Goal: Task Accomplishment & Management: Use online tool/utility

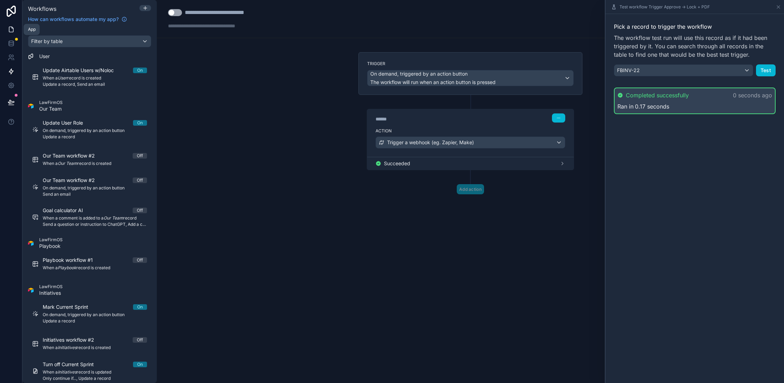
click at [11, 29] on icon at bounding box center [11, 29] width 7 height 7
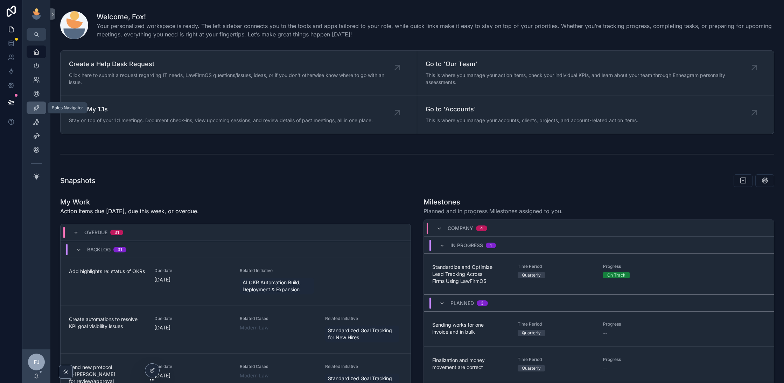
click at [35, 107] on icon "scrollable content" at bounding box center [36, 107] width 7 height 7
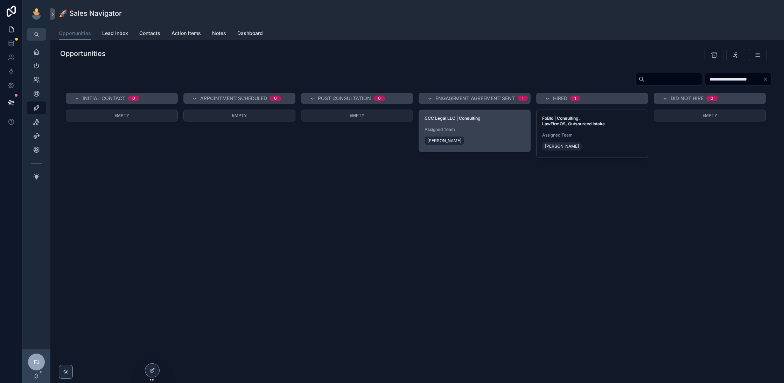
click at [506, 113] on div "CCC Legal LLC | Consulting Assigned Team Chad Burton" at bounding box center [474, 131] width 111 height 42
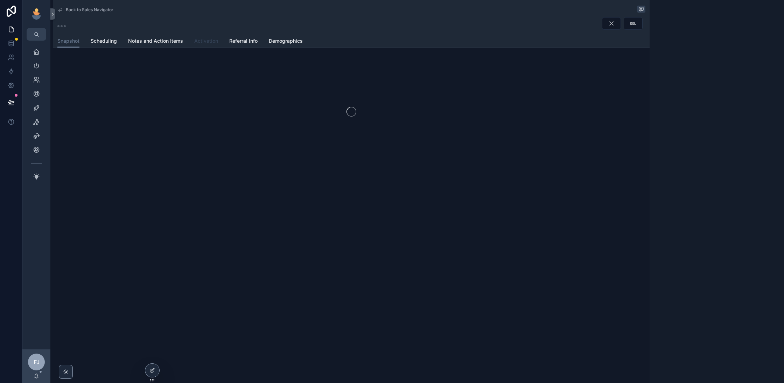
click at [207, 39] on span "Activation" at bounding box center [206, 40] width 24 height 7
click at [153, 371] on icon at bounding box center [153, 371] width 6 height 6
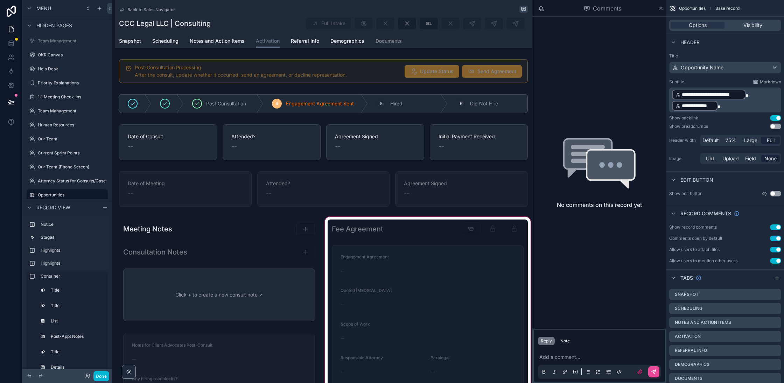
scroll to position [32, 0]
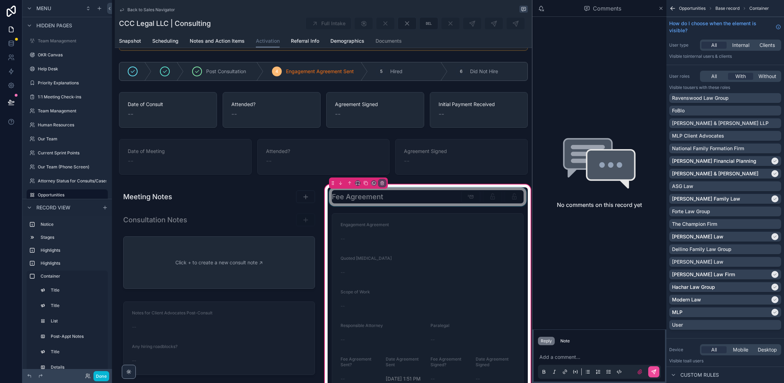
click at [492, 197] on div "scrollable content" at bounding box center [428, 196] width 200 height 19
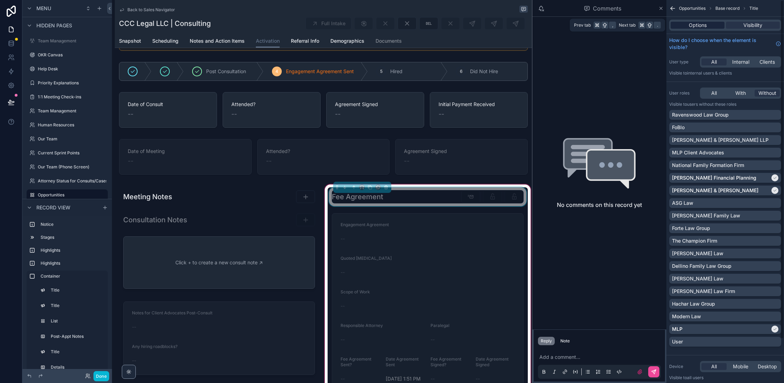
click at [702, 27] on span "Options" at bounding box center [698, 25] width 18 height 7
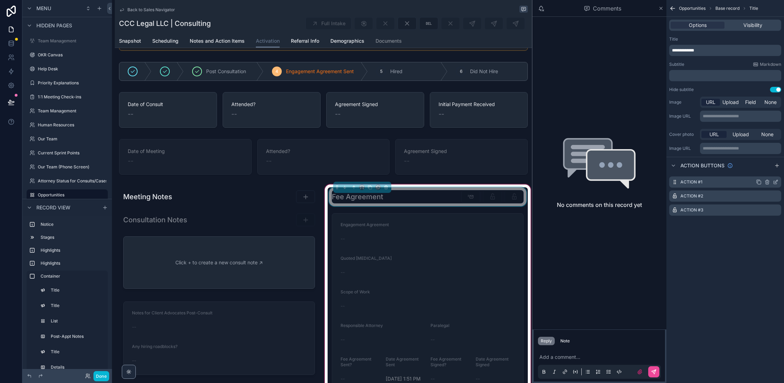
click at [777, 182] on icon "scrollable content" at bounding box center [776, 182] width 6 height 6
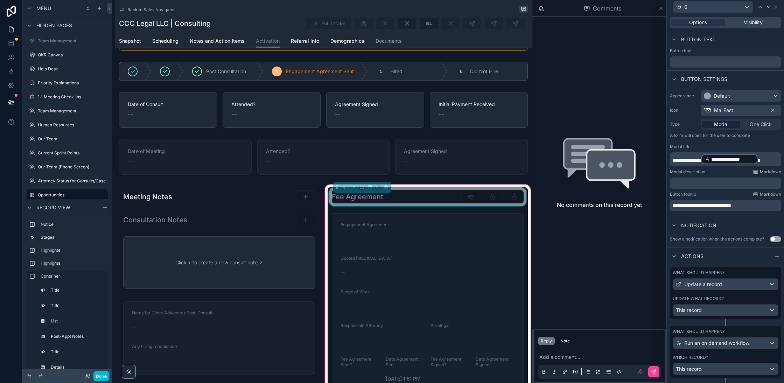
scroll to position [92, 0]
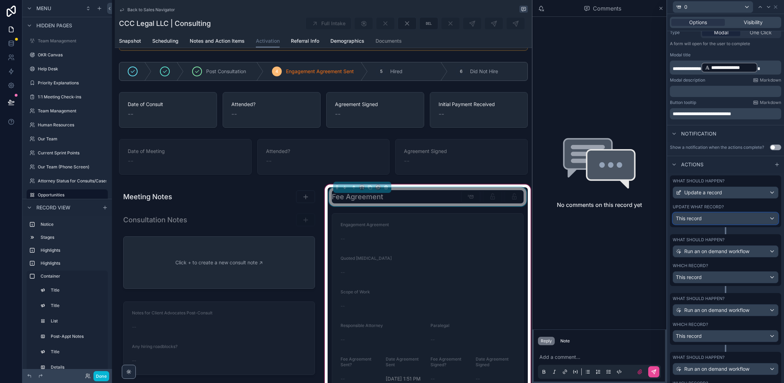
click at [718, 216] on div "This record" at bounding box center [725, 218] width 105 height 11
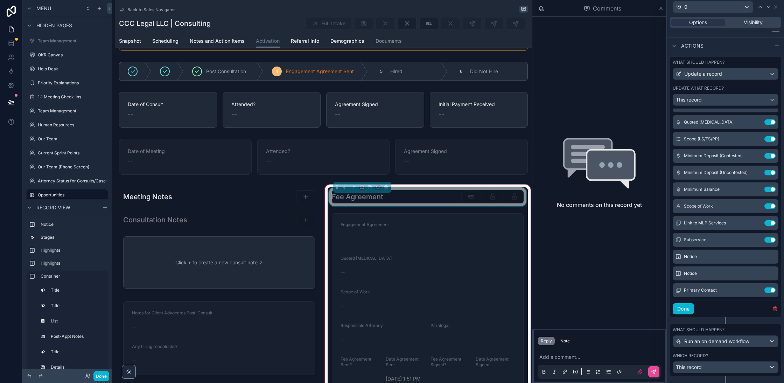
scroll to position [0, 0]
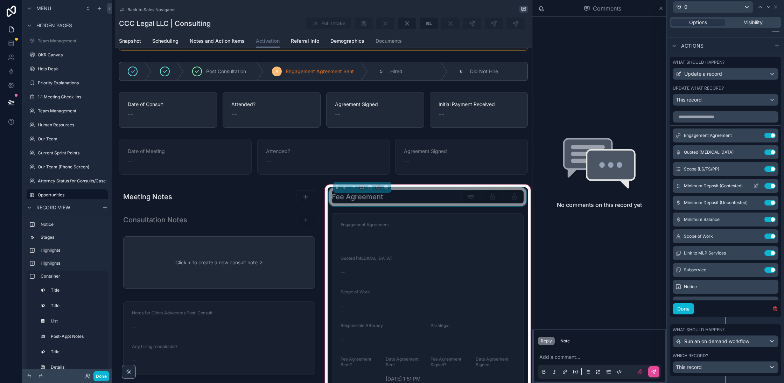
click at [755, 186] on icon at bounding box center [756, 186] width 6 height 6
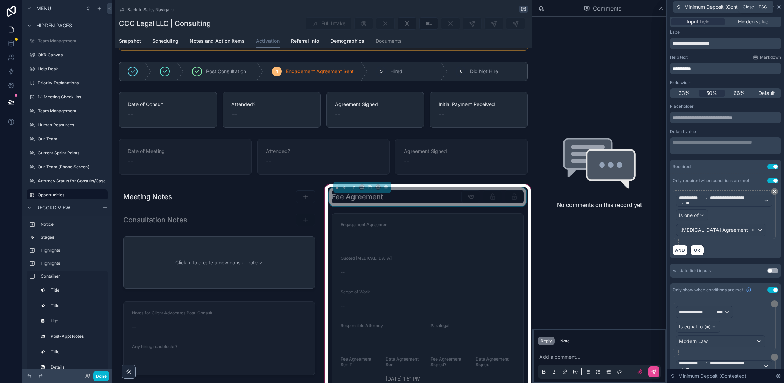
click at [778, 6] on icon at bounding box center [780, 7] width 6 height 6
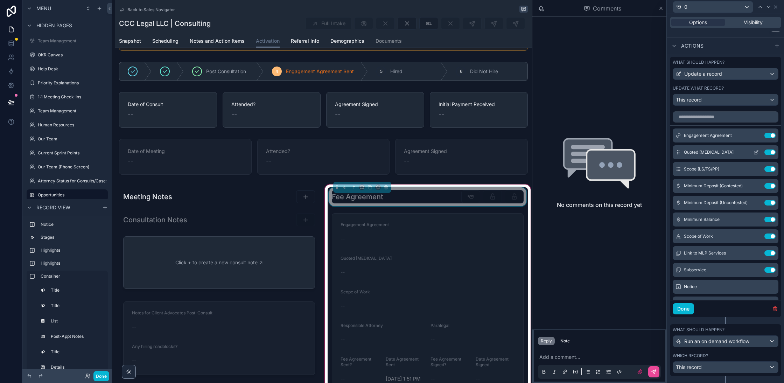
click at [757, 150] on icon at bounding box center [756, 153] width 6 height 6
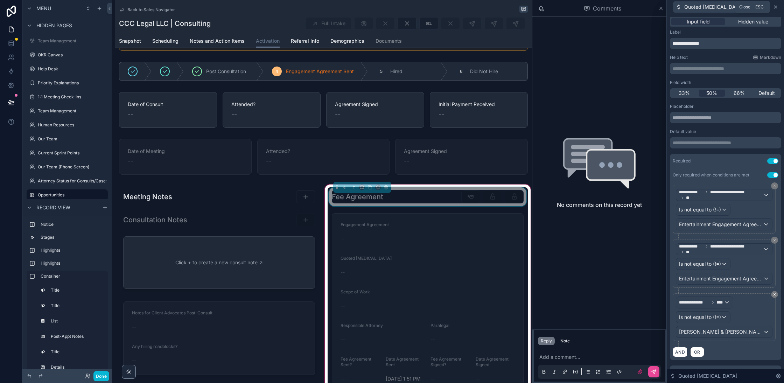
click at [777, 6] on icon at bounding box center [776, 7] width 6 height 6
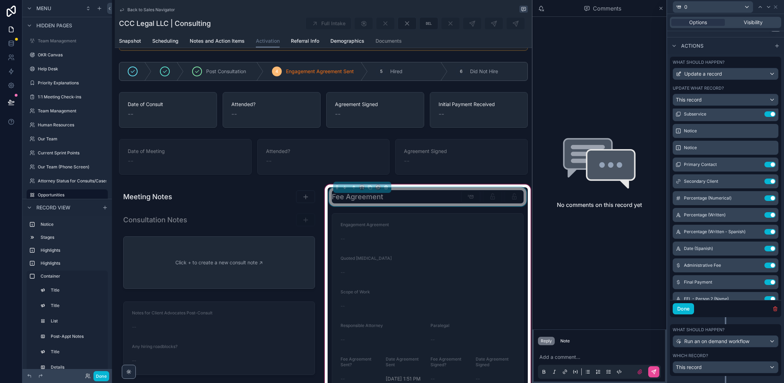
scroll to position [155, 0]
click at [758, 163] on icon at bounding box center [756, 165] width 6 height 6
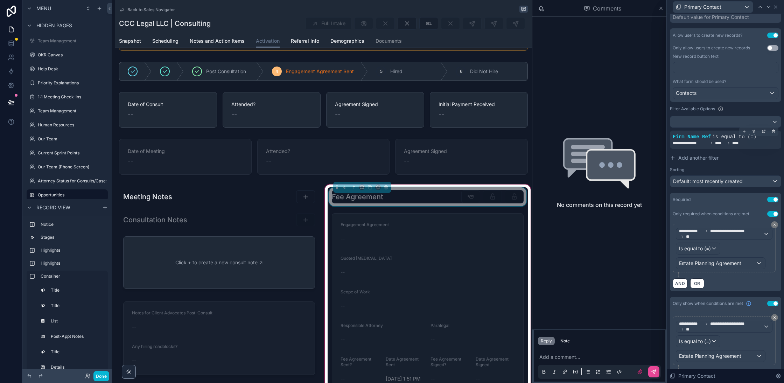
scroll to position [168, 0]
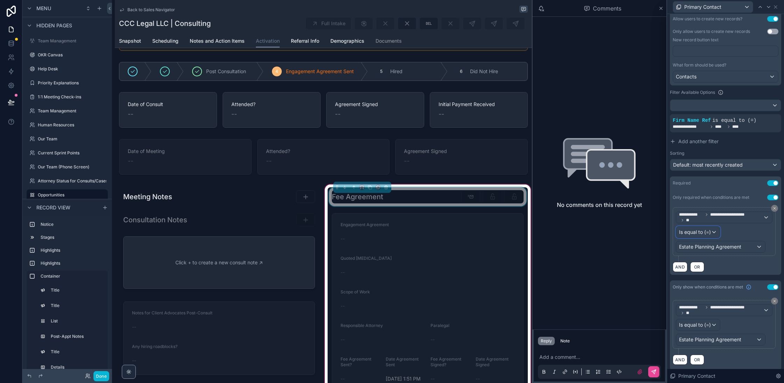
click at [710, 231] on span "Is equal to (=)" at bounding box center [695, 232] width 32 height 7
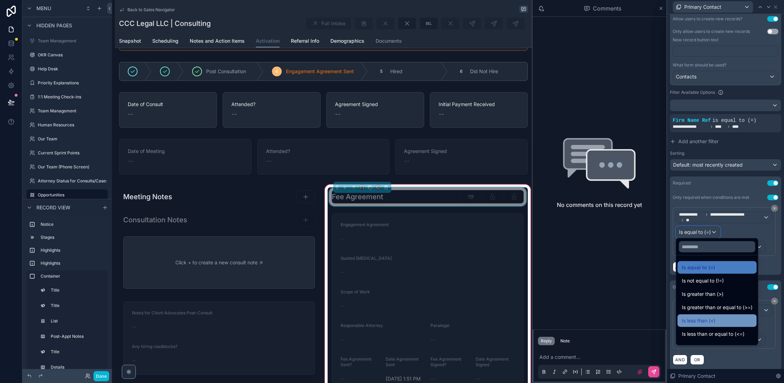
scroll to position [49, 0]
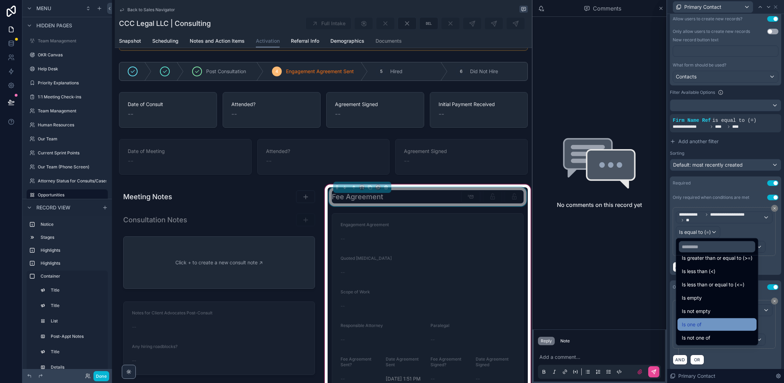
click at [714, 324] on div "Is one of" at bounding box center [717, 324] width 71 height 8
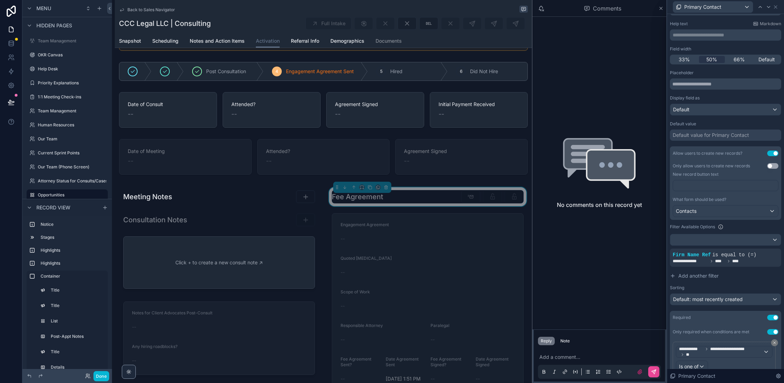
scroll to position [168, 0]
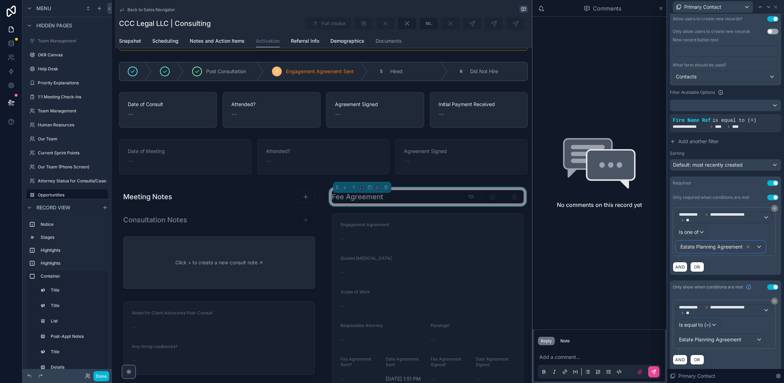
click at [760, 245] on div "Estate Planning Agreement" at bounding box center [720, 246] width 89 height 11
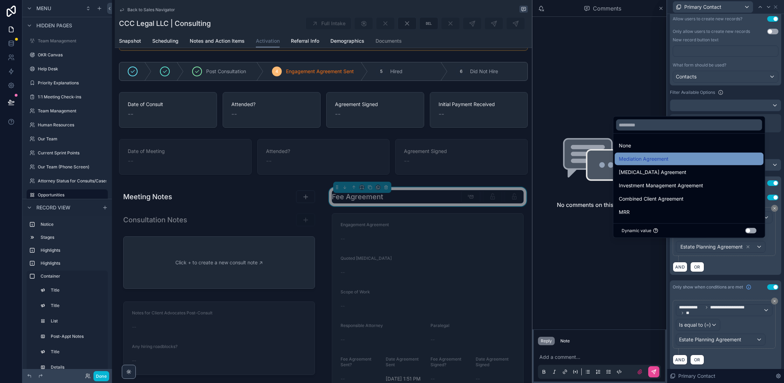
click at [660, 159] on span "Mediation Agreement" at bounding box center [644, 159] width 50 height 8
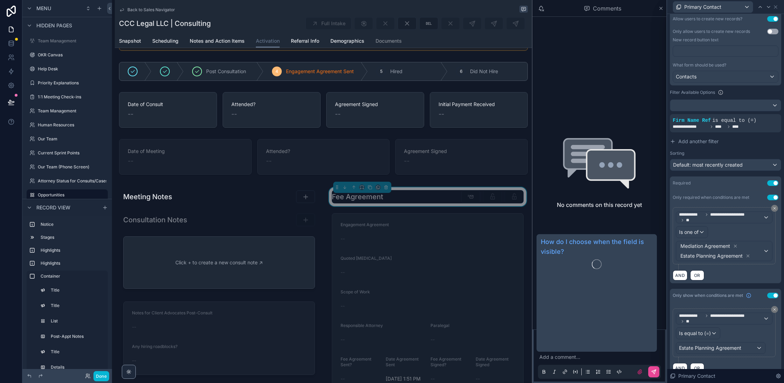
scroll to position [176, 0]
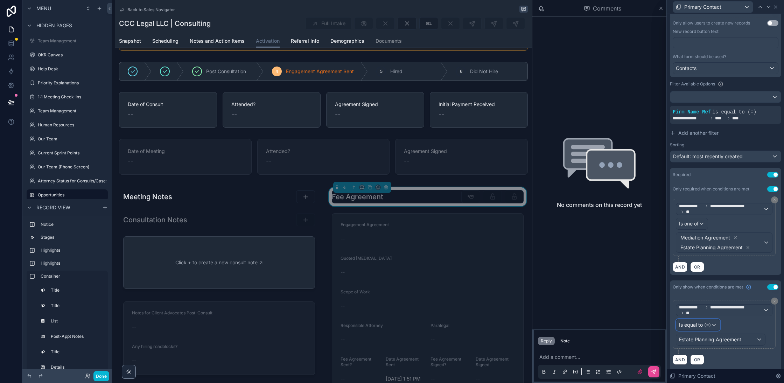
click at [712, 321] on div "Is equal to (=)" at bounding box center [698, 324] width 44 height 11
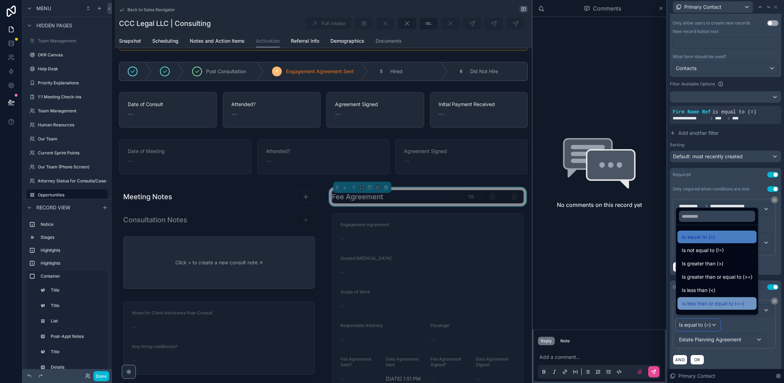
scroll to position [49, 0]
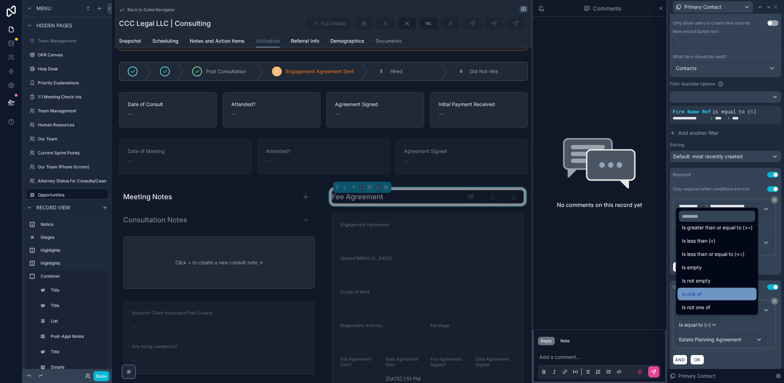
click at [701, 292] on span "Is one of" at bounding box center [692, 294] width 20 height 8
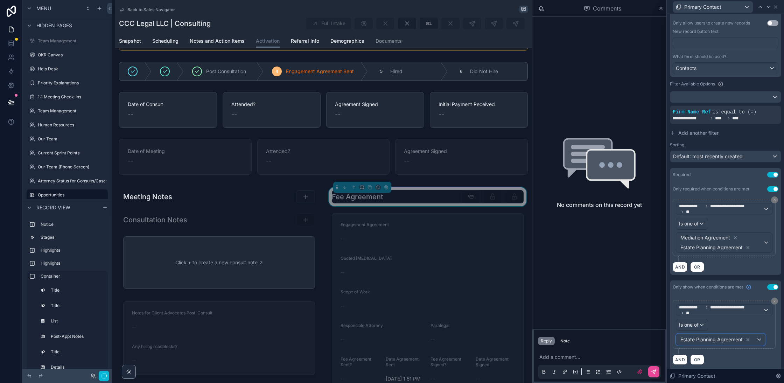
click at [760, 335] on div "Estate Planning Agreement" at bounding box center [720, 339] width 89 height 11
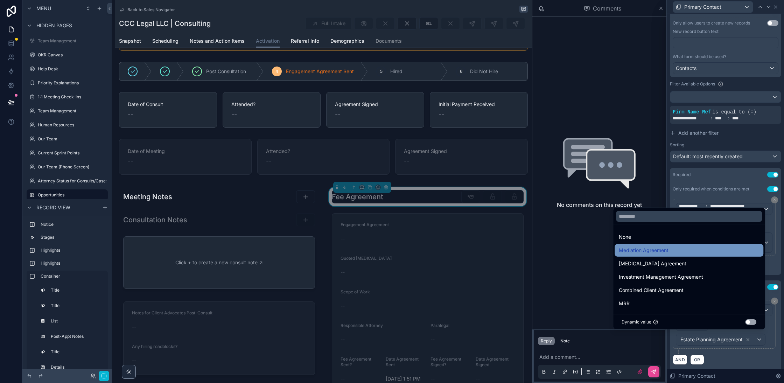
click at [642, 252] on span "Mediation Agreement" at bounding box center [644, 250] width 50 height 8
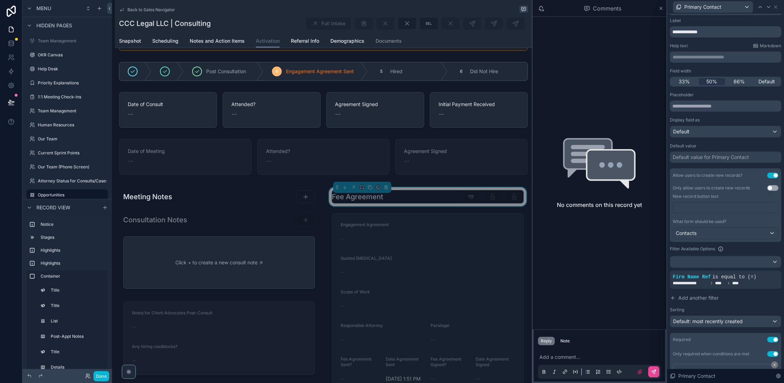
scroll to position [0, 0]
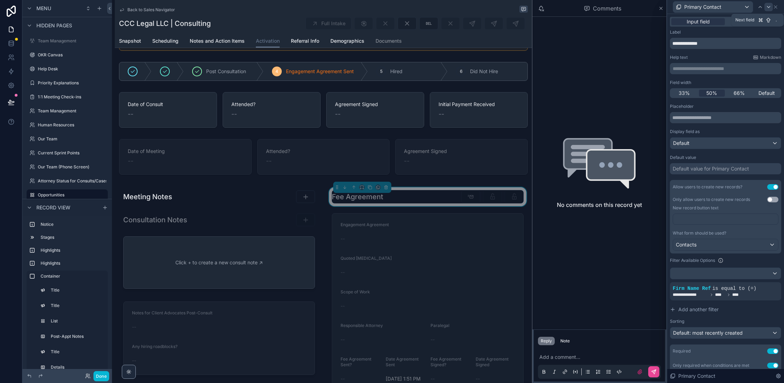
click at [769, 7] on icon at bounding box center [769, 7] width 6 height 6
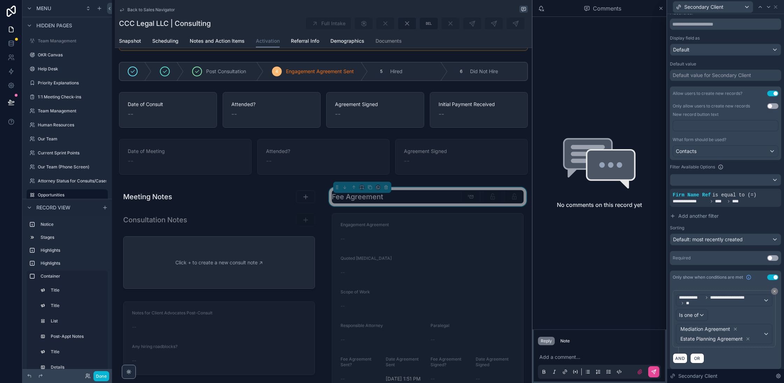
click at [774, 256] on button "Use setting" at bounding box center [772, 258] width 11 height 6
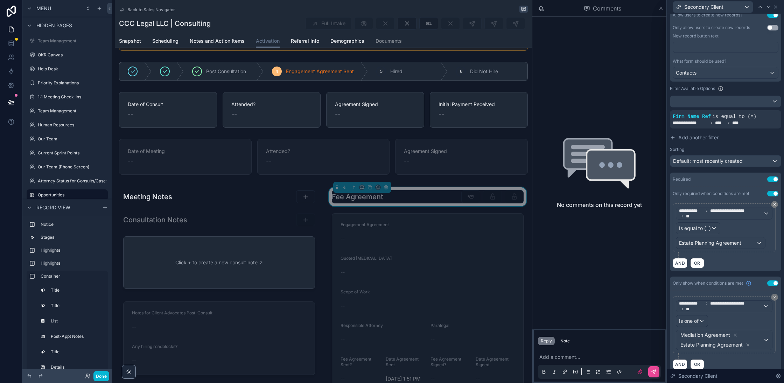
scroll to position [176, 0]
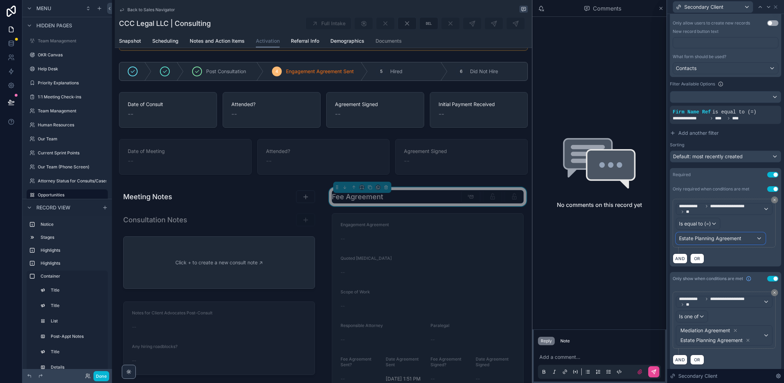
click at [705, 237] on span "Estate Planning Agreement" at bounding box center [710, 238] width 62 height 7
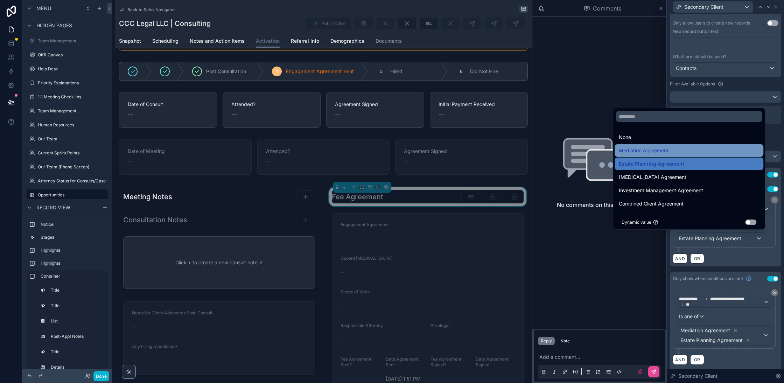
click at [650, 148] on span "Mediation Agreement" at bounding box center [644, 150] width 50 height 8
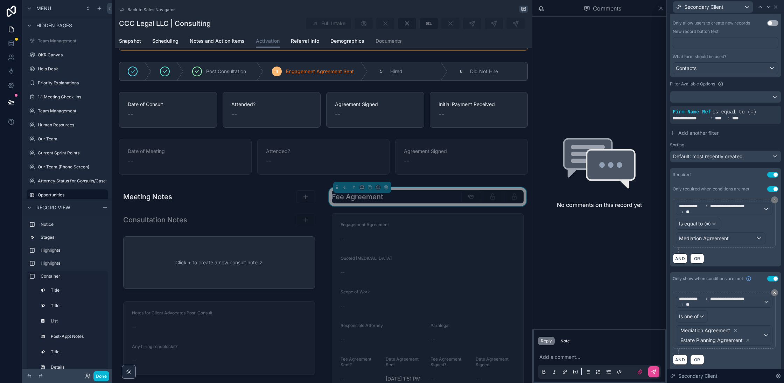
scroll to position [0, 0]
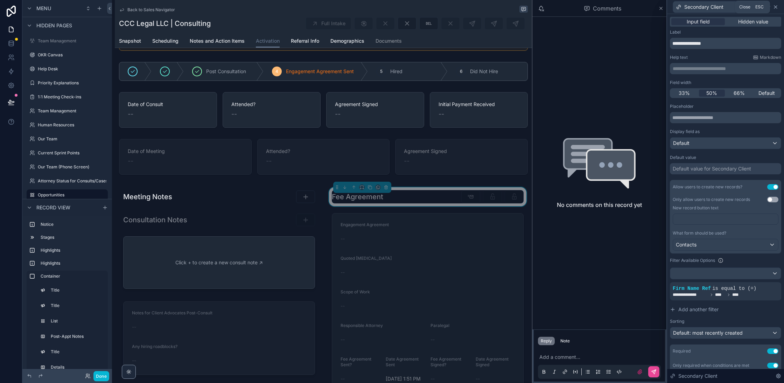
click at [776, 8] on icon at bounding box center [776, 7] width 6 height 6
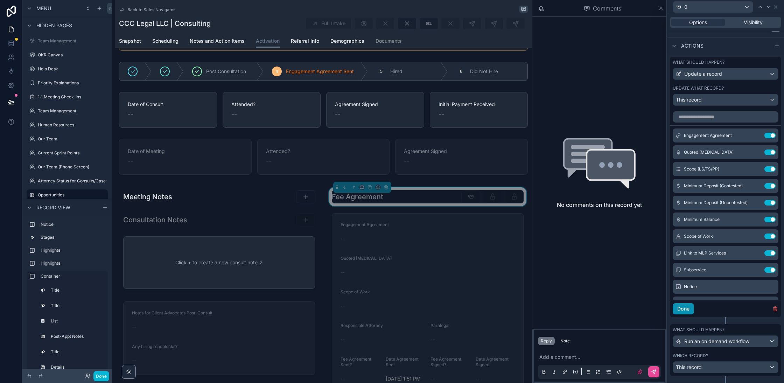
click at [685, 312] on button "Done" at bounding box center [683, 308] width 21 height 11
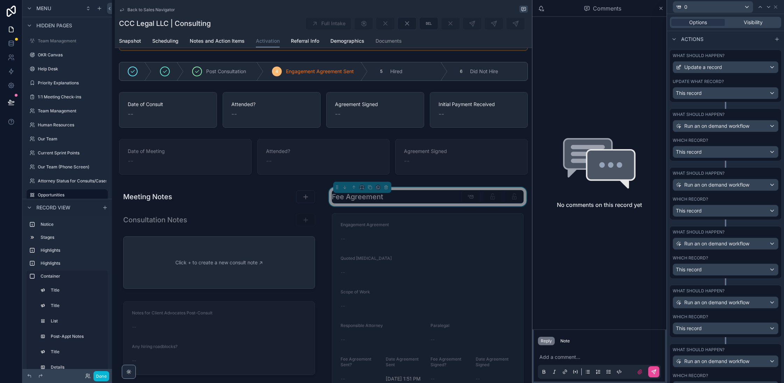
scroll to position [363, 0]
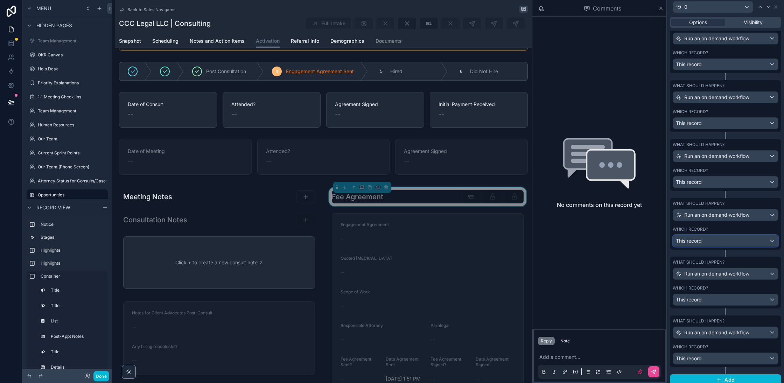
click at [725, 235] on div "This record" at bounding box center [725, 240] width 105 height 11
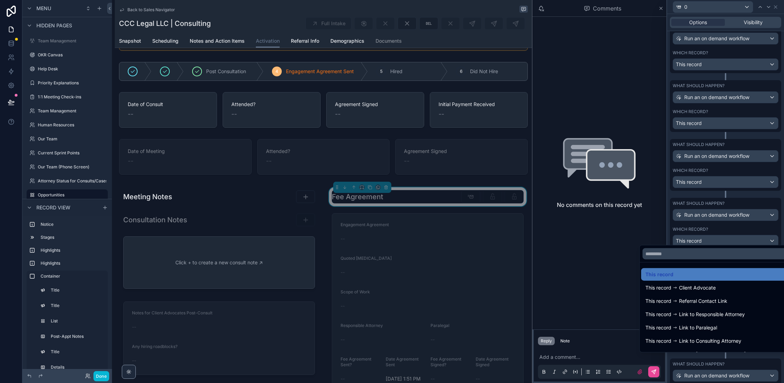
click at [725, 233] on div at bounding box center [725, 191] width 117 height 383
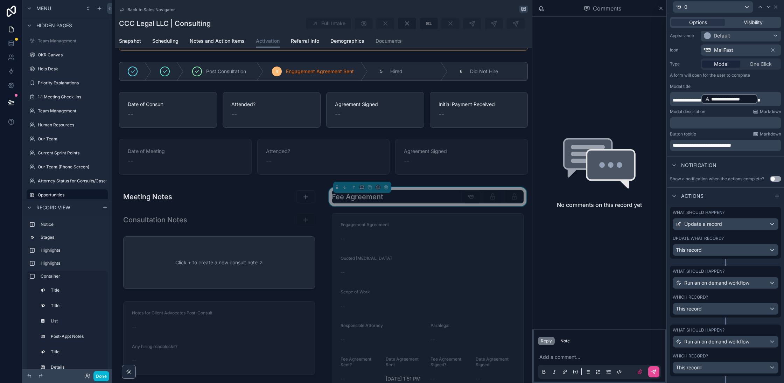
scroll to position [69, 0]
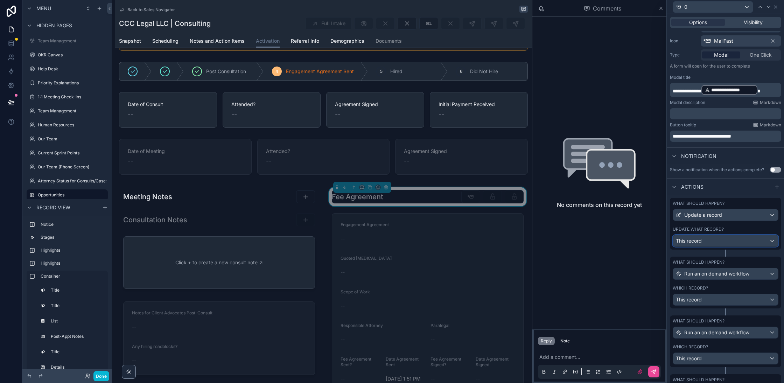
click at [715, 244] on div "This record" at bounding box center [725, 240] width 105 height 11
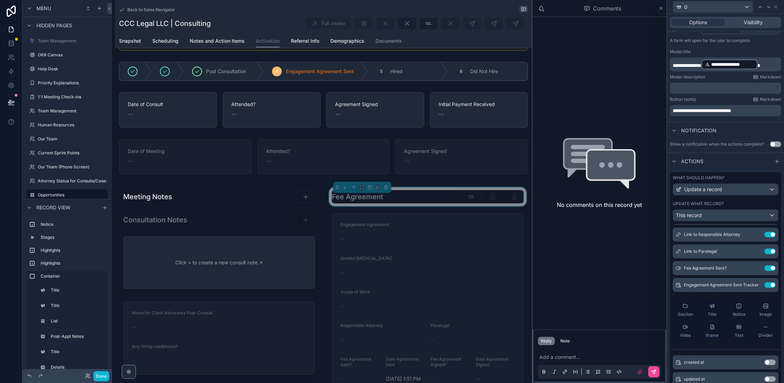
scroll to position [377, 0]
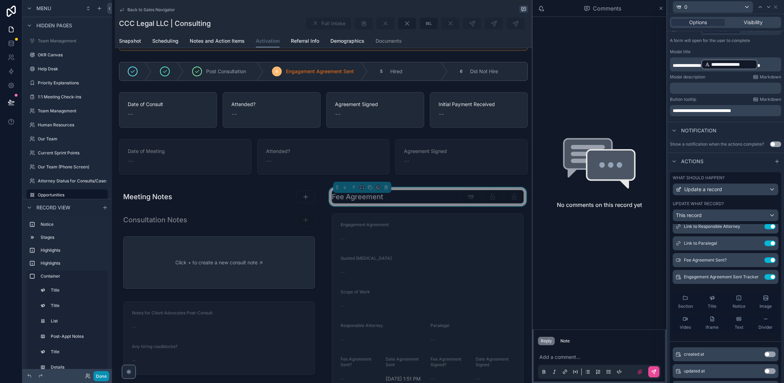
click at [105, 371] on button "Done" at bounding box center [101, 376] width 16 height 10
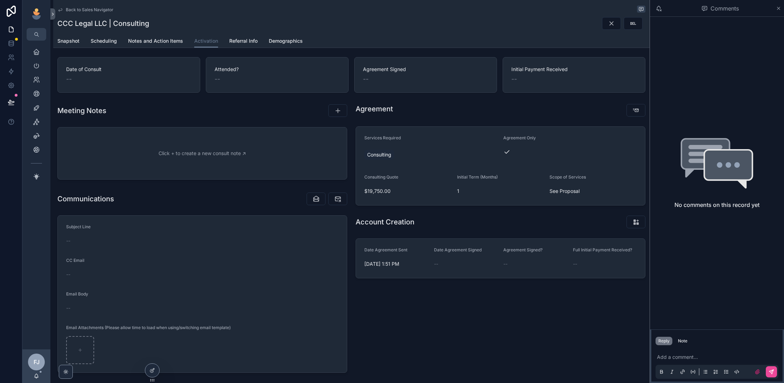
click at [72, 11] on span "Back to Sales Navigator" at bounding box center [90, 10] width 48 height 6
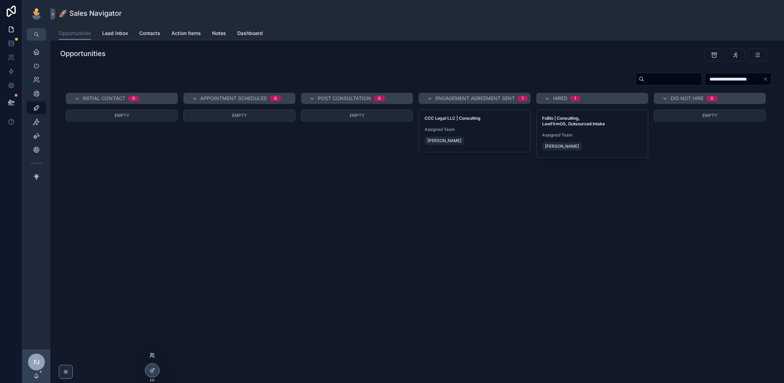
click at [154, 357] on icon at bounding box center [153, 356] width 6 height 6
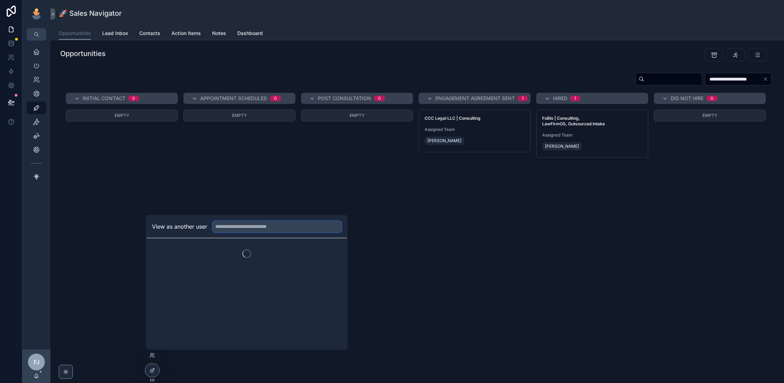
click at [293, 223] on input "text" at bounding box center [277, 226] width 129 height 11
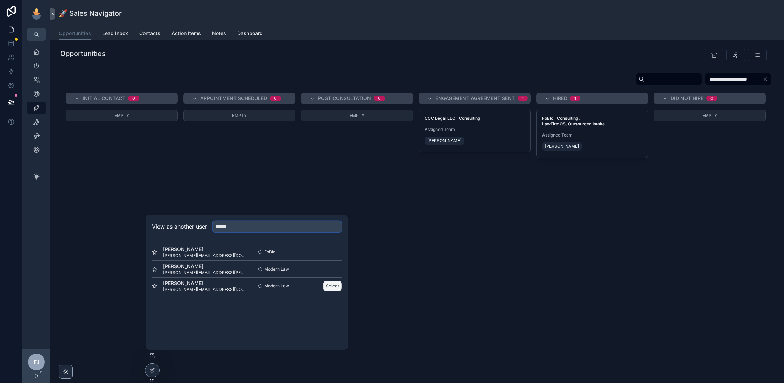
type input "******"
click at [333, 286] on button "Select" at bounding box center [333, 286] width 18 height 10
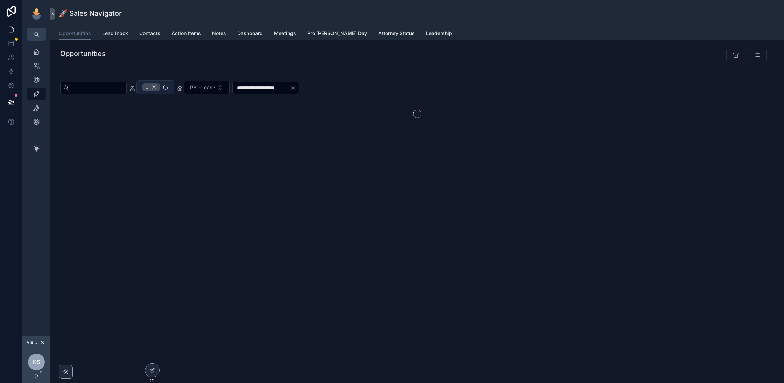
click at [160, 86] on div "..." at bounding box center [152, 87] width 18 height 8
click at [114, 89] on input "scrollable content" at bounding box center [97, 87] width 57 height 10
type input "****"
click at [235, 62] on div "Opportunities" at bounding box center [294, 55] width 477 height 18
click at [111, 89] on input "****" at bounding box center [97, 87] width 57 height 10
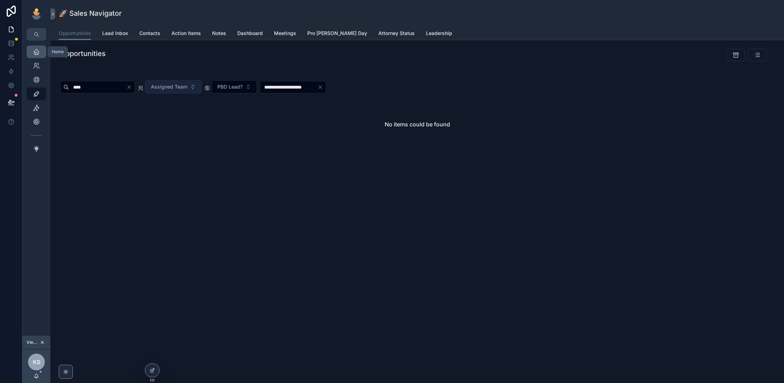
click at [37, 53] on icon "scrollable content" at bounding box center [36, 51] width 7 height 7
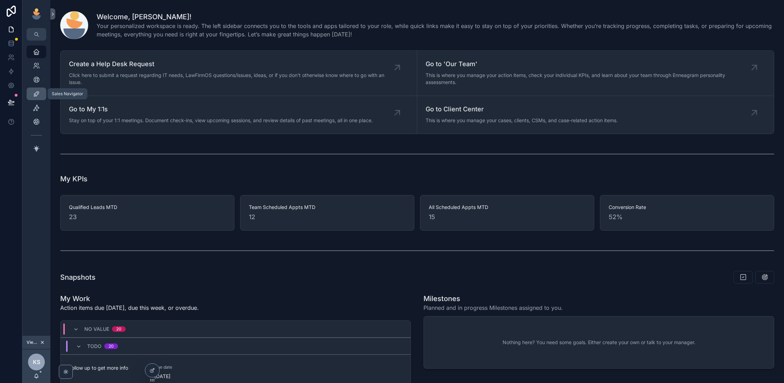
click at [33, 95] on icon "scrollable content" at bounding box center [36, 93] width 7 height 7
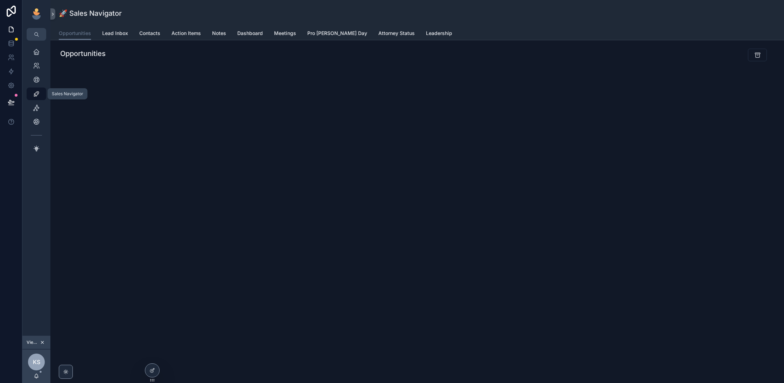
click at [44, 344] on icon "scrollable content" at bounding box center [42, 342] width 5 height 5
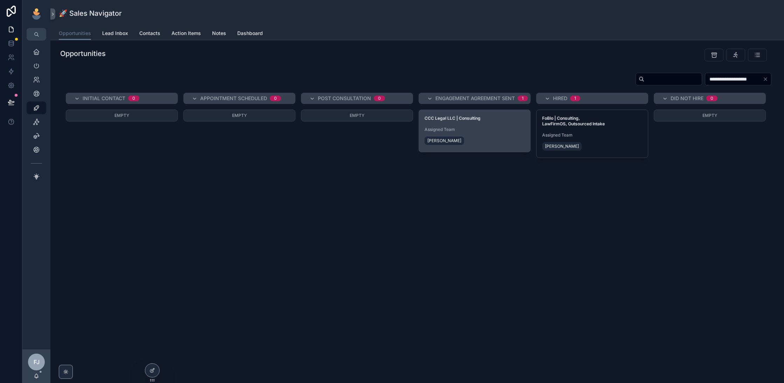
click at [516, 141] on div "[PERSON_NAME]" at bounding box center [475, 140] width 100 height 11
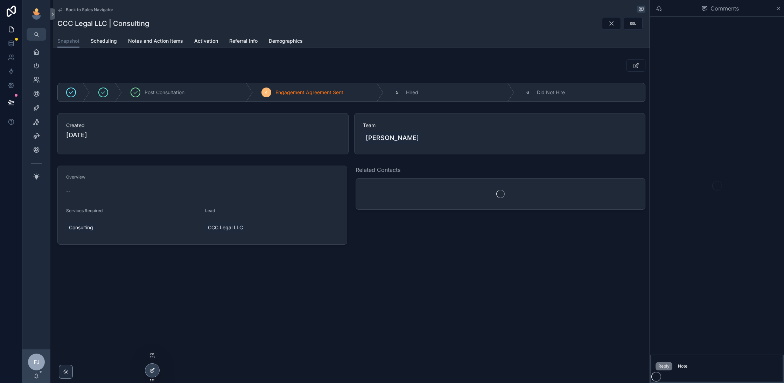
click at [152, 370] on icon at bounding box center [153, 371] width 6 height 6
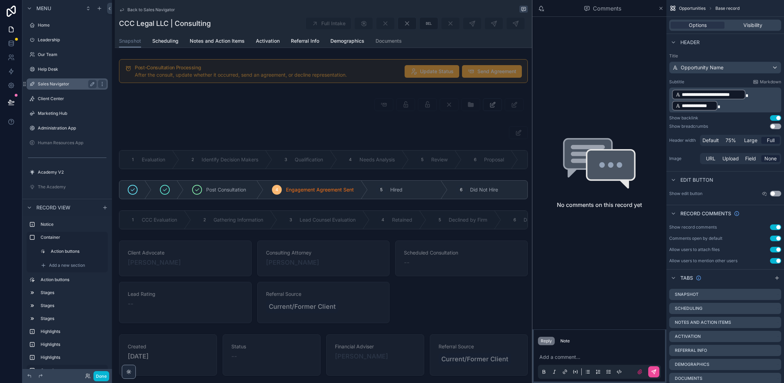
click at [48, 85] on label "Sales Navigator" at bounding box center [66, 84] width 56 height 6
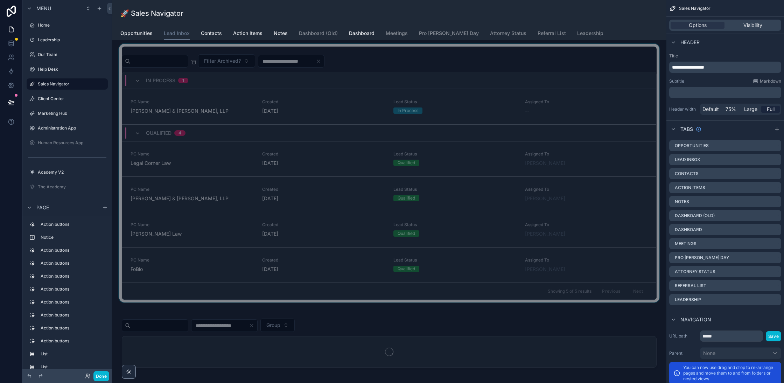
scroll to position [259, 0]
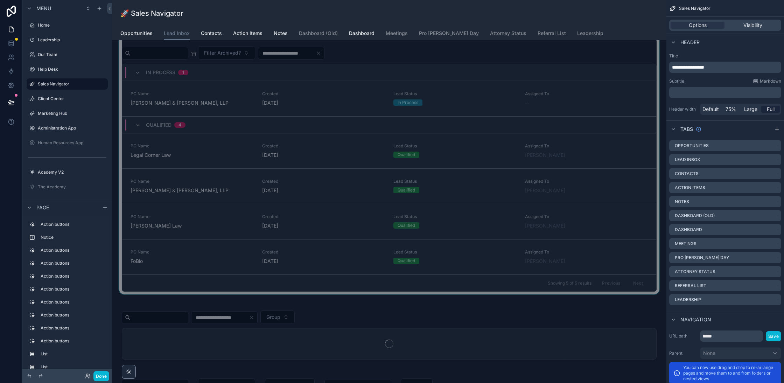
click at [321, 220] on div "scrollable content" at bounding box center [389, 165] width 543 height 259
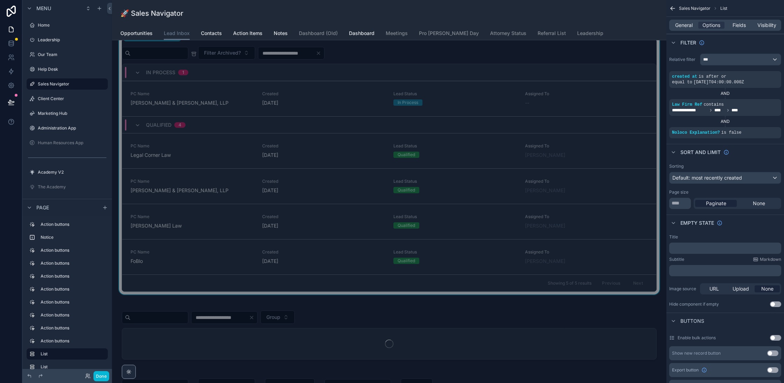
click at [357, 261] on div "6 months ago" at bounding box center [323, 261] width 123 height 7
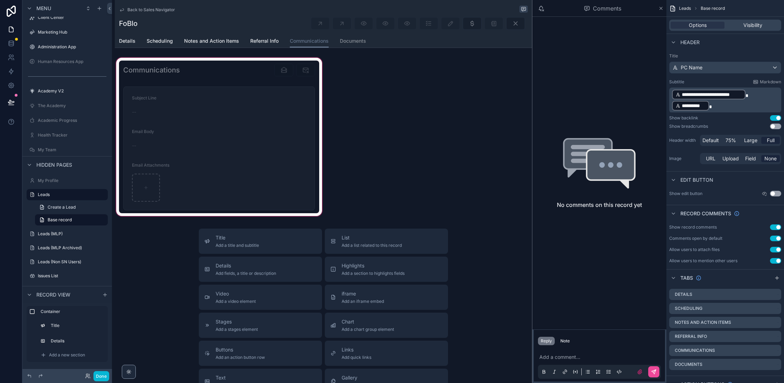
click at [228, 107] on div "scrollable content" at bounding box center [219, 136] width 209 height 161
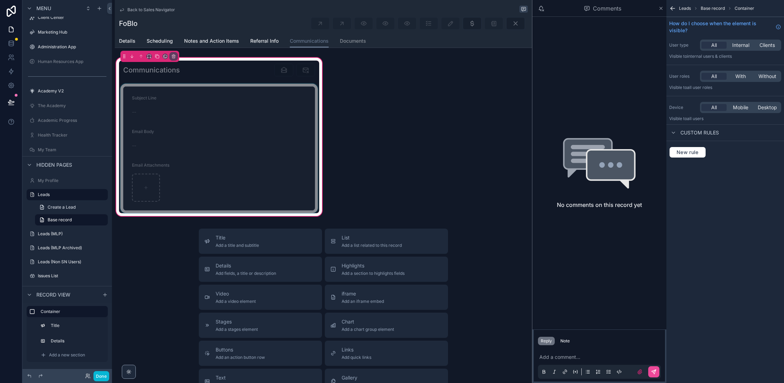
click at [282, 71] on div "scrollable content" at bounding box center [219, 70] width 200 height 19
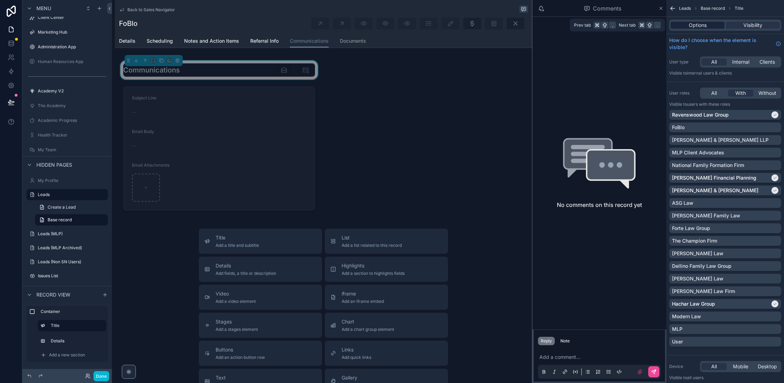
click at [697, 22] on span "Options" at bounding box center [698, 25] width 18 height 7
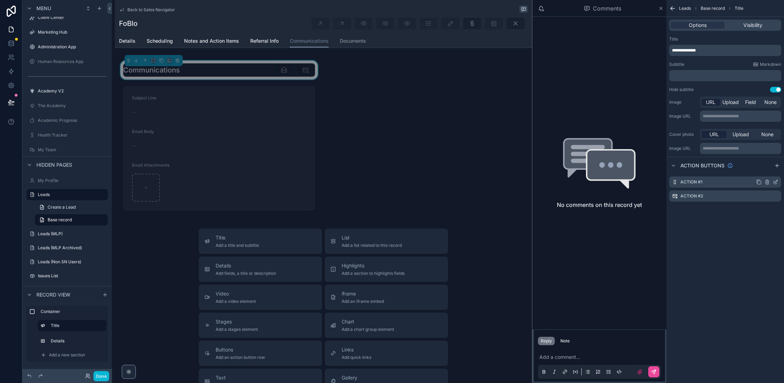
click at [778, 178] on div "Action #1" at bounding box center [725, 181] width 112 height 11
click at [776, 182] on icon "scrollable content" at bounding box center [776, 182] width 6 height 6
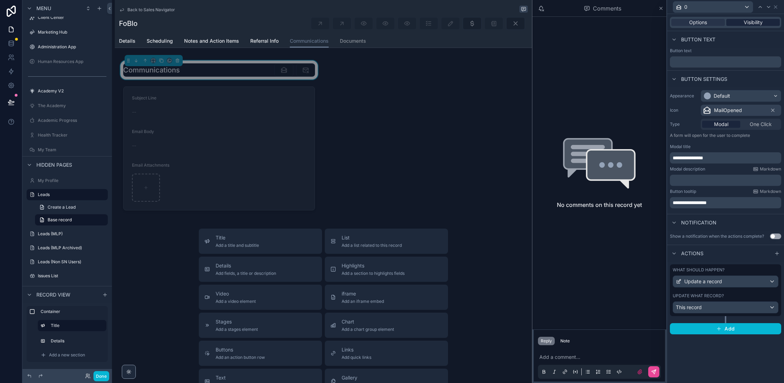
click at [746, 23] on span "Visibility" at bounding box center [753, 22] width 19 height 7
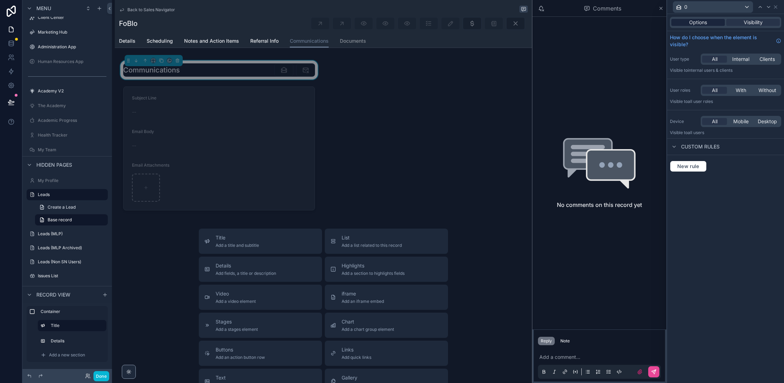
click at [701, 25] on span "Options" at bounding box center [698, 22] width 18 height 7
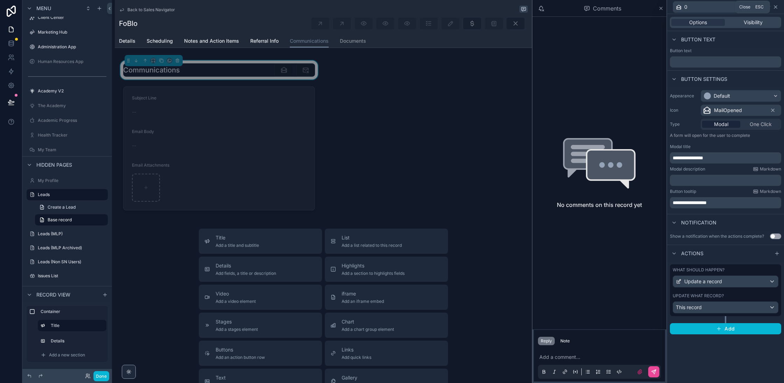
click at [776, 7] on icon at bounding box center [775, 7] width 3 height 3
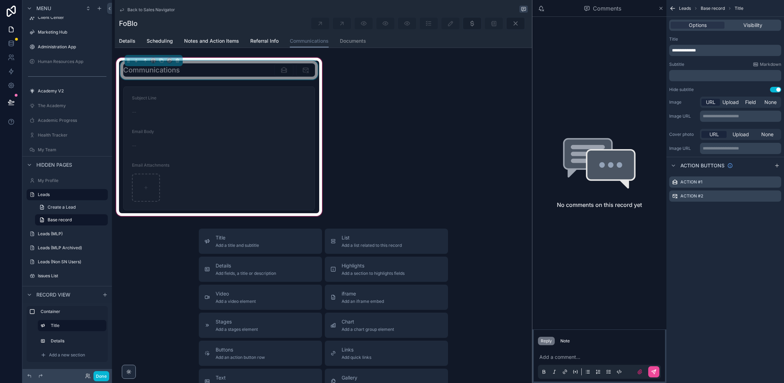
click at [281, 68] on span "scrollable content" at bounding box center [283, 70] width 19 height 7
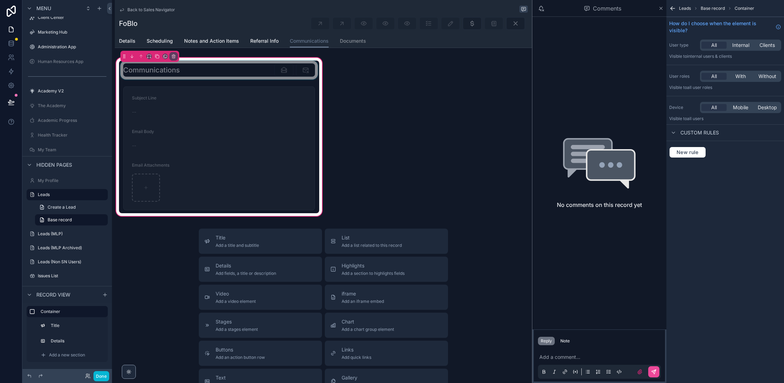
click at [241, 72] on div "scrollable content" at bounding box center [219, 70] width 200 height 19
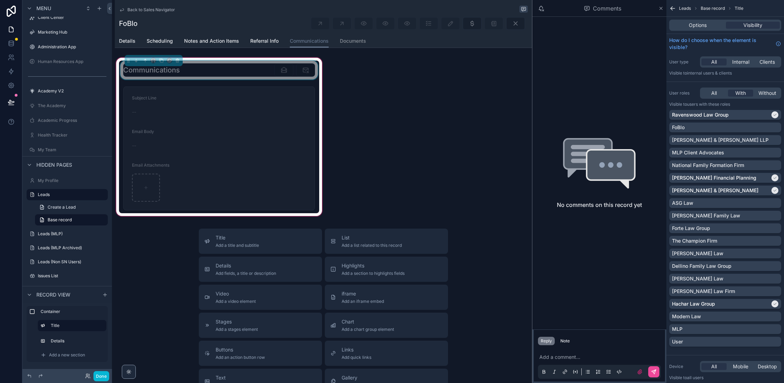
click at [162, 8] on span "Back to Sales Navigator" at bounding box center [151, 10] width 48 height 6
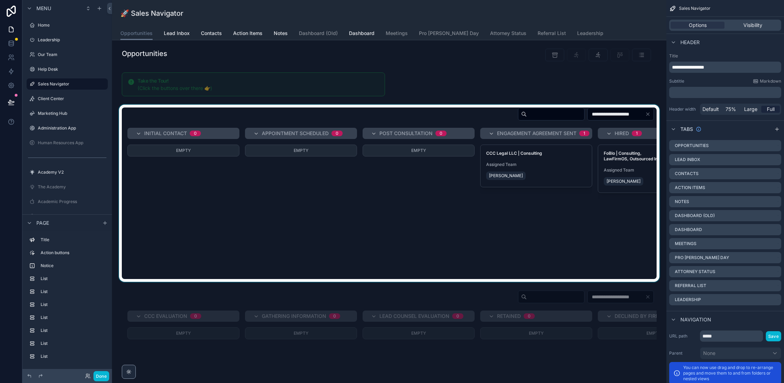
click at [564, 165] on div "scrollable content" at bounding box center [389, 193] width 543 height 177
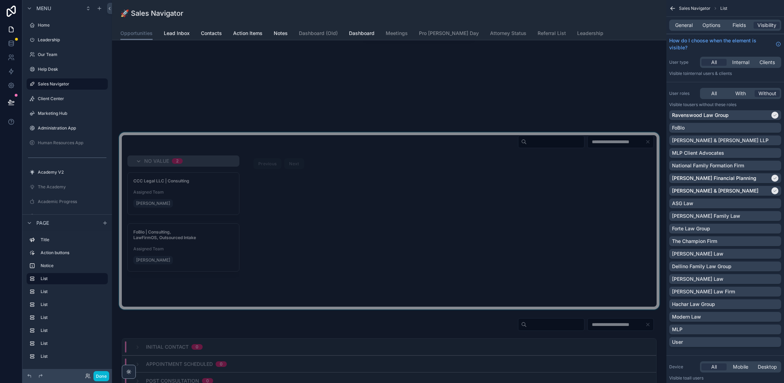
scroll to position [787, 0]
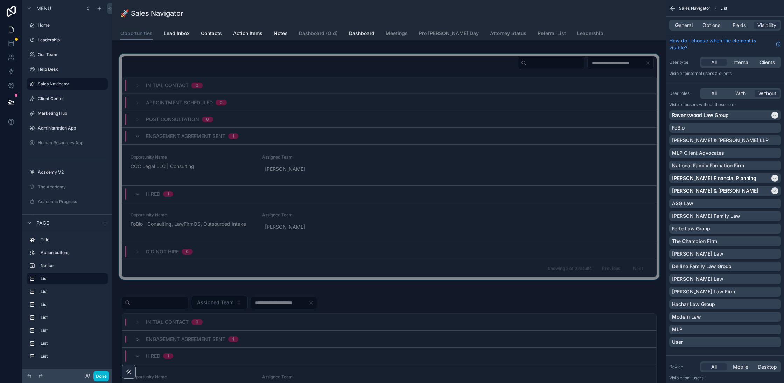
click at [317, 169] on div "scrollable content" at bounding box center [389, 167] width 543 height 226
click at [378, 167] on div "Chad Burton" at bounding box center [323, 169] width 123 height 13
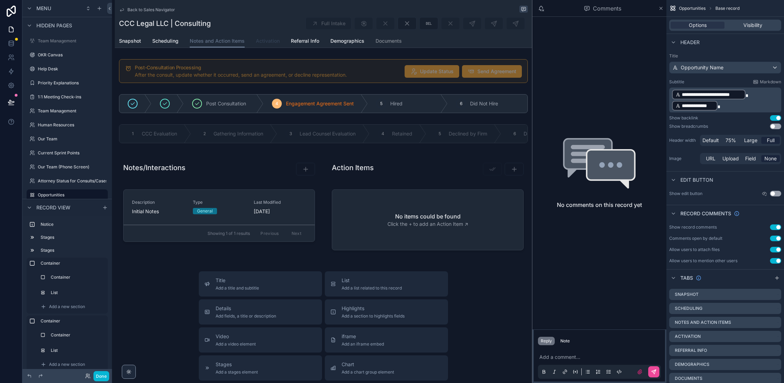
click at [264, 37] on span "Activation" at bounding box center [268, 40] width 24 height 7
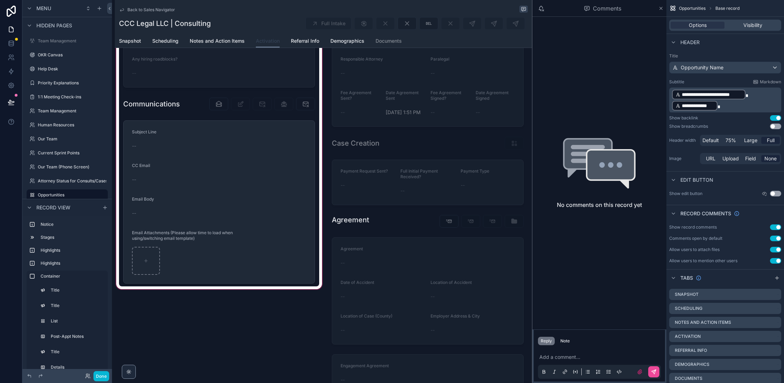
scroll to position [300, 0]
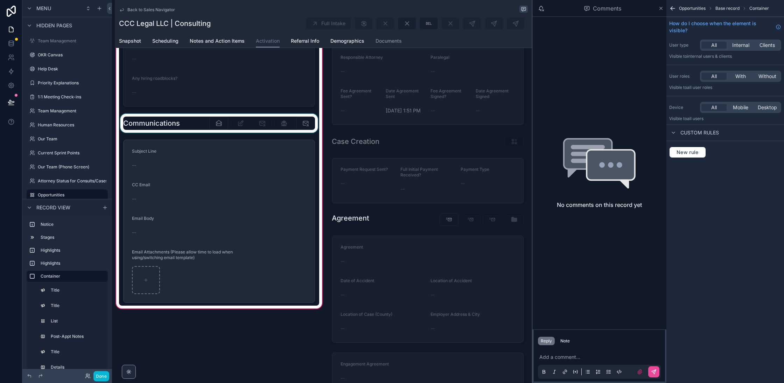
click at [209, 118] on div "scrollable content" at bounding box center [219, 123] width 200 height 19
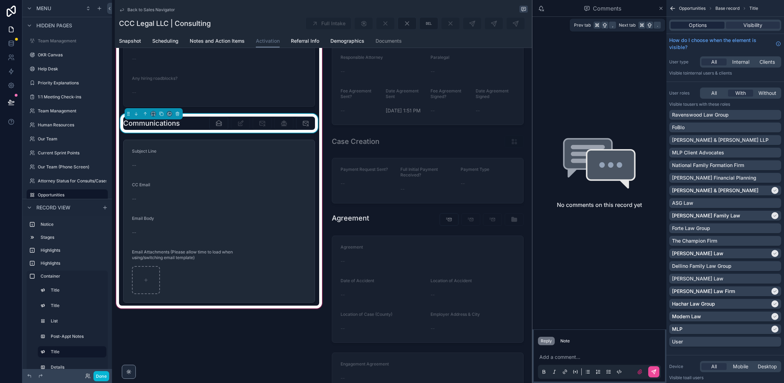
click at [708, 25] on div "Options" at bounding box center [698, 25] width 54 height 7
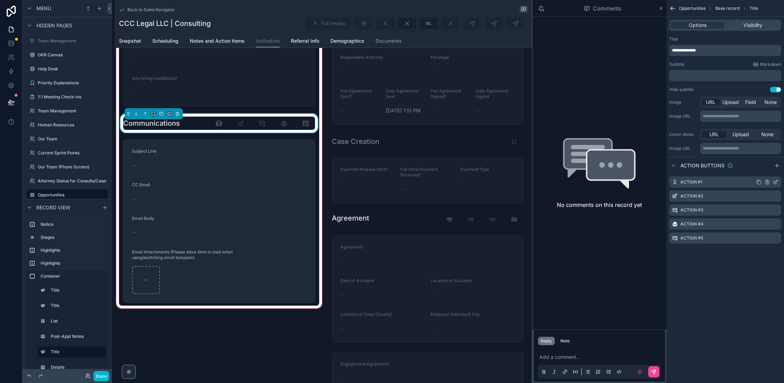
click at [775, 182] on icon "scrollable content" at bounding box center [776, 181] width 3 height 3
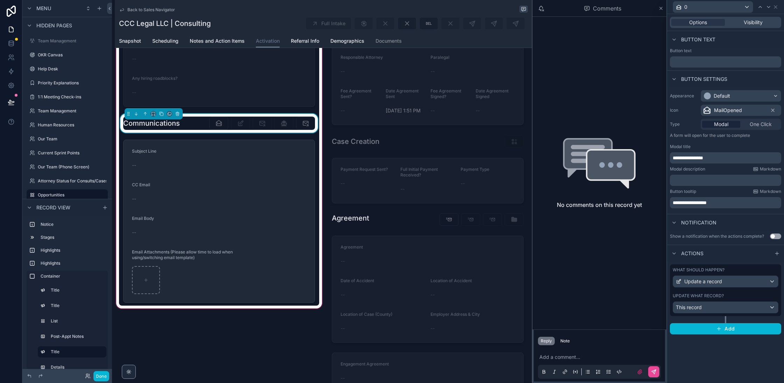
click at [752, 29] on div "Options Visibility" at bounding box center [725, 22] width 117 height 17
click at [755, 24] on span "Visibility" at bounding box center [753, 22] width 19 height 7
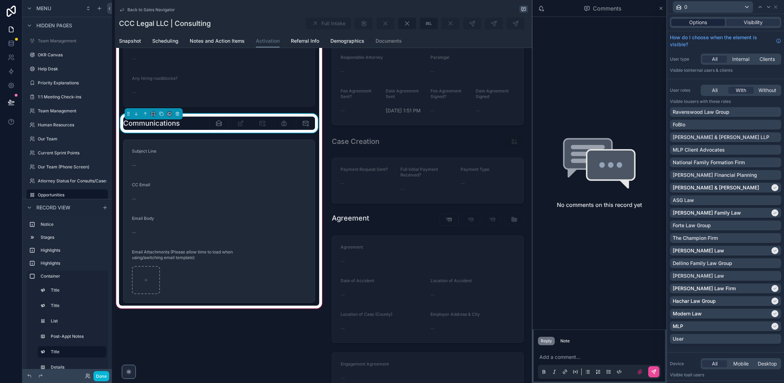
click at [701, 22] on span "Options" at bounding box center [698, 22] width 18 height 7
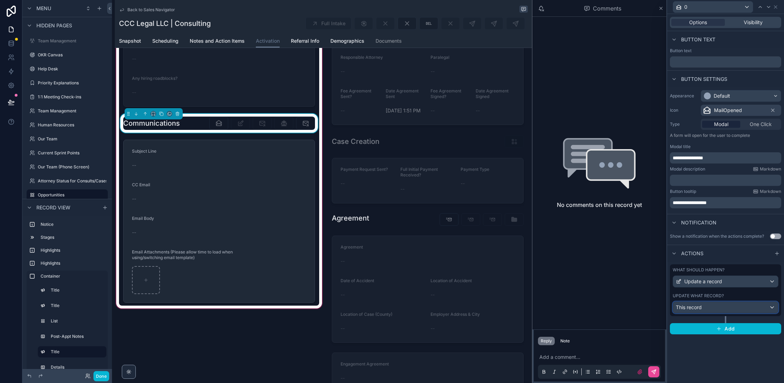
click at [702, 306] on span "This record" at bounding box center [689, 307] width 26 height 7
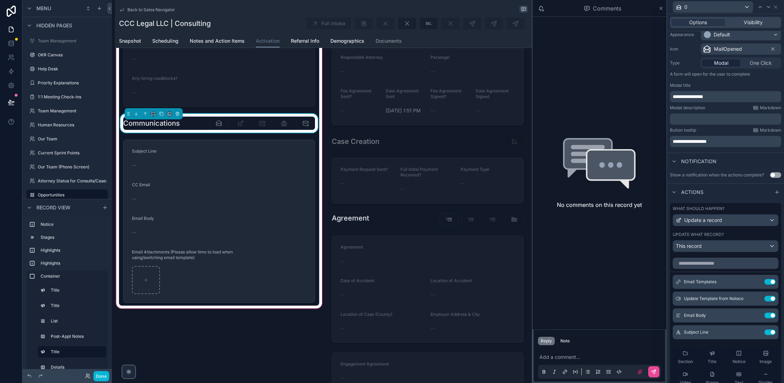
scroll to position [0, 0]
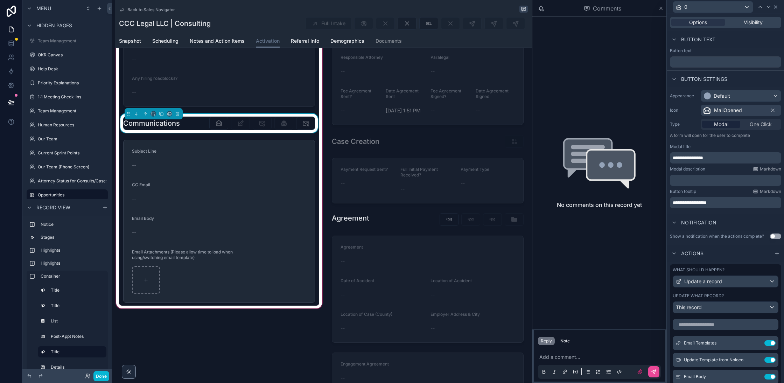
click at [778, 7] on icon at bounding box center [776, 7] width 6 height 6
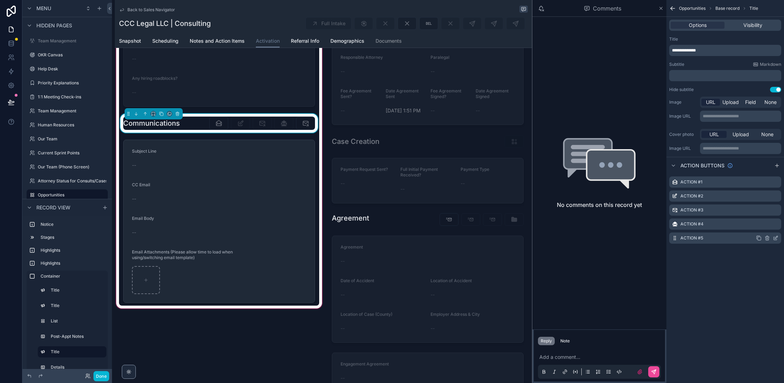
click at [776, 238] on icon "scrollable content" at bounding box center [776, 237] width 3 height 3
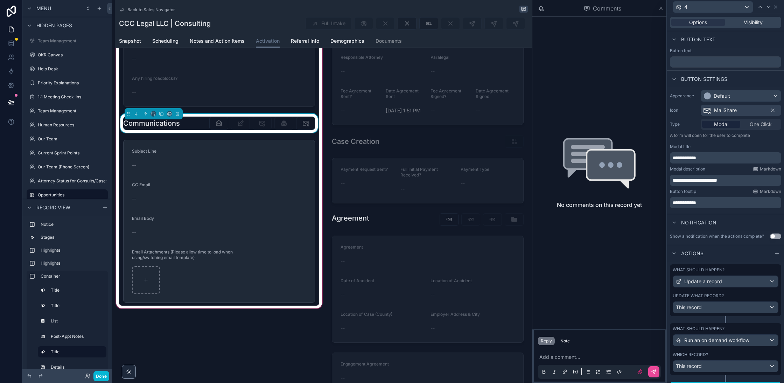
click at [768, 19] on div "Options Visibility" at bounding box center [725, 22] width 111 height 11
click at [759, 23] on span "Visibility" at bounding box center [753, 22] width 19 height 7
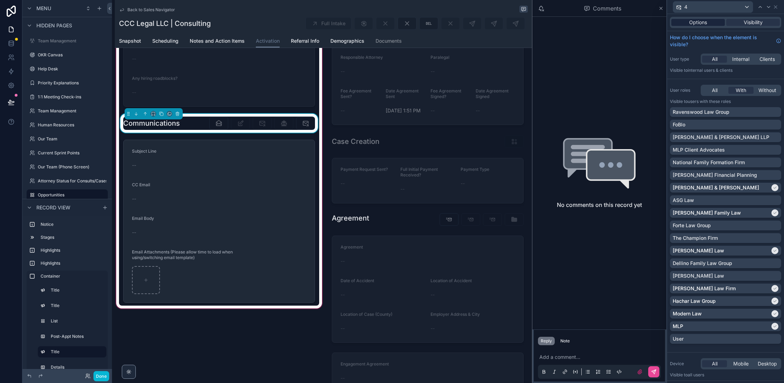
click at [703, 25] on span "Options" at bounding box center [698, 22] width 18 height 7
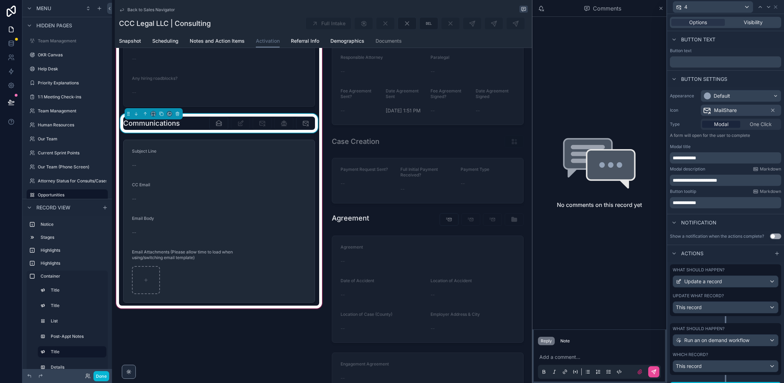
scroll to position [11, 0]
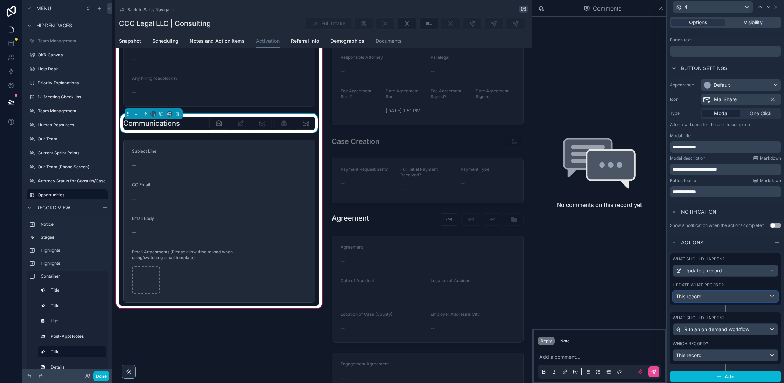
click at [721, 296] on div "This record" at bounding box center [725, 296] width 105 height 11
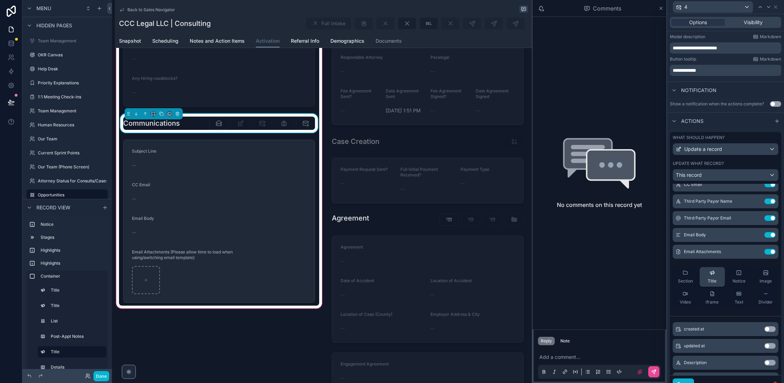
scroll to position [0, 0]
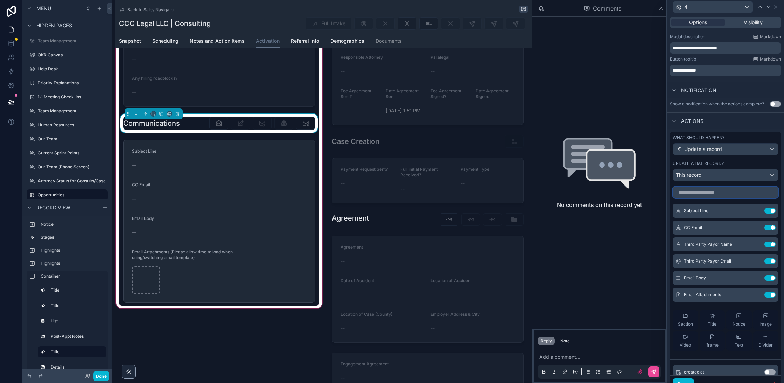
click at [707, 189] on input "text" at bounding box center [726, 192] width 106 height 11
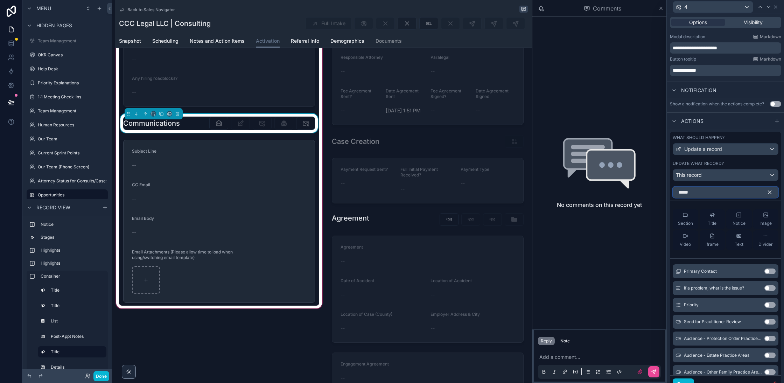
scroll to position [130, 0]
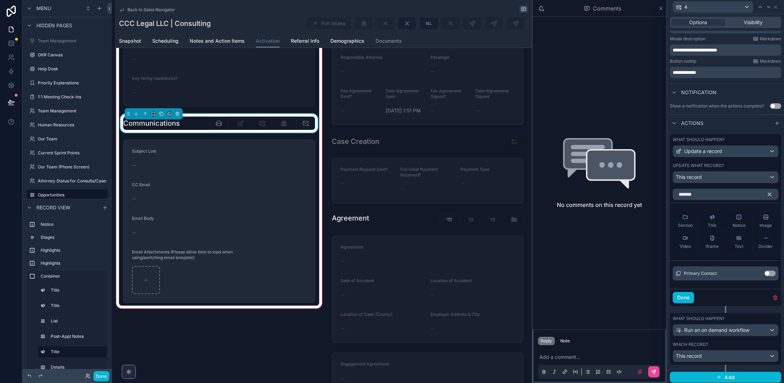
click at [775, 276] on div "Primary Contact Use setting" at bounding box center [726, 273] width 106 height 14
click at [774, 271] on button "Use setting" at bounding box center [770, 274] width 11 height 6
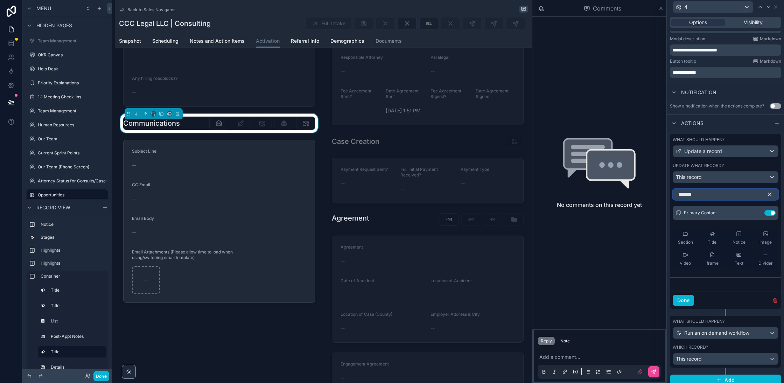
click at [708, 192] on input "*******" at bounding box center [726, 194] width 106 height 11
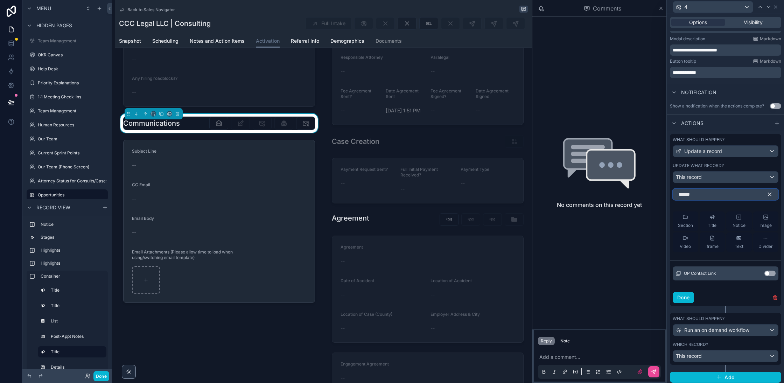
type input "******"
click at [769, 271] on button "Use setting" at bounding box center [770, 274] width 11 height 6
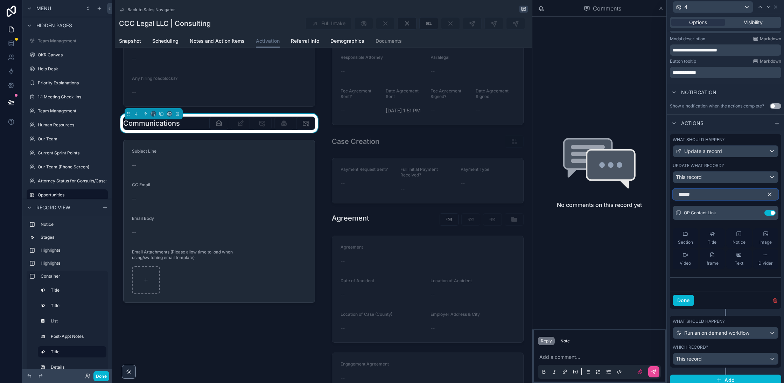
click at [709, 192] on input "******" at bounding box center [726, 194] width 106 height 11
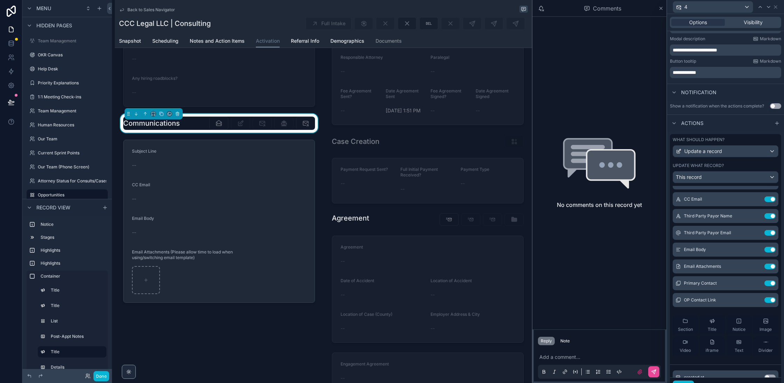
scroll to position [34, 0]
click at [758, 278] on icon at bounding box center [757, 279] width 3 height 3
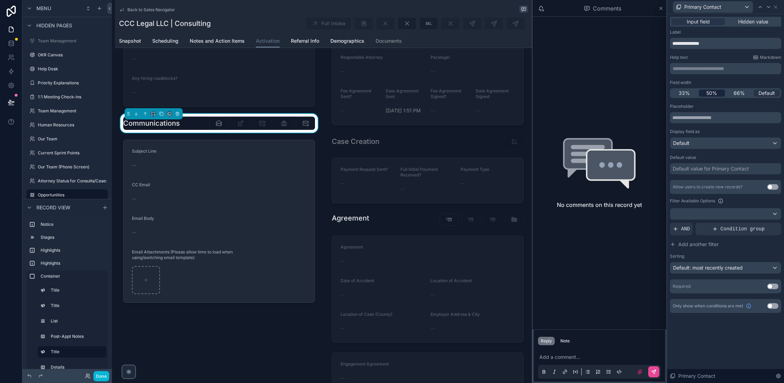
click at [710, 94] on span "50%" at bounding box center [712, 93] width 11 height 7
click at [704, 211] on div at bounding box center [725, 213] width 111 height 11
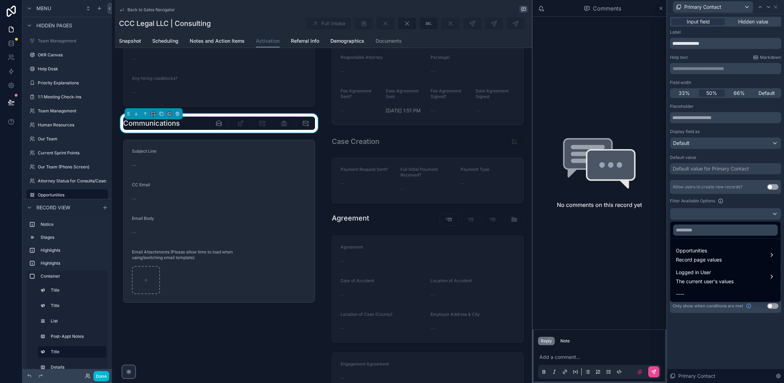
click at [729, 357] on div at bounding box center [725, 191] width 117 height 383
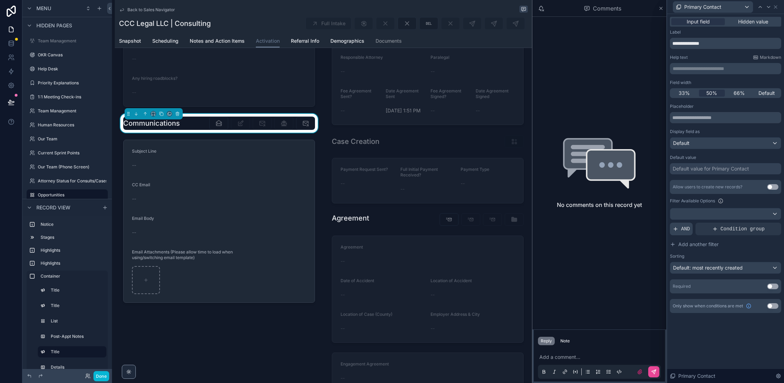
click at [686, 229] on span "AND" at bounding box center [685, 228] width 9 height 7
click at [764, 222] on icon at bounding box center [764, 223] width 4 height 4
click at [600, 213] on div "Select a field" at bounding box center [603, 218] width 42 height 11
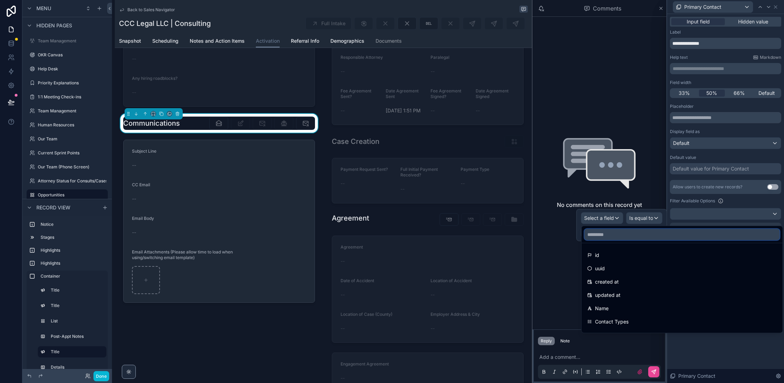
click at [644, 238] on input "text" at bounding box center [682, 234] width 195 height 11
type input "***"
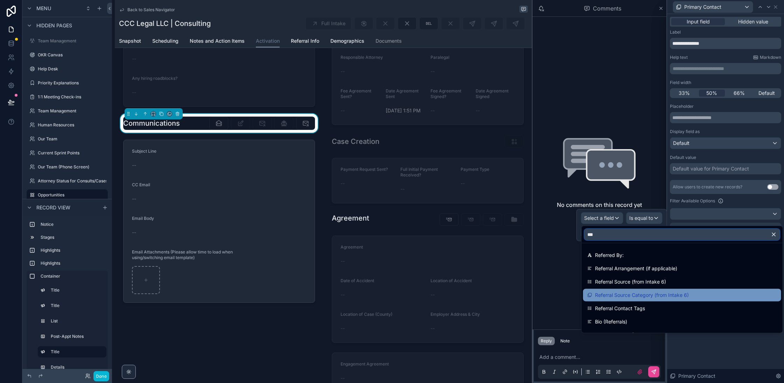
scroll to position [95, 0]
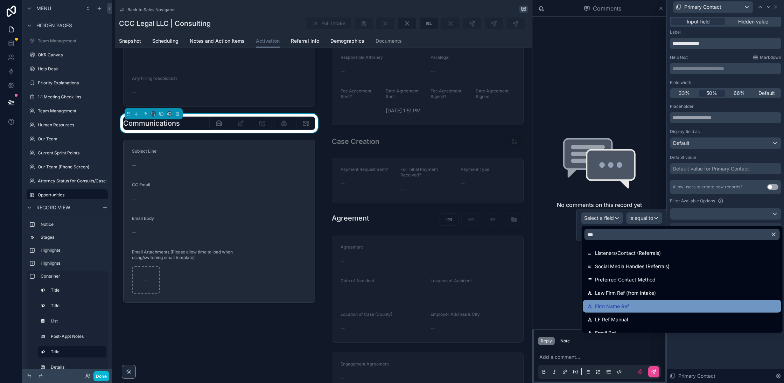
click at [634, 305] on div "Firm Name Ref" at bounding box center [683, 306] width 190 height 8
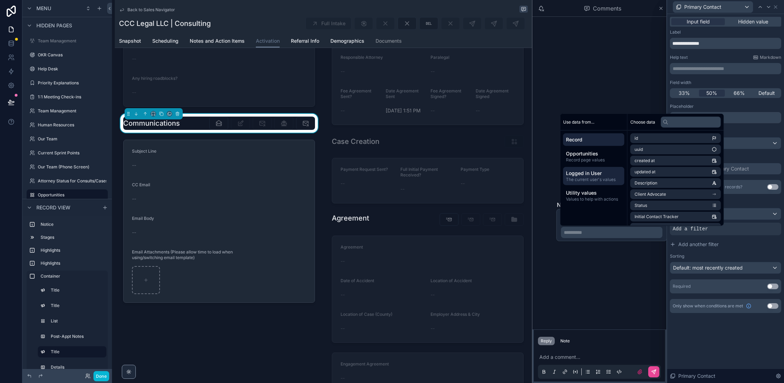
click at [573, 175] on span "Logged in User" at bounding box center [594, 173] width 56 height 7
click at [648, 203] on li "role" at bounding box center [676, 206] width 91 height 10
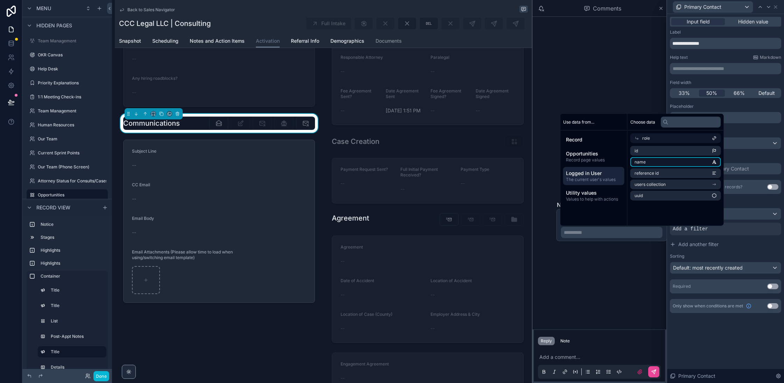
click at [657, 164] on li "name" at bounding box center [676, 162] width 91 height 10
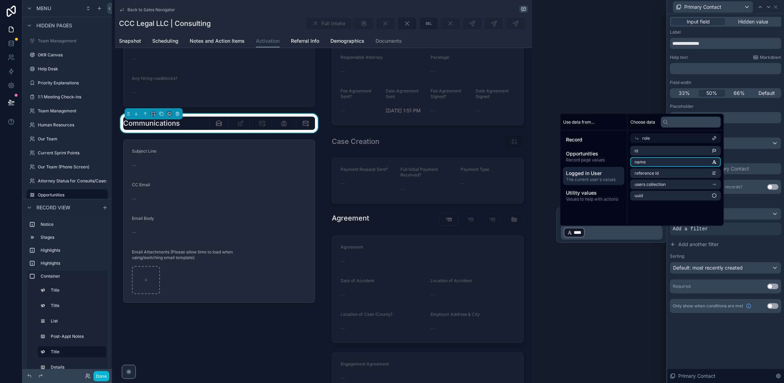
click at [721, 339] on div "**********" at bounding box center [725, 198] width 117 height 369
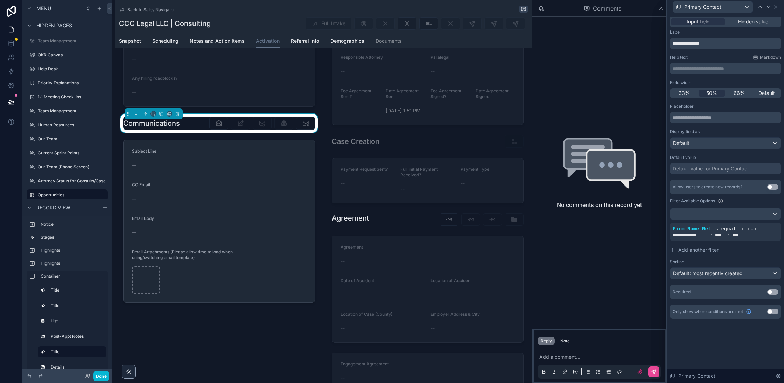
click at [771, 184] on button "Use setting" at bounding box center [772, 187] width 11 height 6
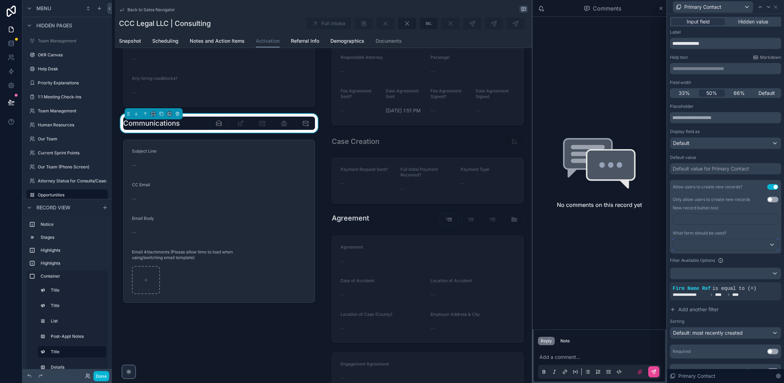
click at [756, 247] on div at bounding box center [725, 244] width 105 height 11
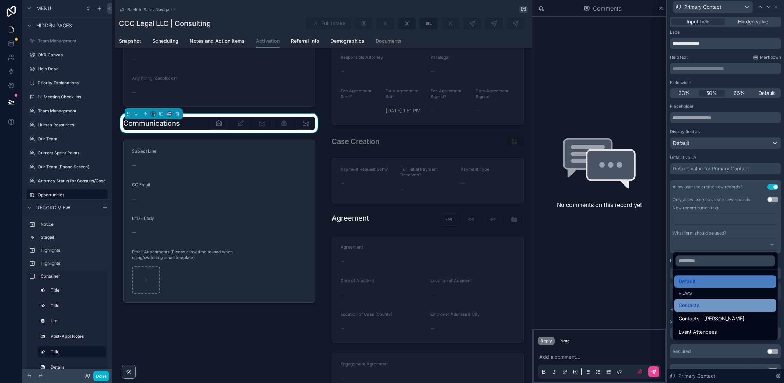
click at [701, 308] on div "Contacts" at bounding box center [725, 305] width 93 height 8
click at [716, 42] on input "**********" at bounding box center [725, 43] width 111 height 11
click at [713, 45] on input "**********" at bounding box center [725, 43] width 111 height 11
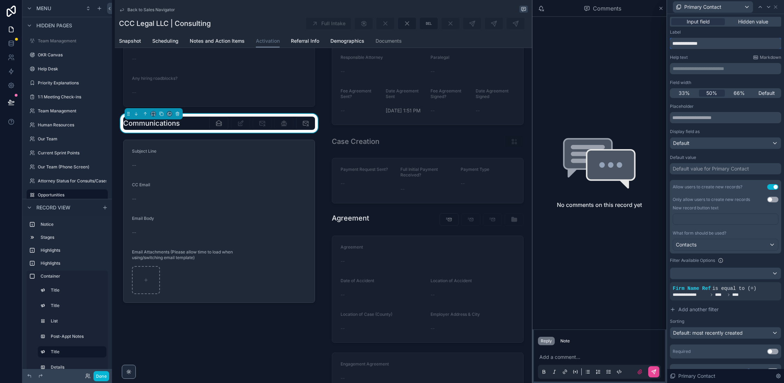
type input "**********"
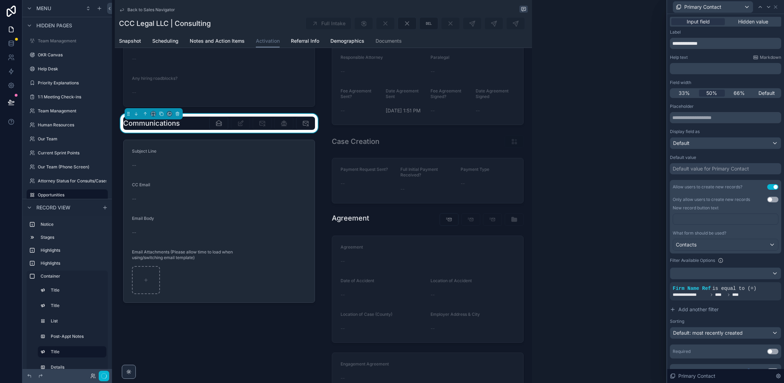
scroll to position [11, 0]
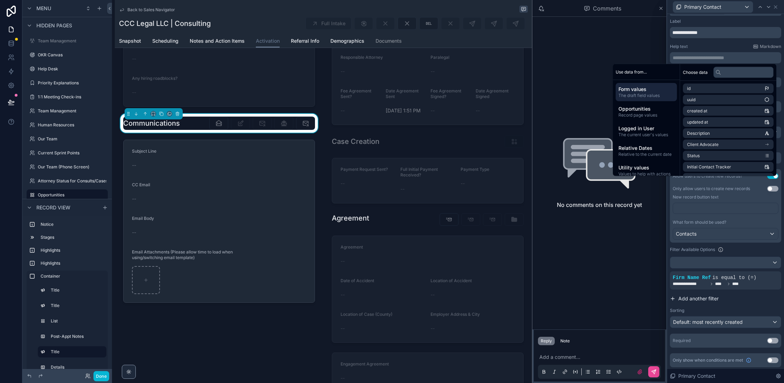
click at [768, 303] on button "Add another filter" at bounding box center [725, 298] width 111 height 13
click at [774, 348] on div "**********" at bounding box center [725, 220] width 111 height 255
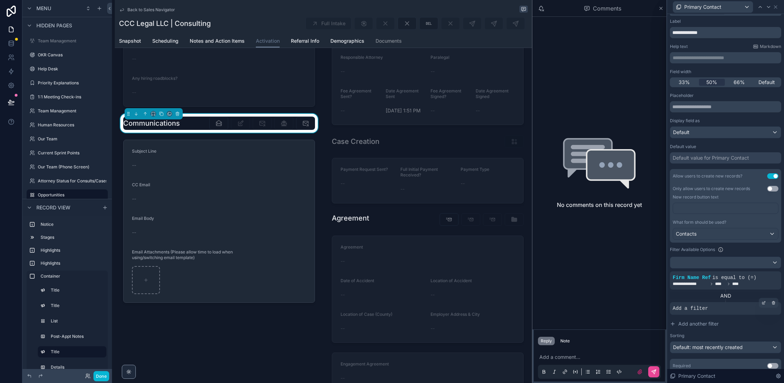
scroll to position [36, 0]
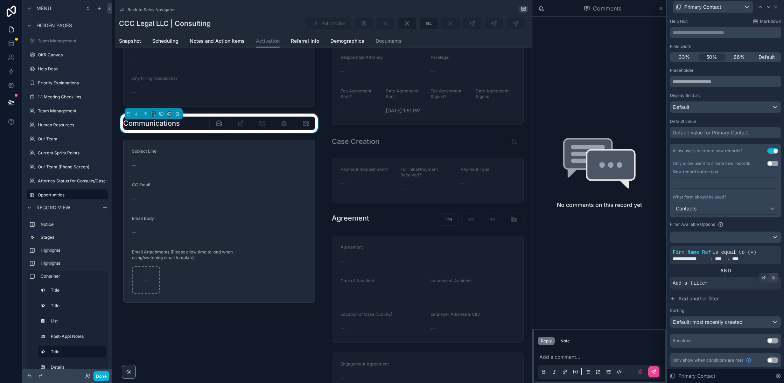
click at [773, 277] on icon at bounding box center [774, 278] width 2 height 2
click at [771, 360] on button "Use setting" at bounding box center [772, 360] width 11 height 6
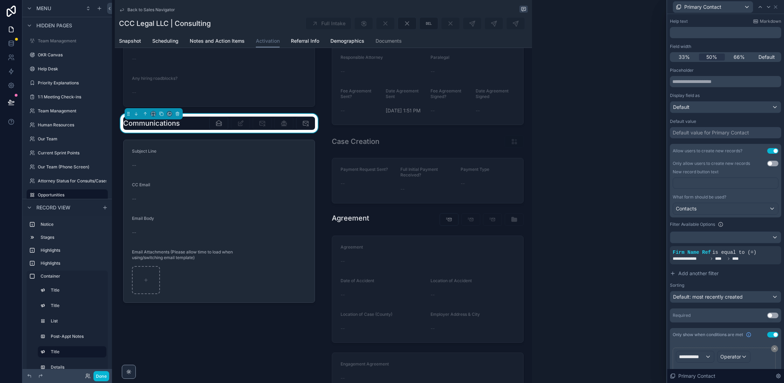
scroll to position [69, 0]
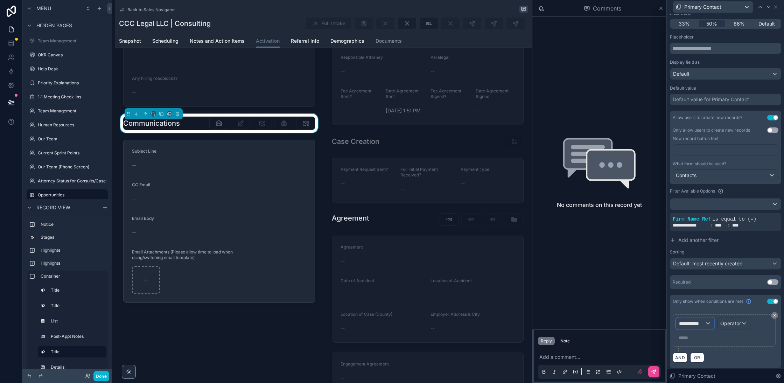
click at [706, 321] on div "**********" at bounding box center [695, 323] width 38 height 11
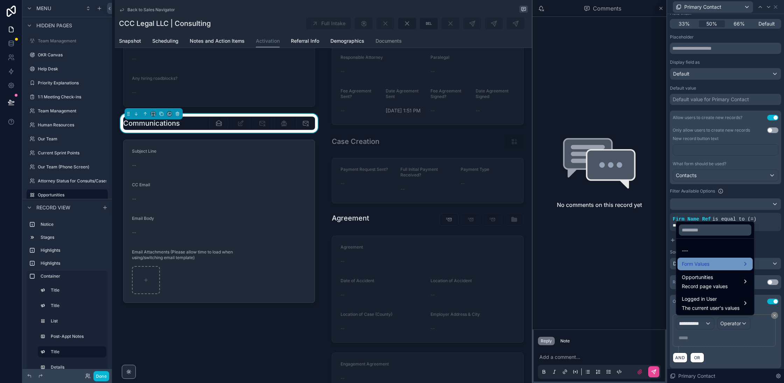
click at [709, 265] on span "Form Values" at bounding box center [696, 264] width 28 height 8
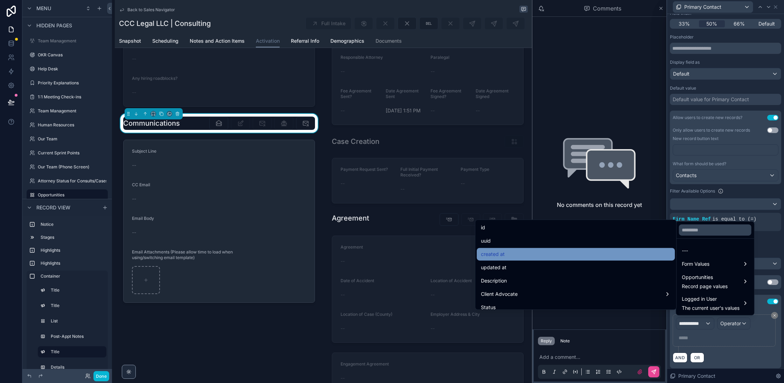
scroll to position [2609, 0]
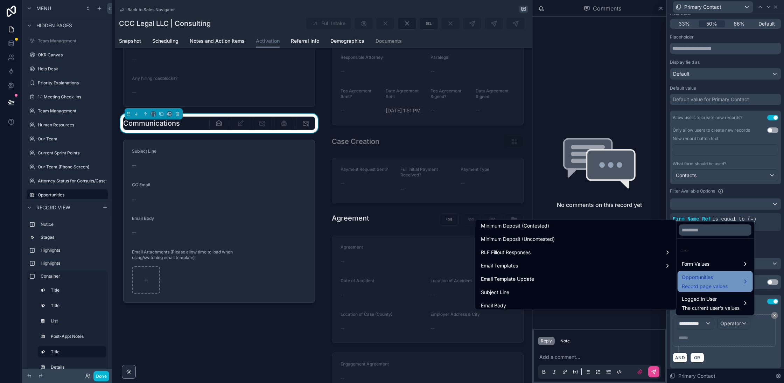
click at [722, 280] on span "Opportunities" at bounding box center [705, 277] width 46 height 8
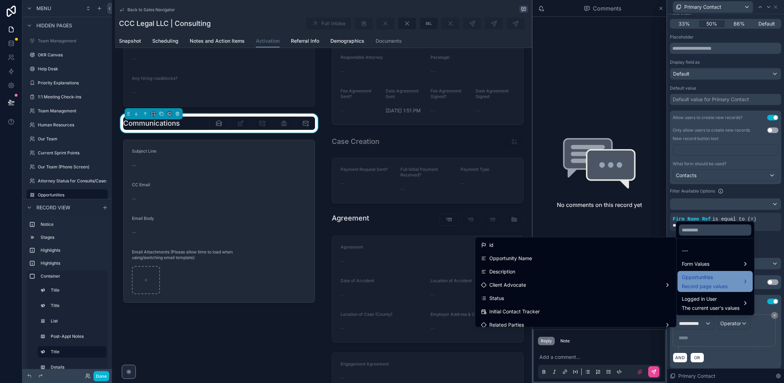
scroll to position [2583, 0]
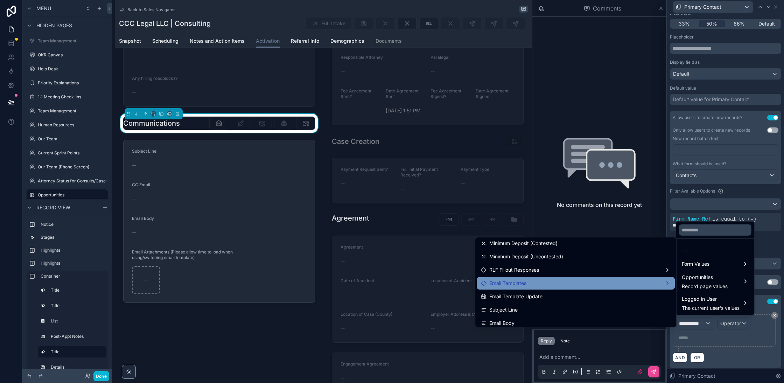
click at [612, 281] on div "Email Templates" at bounding box center [576, 283] width 190 height 8
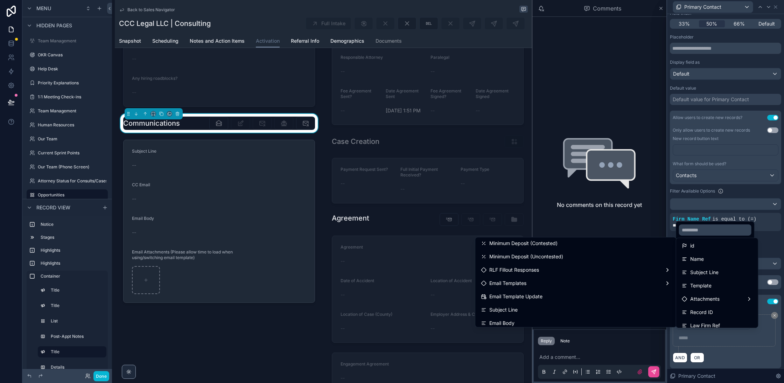
click at [725, 244] on div "id" at bounding box center [717, 246] width 71 height 8
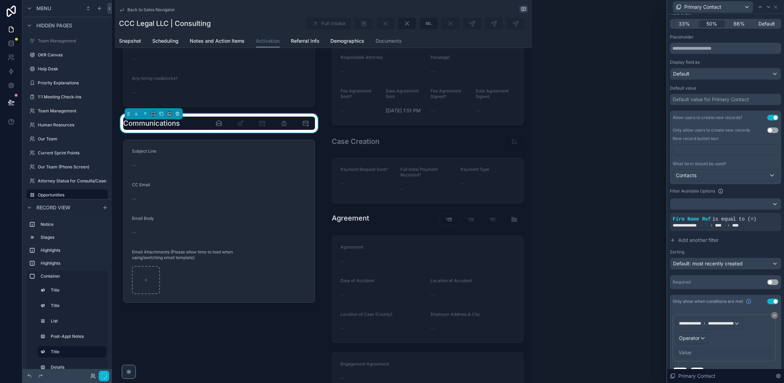
click at [703, 342] on div "**********" at bounding box center [724, 338] width 97 height 41
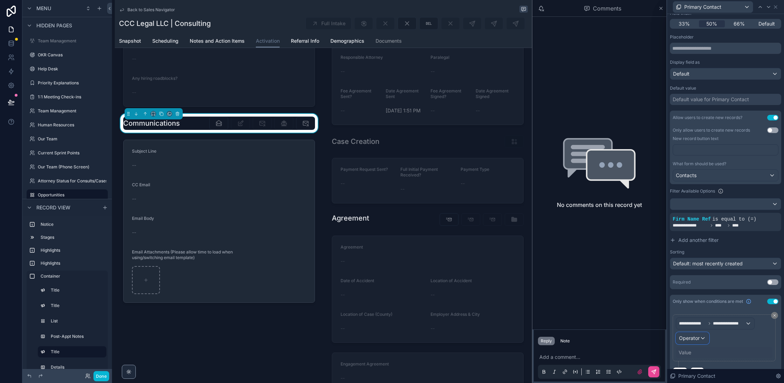
click at [701, 333] on div "Operator" at bounding box center [692, 338] width 33 height 11
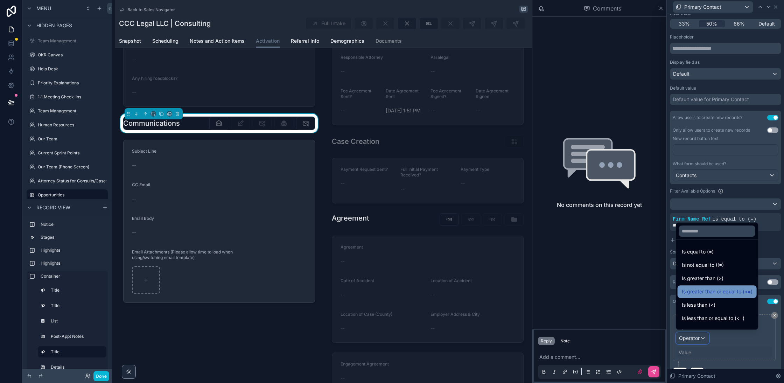
scroll to position [49, 0]
click at [701, 309] on span "Is one of" at bounding box center [692, 309] width 20 height 8
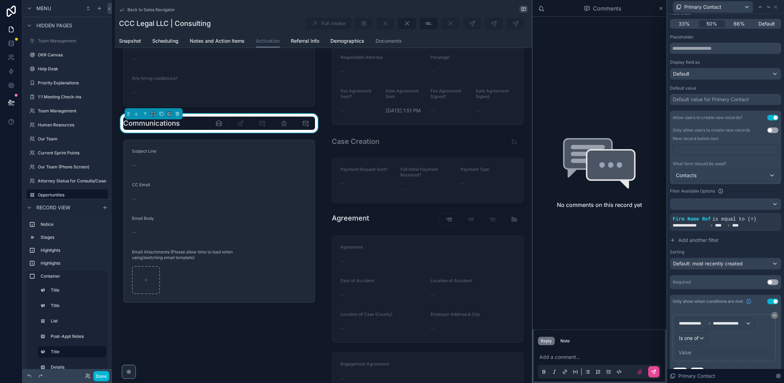
scroll to position [84, 0]
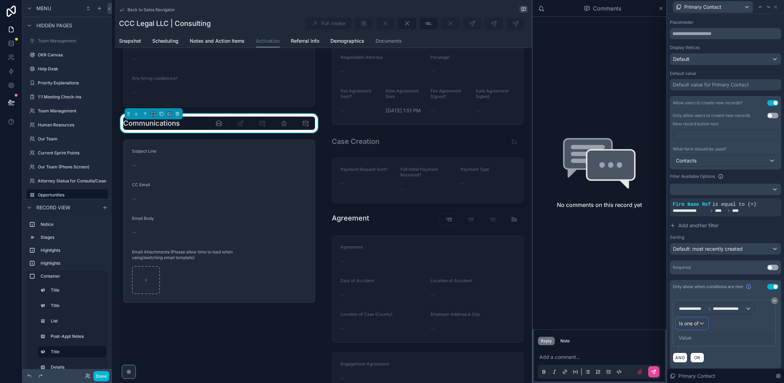
click at [693, 326] on div "Is one of" at bounding box center [692, 323] width 32 height 11
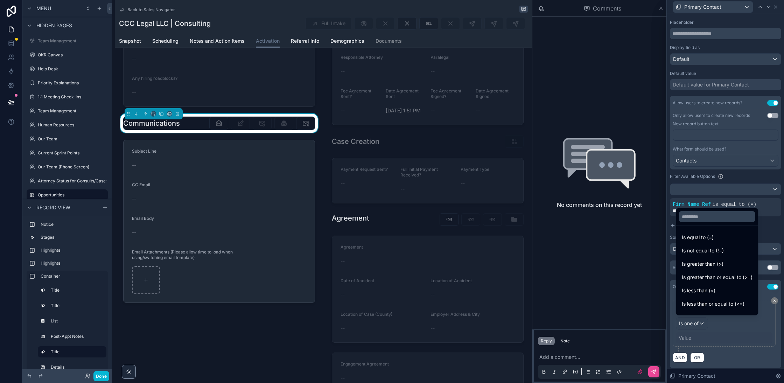
click at [691, 334] on div at bounding box center [725, 191] width 117 height 383
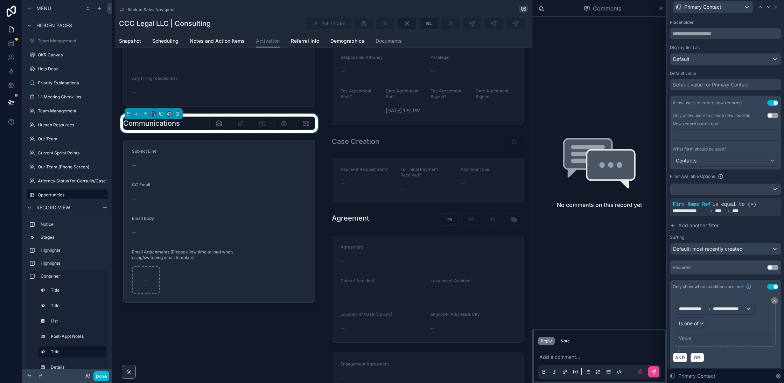
click at [695, 338] on div "Value" at bounding box center [724, 337] width 97 height 11
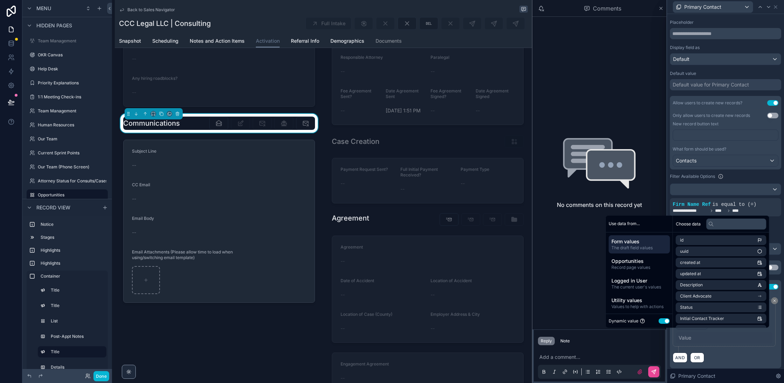
click at [660, 322] on button "Use setting" at bounding box center [664, 321] width 11 height 6
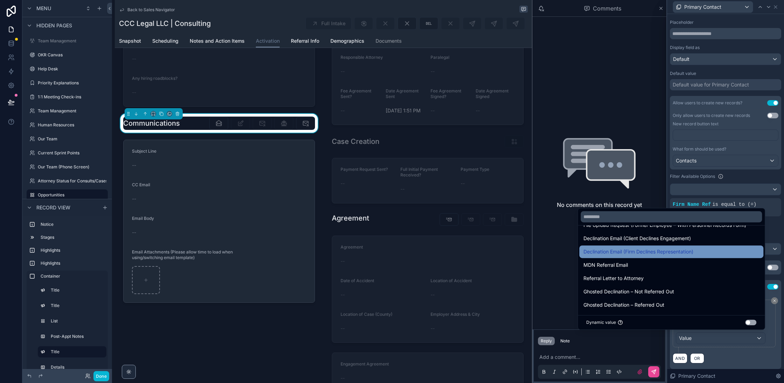
scroll to position [0, 0]
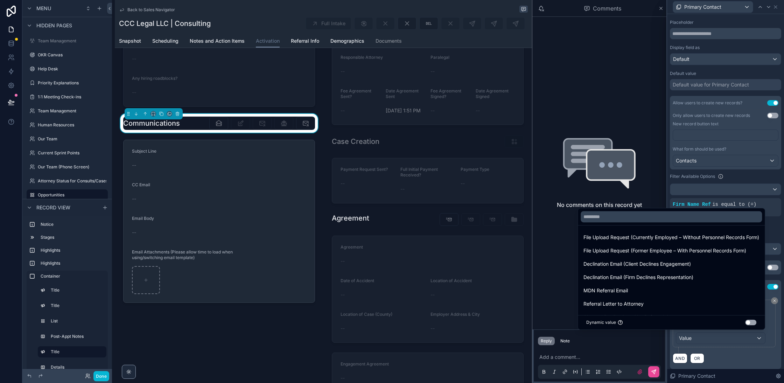
click at [739, 357] on div at bounding box center [725, 191] width 117 height 383
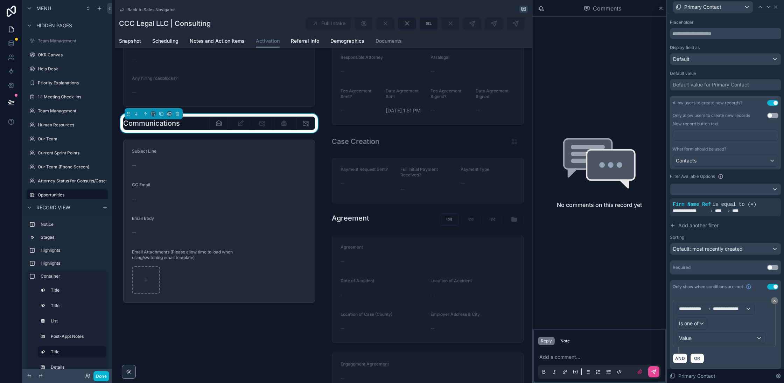
scroll to position [84, 0]
click at [737, 341] on div "Value" at bounding box center [720, 337] width 89 height 11
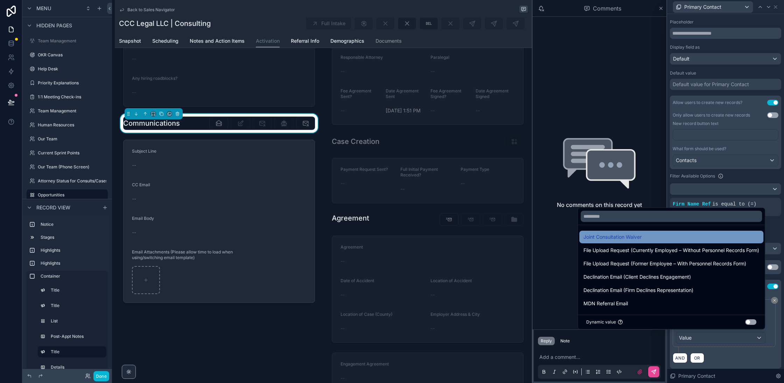
click at [606, 240] on span "Joint Consultation Waiver" at bounding box center [613, 237] width 58 height 8
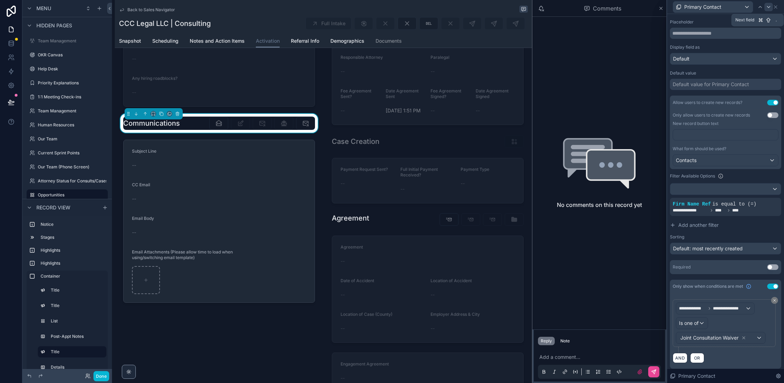
click at [769, 8] on icon at bounding box center [769, 7] width 6 height 6
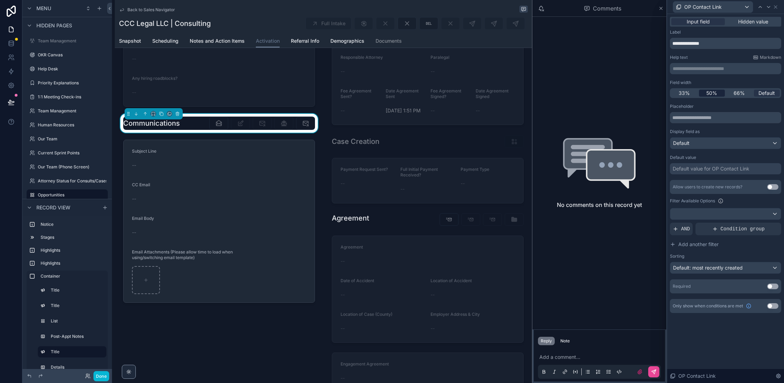
click at [710, 92] on span "50%" at bounding box center [712, 93] width 11 height 7
click at [716, 42] on input "**********" at bounding box center [725, 43] width 111 height 11
click at [760, 8] on icon at bounding box center [761, 7] width 6 height 6
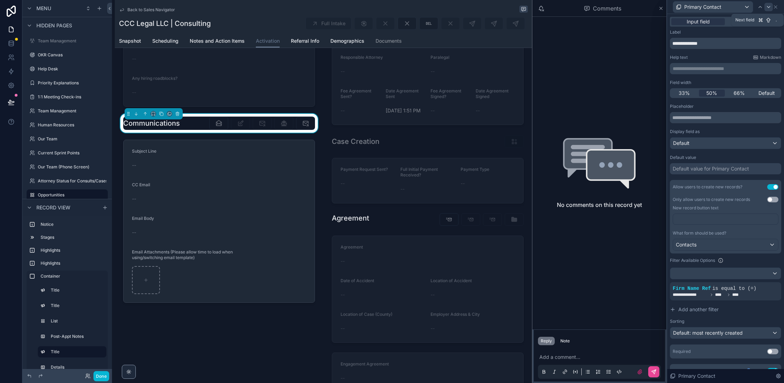
click at [770, 7] on icon at bounding box center [769, 7] width 6 height 6
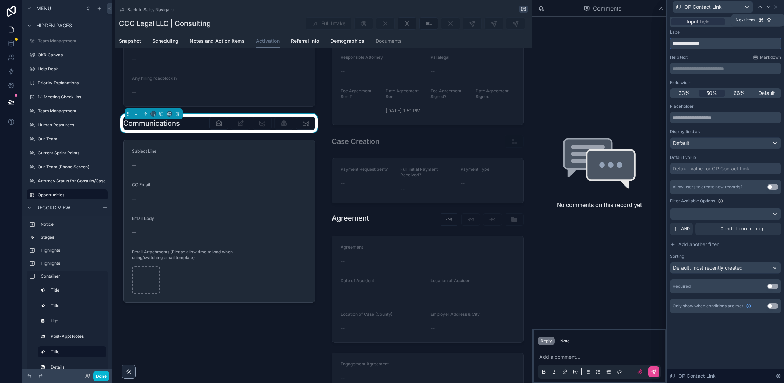
click at [695, 42] on input "**********" at bounding box center [725, 43] width 111 height 11
type input "**********"
click at [687, 229] on span "AND" at bounding box center [685, 228] width 9 height 7
click at [765, 223] on icon at bounding box center [764, 223] width 4 height 4
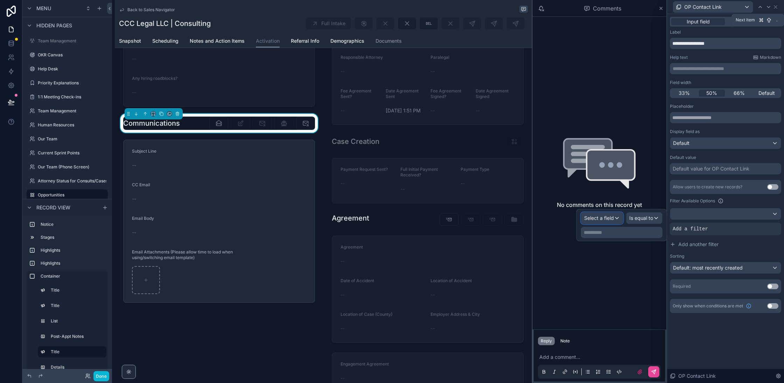
click at [608, 218] on span "Select a field" at bounding box center [599, 218] width 30 height 6
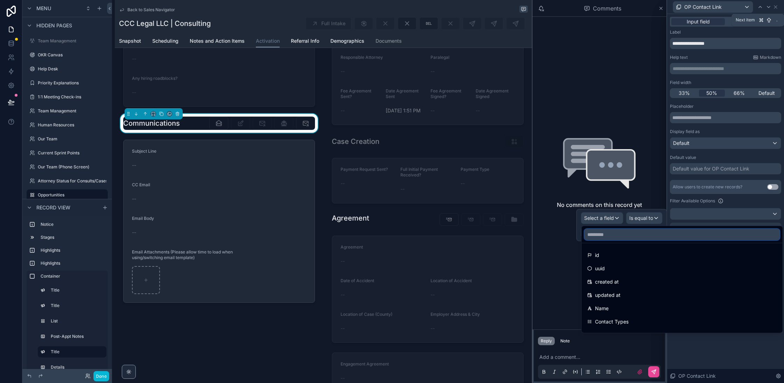
click at [601, 235] on input "text" at bounding box center [682, 234] width 195 height 11
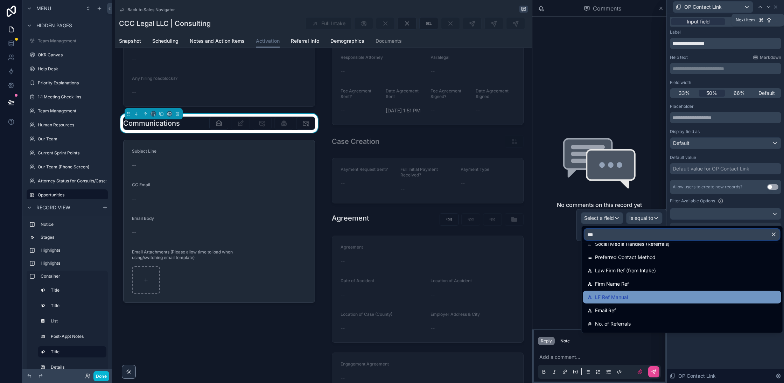
scroll to position [117, 0]
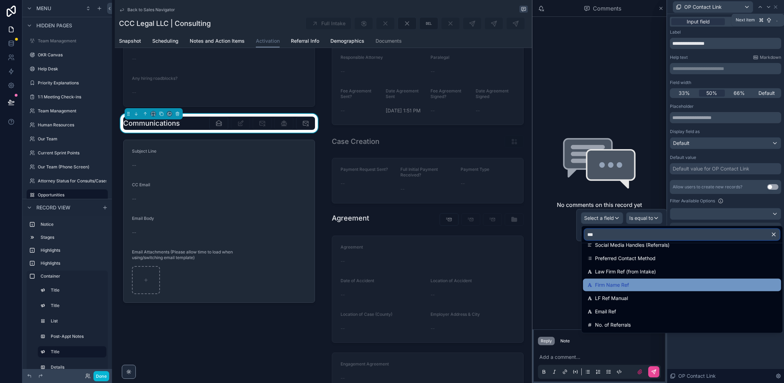
type input "***"
click at [628, 282] on span "Firm Name Ref" at bounding box center [612, 285] width 34 height 8
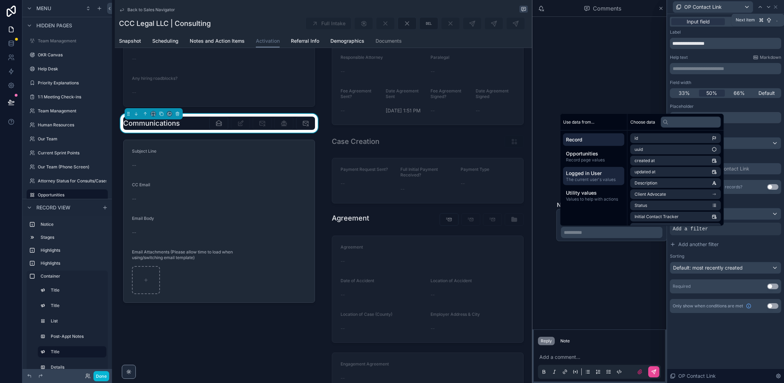
click at [588, 174] on span "Logged in User" at bounding box center [594, 173] width 56 height 7
click at [656, 202] on li "role" at bounding box center [676, 206] width 91 height 10
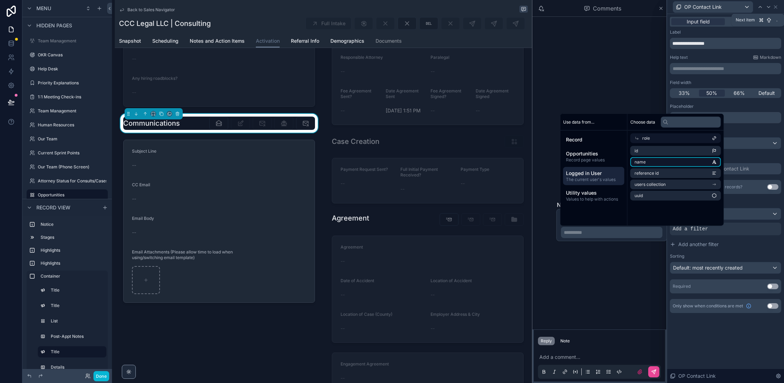
click at [660, 164] on li "name" at bounding box center [676, 162] width 91 height 10
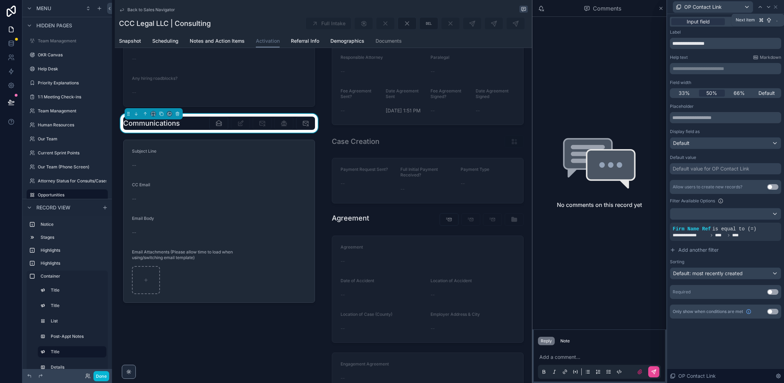
click at [700, 353] on div "**********" at bounding box center [725, 198] width 117 height 369
click at [774, 187] on button "Use setting" at bounding box center [772, 187] width 11 height 6
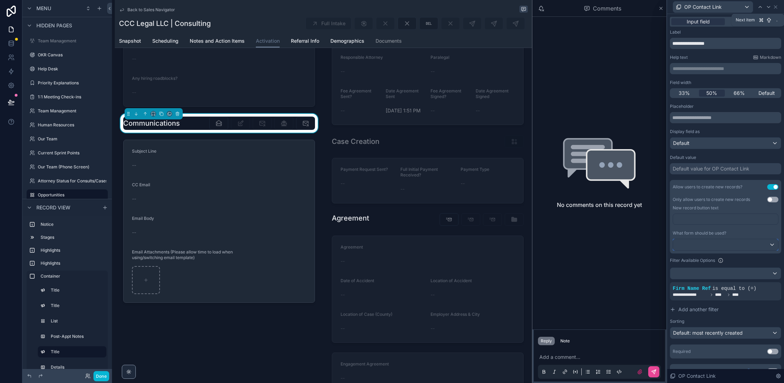
click at [729, 248] on div at bounding box center [725, 244] width 105 height 11
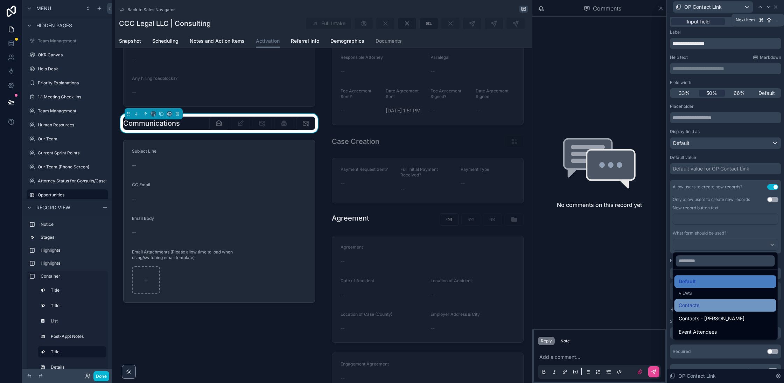
click at [698, 307] on span "Contacts" at bounding box center [689, 305] width 21 height 8
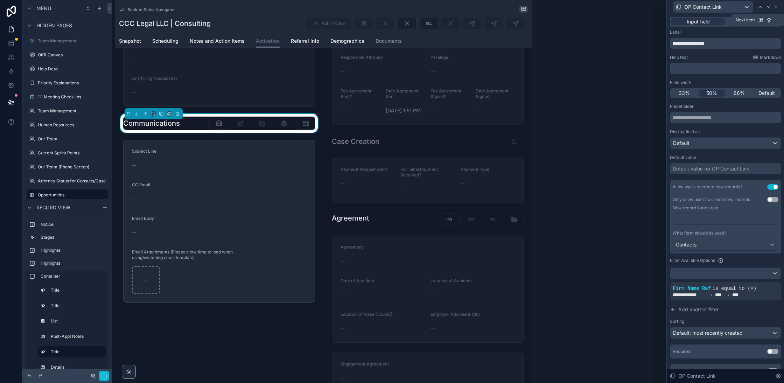
click at [721, 155] on div "Default value" at bounding box center [725, 158] width 111 height 6
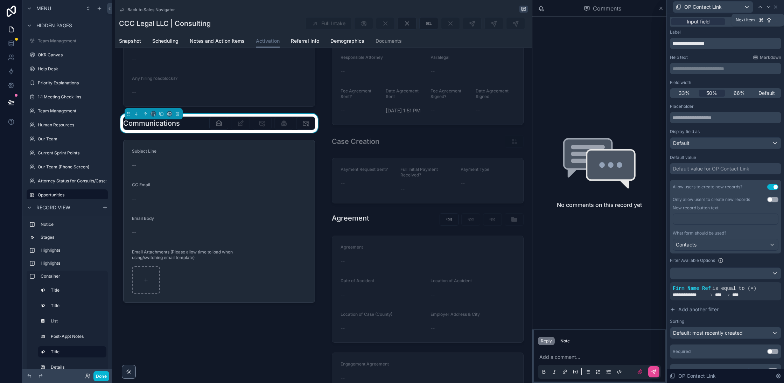
scroll to position [11, 0]
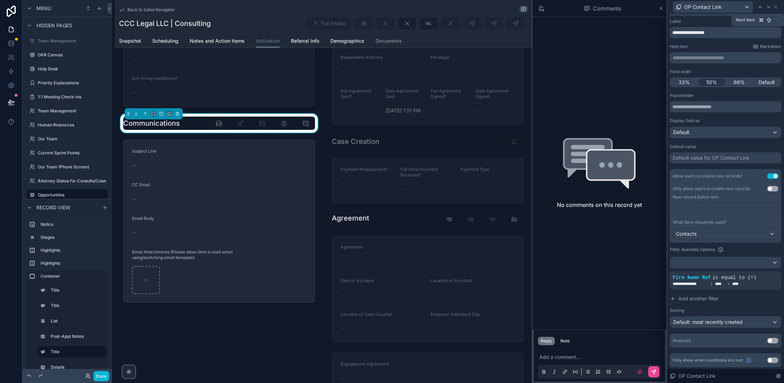
click at [771, 359] on button "Use setting" at bounding box center [772, 360] width 11 height 6
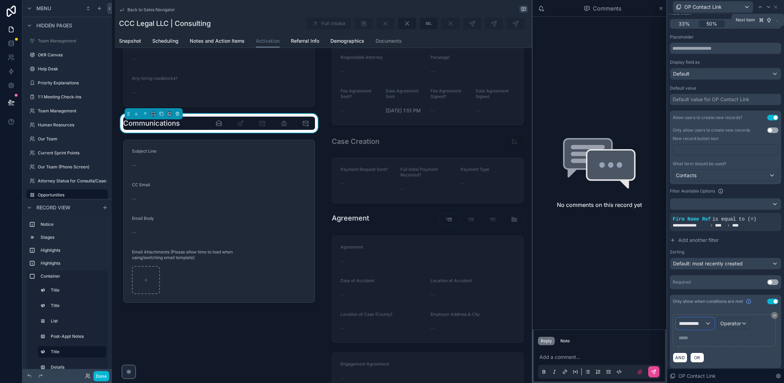
click at [705, 325] on div "**********" at bounding box center [695, 323] width 38 height 11
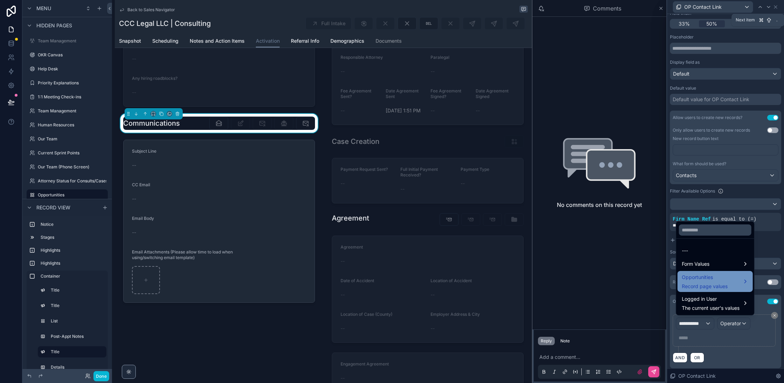
click at [715, 280] on span "Opportunities" at bounding box center [705, 277] width 46 height 8
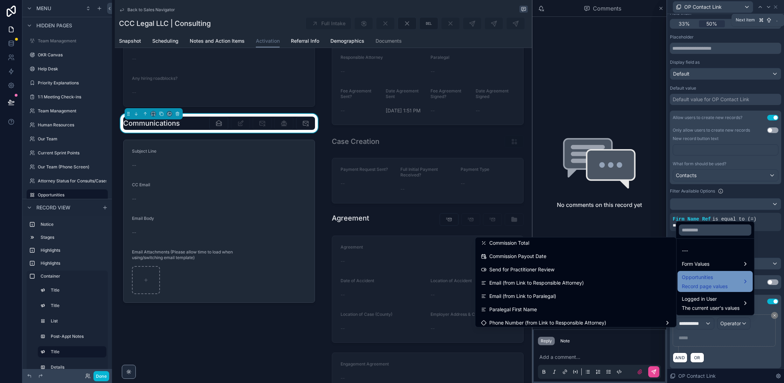
scroll to position [2583, 0]
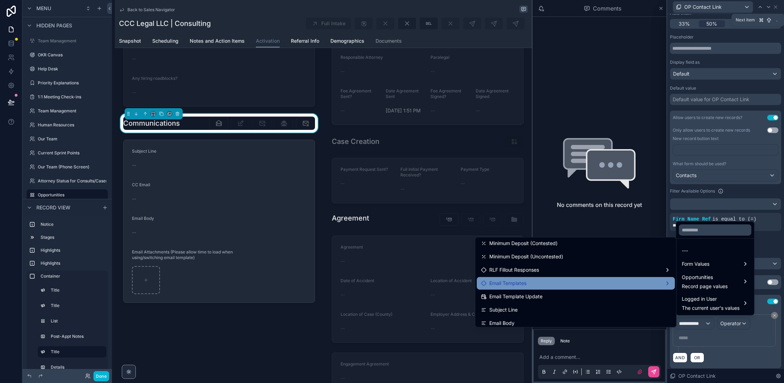
click at [655, 281] on div "Email Templates" at bounding box center [576, 283] width 190 height 8
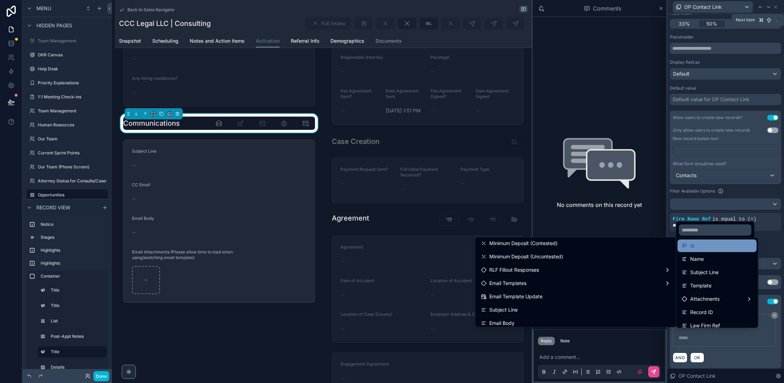
click at [707, 244] on div "id" at bounding box center [717, 246] width 71 height 8
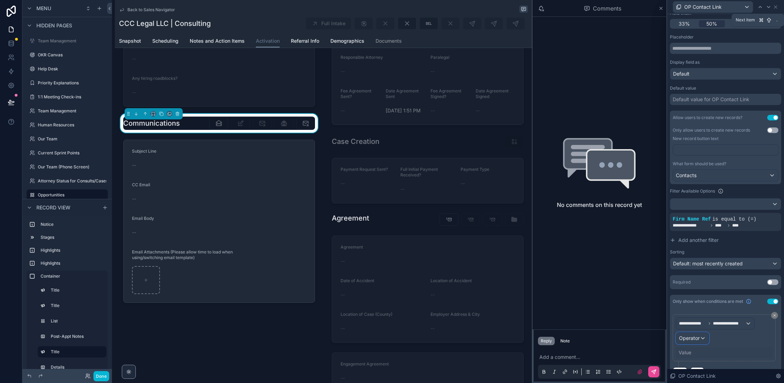
click at [697, 337] on span "Operator" at bounding box center [689, 338] width 21 height 6
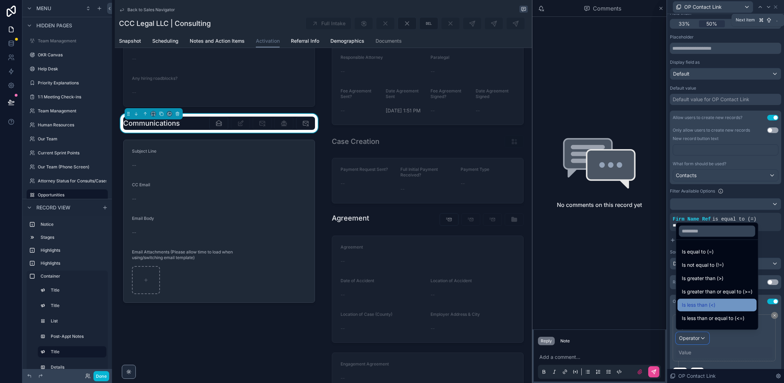
scroll to position [49, 0]
click at [697, 311] on span "Is one of" at bounding box center [692, 309] width 20 height 8
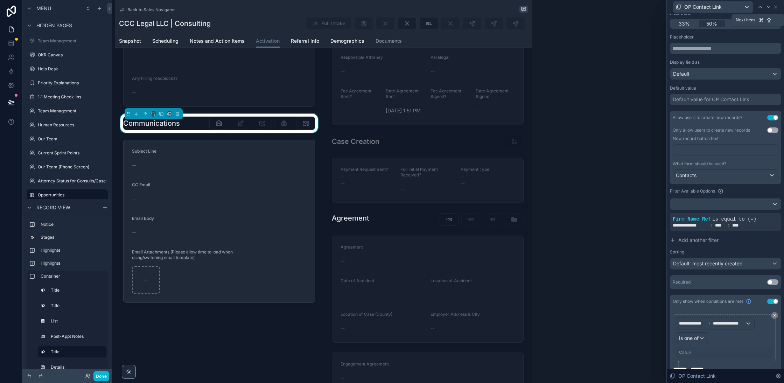
click at [771, 331] on div "**********" at bounding box center [724, 338] width 97 height 41
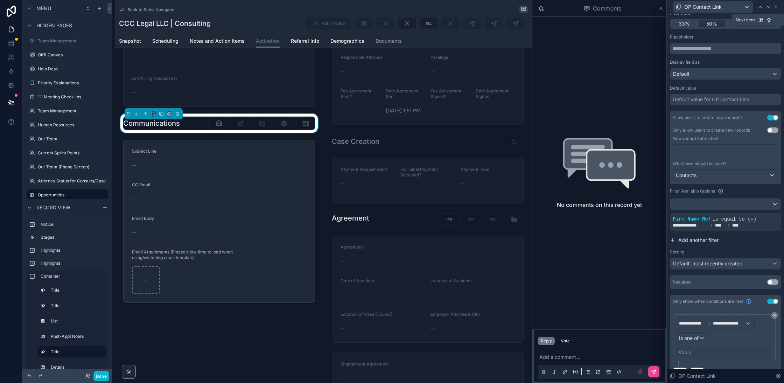
scroll to position [84, 0]
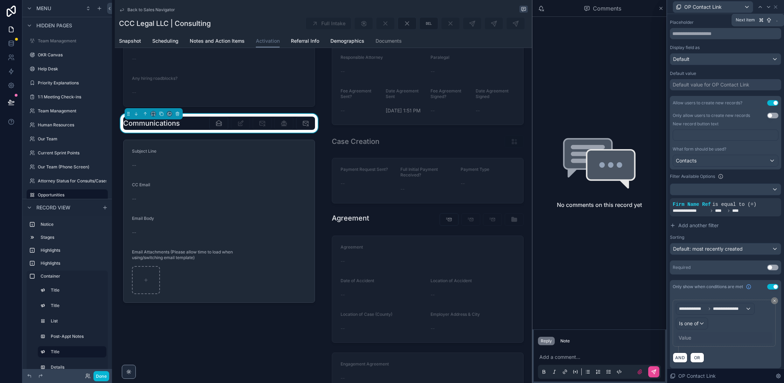
click at [687, 337] on div "Value" at bounding box center [685, 337] width 13 height 7
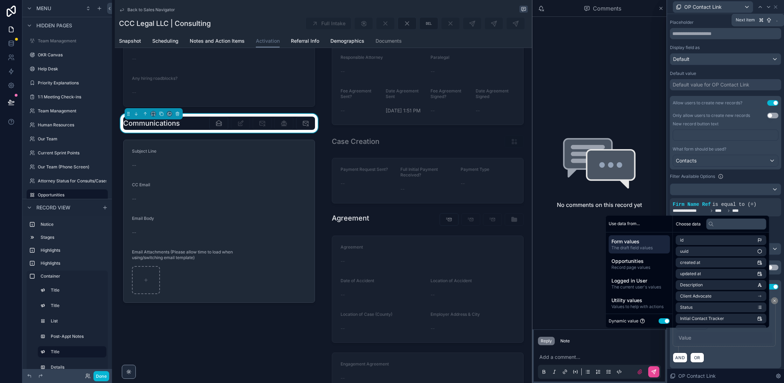
click at [660, 320] on button "Use setting" at bounding box center [664, 321] width 11 height 6
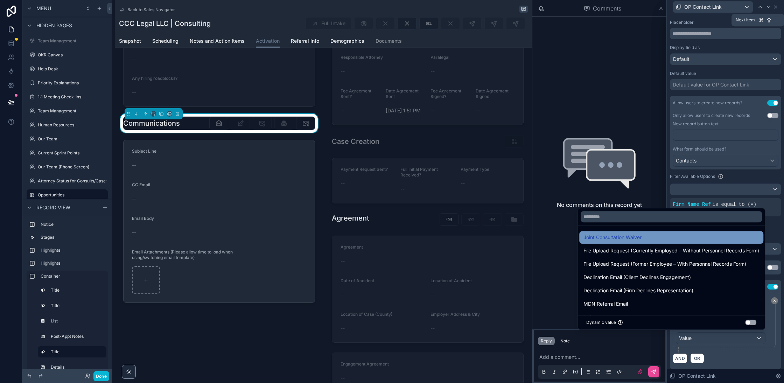
click at [658, 231] on div "Joint Consultation Waiver" at bounding box center [671, 237] width 184 height 13
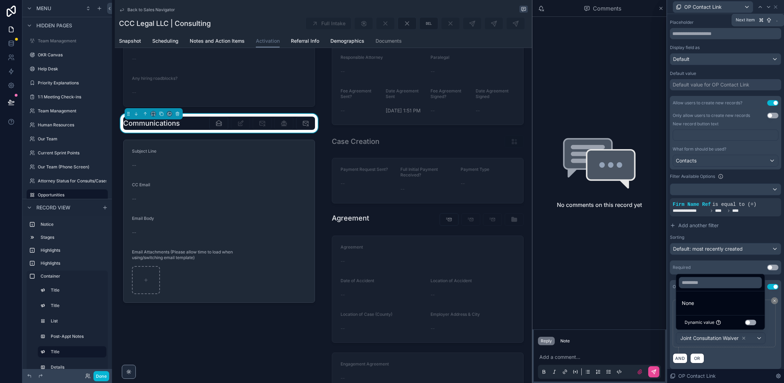
click at [755, 356] on div "AND OR" at bounding box center [726, 358] width 106 height 11
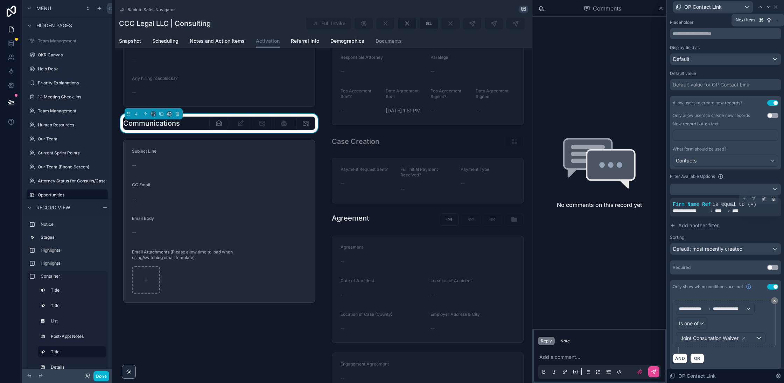
scroll to position [0, 0]
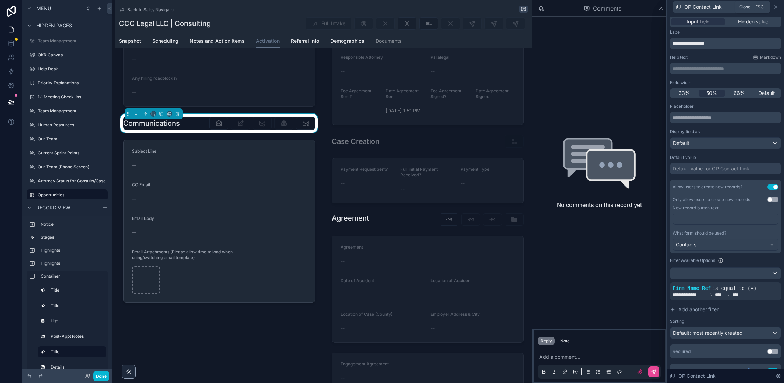
click at [775, 4] on icon at bounding box center [776, 7] width 6 height 6
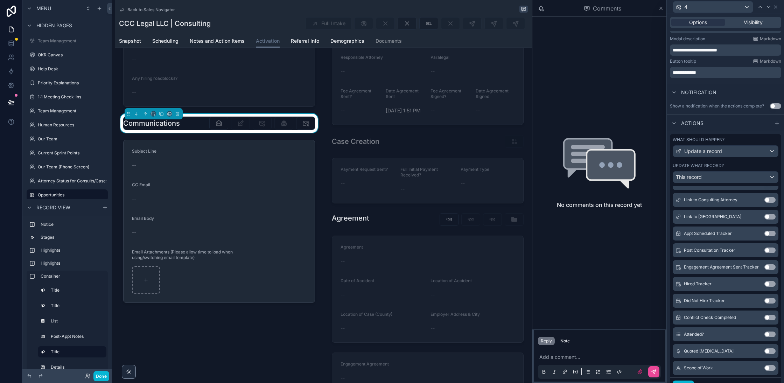
scroll to position [219, 0]
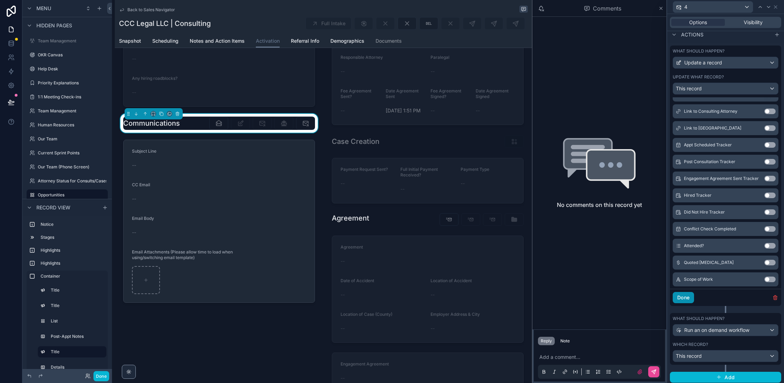
click at [683, 298] on button "Done" at bounding box center [683, 297] width 21 height 11
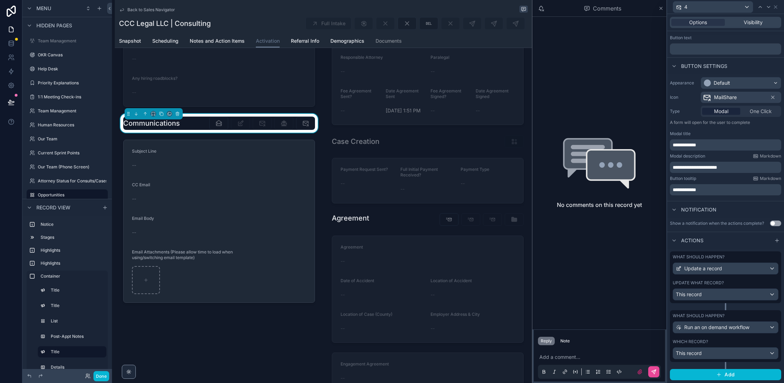
scroll to position [11, 0]
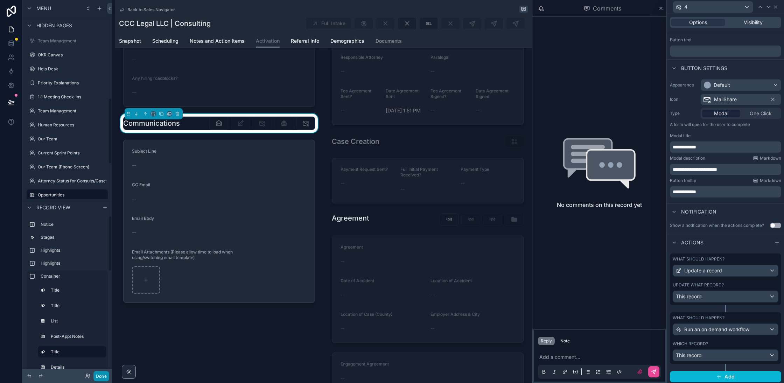
click at [100, 377] on button "Done" at bounding box center [101, 376] width 16 height 10
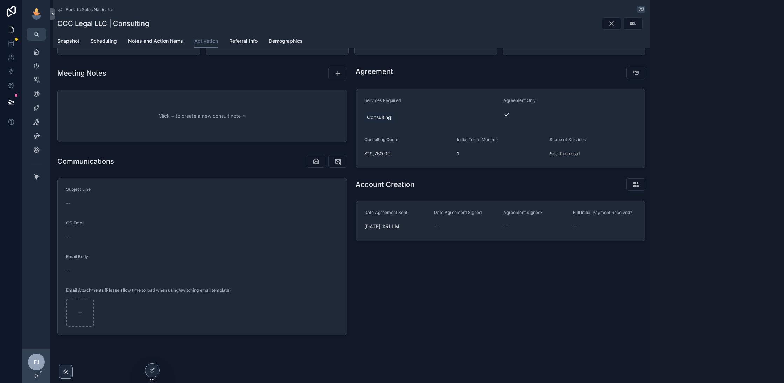
scroll to position [68, 0]
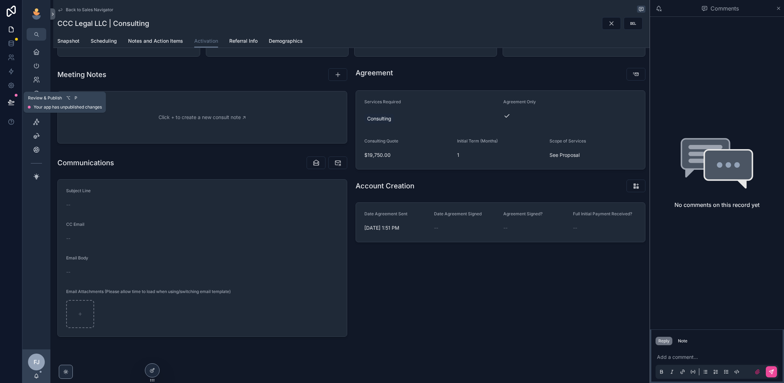
click at [13, 101] on icon at bounding box center [11, 102] width 7 height 7
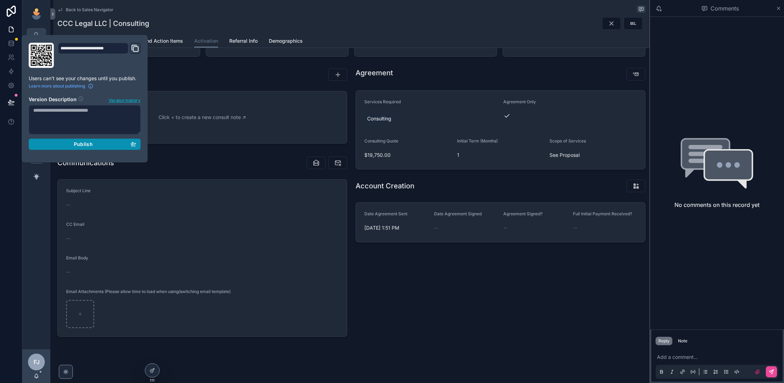
click at [114, 146] on div "Publish" at bounding box center [84, 144] width 103 height 6
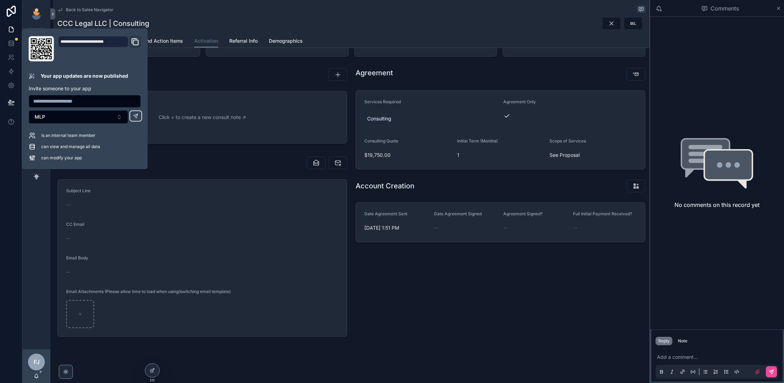
click at [341, 26] on div "CCC Legal LLC | Consulting" at bounding box center [351, 23] width 588 height 13
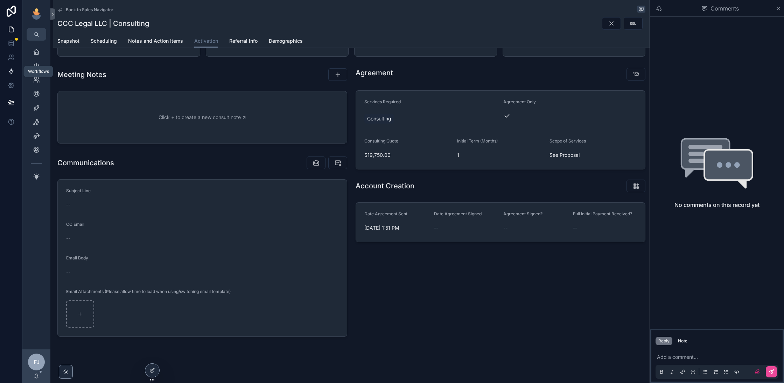
click at [9, 75] on link at bounding box center [11, 71] width 22 height 14
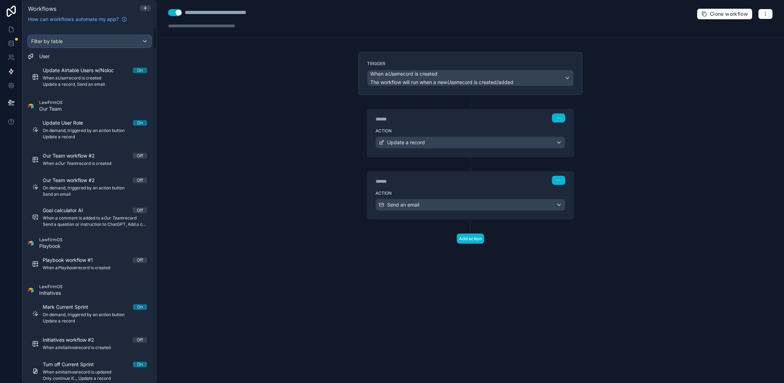
click at [103, 42] on div "Filter by table" at bounding box center [89, 41] width 123 height 11
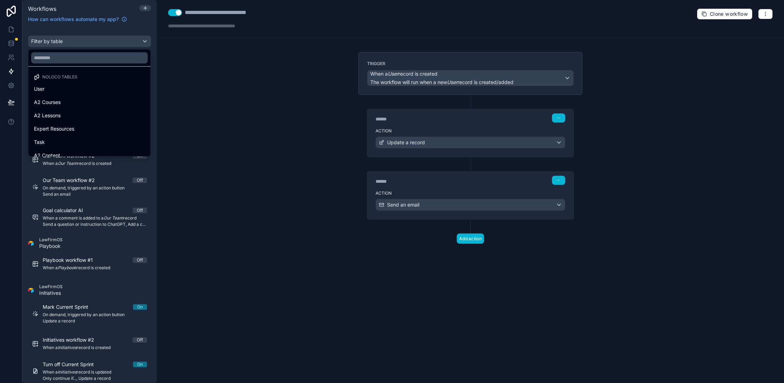
click at [100, 51] on div at bounding box center [89, 57] width 122 height 17
click at [99, 62] on input "text" at bounding box center [89, 57] width 117 height 11
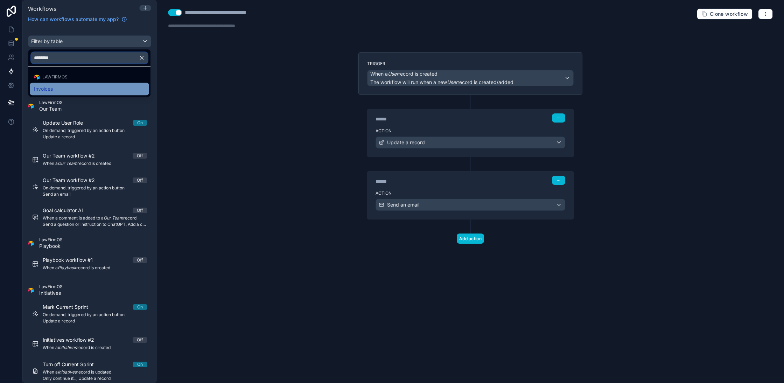
type input "********"
click at [69, 85] on div "Invoices" at bounding box center [89, 89] width 111 height 8
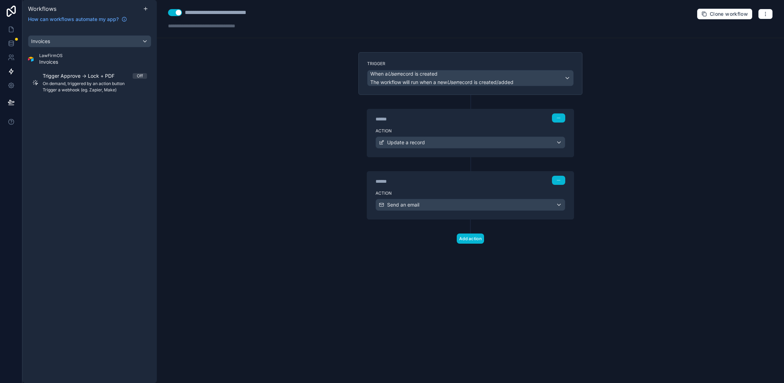
click at [76, 97] on link "Trigger Approve → Lock + PDF Off On demand, triggered by an action button Trigg…" at bounding box center [89, 82] width 123 height 29
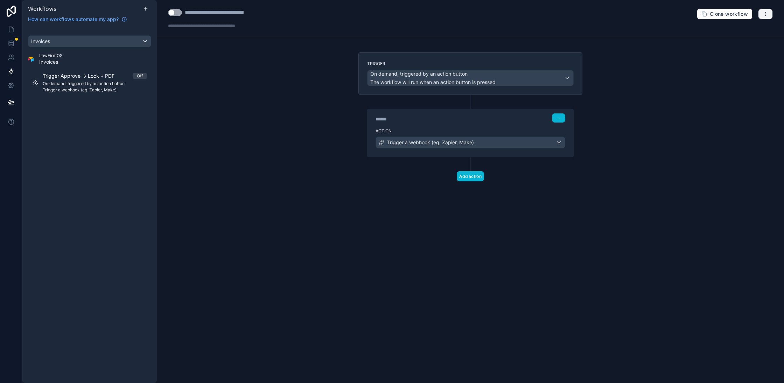
click at [768, 14] on icon "button" at bounding box center [766, 14] width 6 height 6
click at [756, 29] on span "Test workflow" at bounding box center [747, 30] width 34 height 6
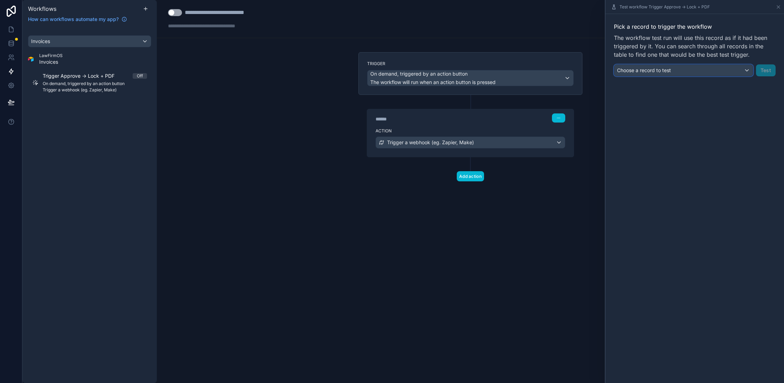
click at [674, 68] on div "Choose a record to test" at bounding box center [683, 70] width 139 height 11
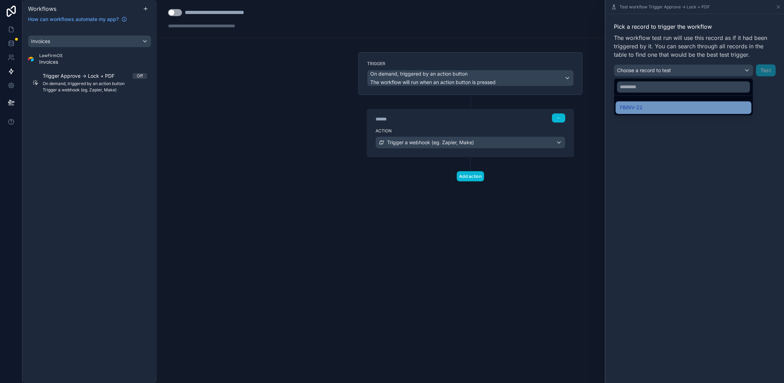
click at [658, 108] on div "FBINV-22" at bounding box center [683, 107] width 127 height 8
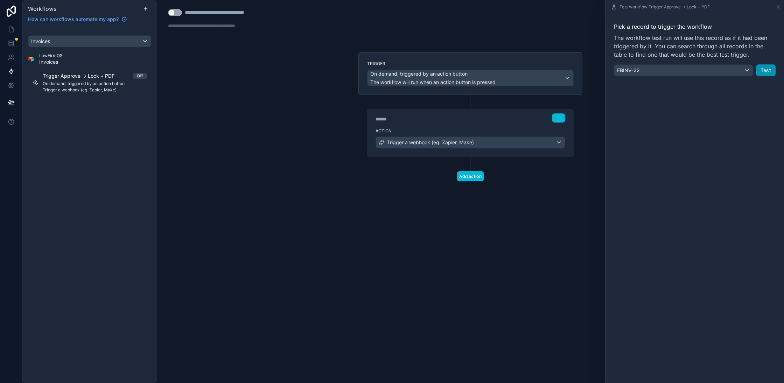
click at [763, 75] on button "Test" at bounding box center [766, 70] width 20 height 12
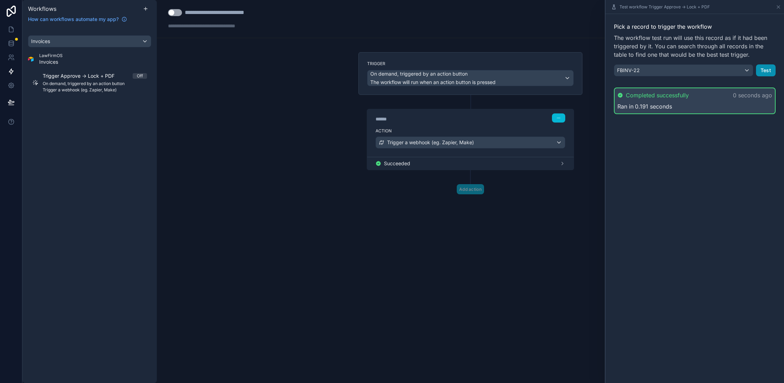
click at [767, 71] on button "Test" at bounding box center [766, 70] width 20 height 12
click at [770, 70] on button "Test" at bounding box center [766, 70] width 20 height 12
click at [767, 67] on button "Test" at bounding box center [766, 70] width 20 height 12
click at [769, 72] on button "Test" at bounding box center [766, 70] width 20 height 12
click at [9, 29] on icon at bounding box center [11, 29] width 7 height 7
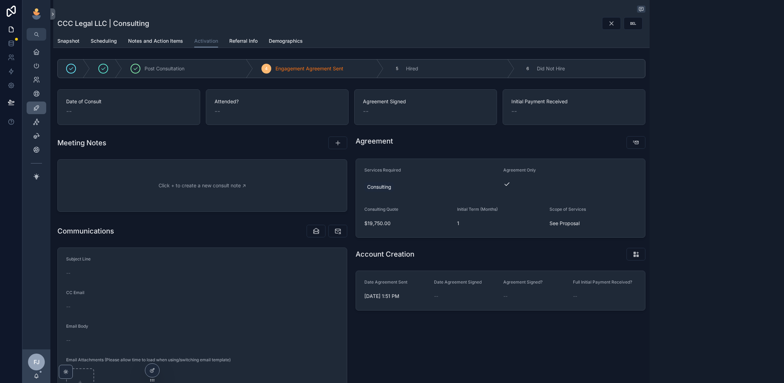
click at [36, 106] on icon "scrollable content" at bounding box center [36, 107] width 7 height 7
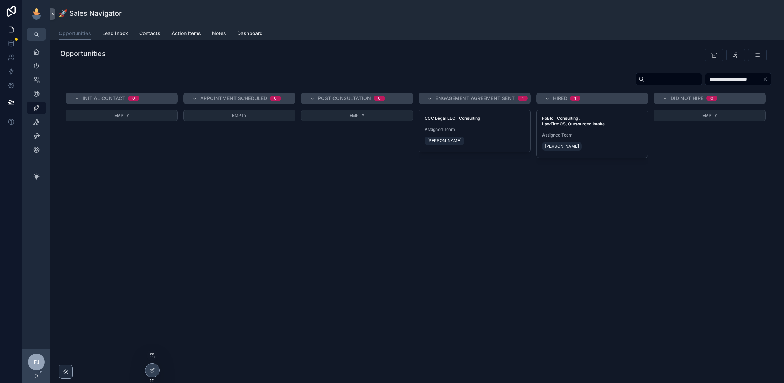
click at [153, 359] on div at bounding box center [152, 355] width 11 height 11
click at [152, 355] on icon at bounding box center [152, 354] width 2 height 2
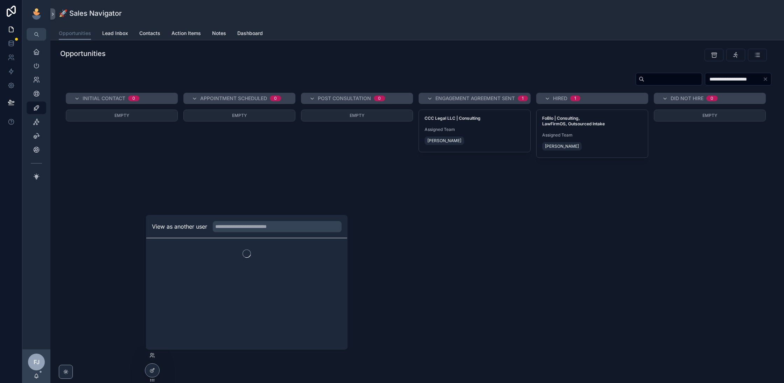
click at [251, 232] on div "View as another user" at bounding box center [246, 226] width 201 height 23
click at [258, 227] on input "text" at bounding box center [277, 226] width 129 height 11
type input "******"
click at [329, 271] on button "Select" at bounding box center [333, 269] width 18 height 10
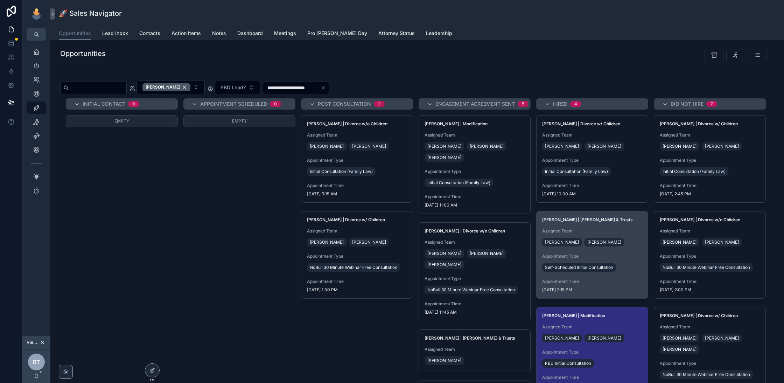
click at [630, 235] on div "Assigned Team Billie Tarascio Kat DeRubbio" at bounding box center [592, 238] width 100 height 20
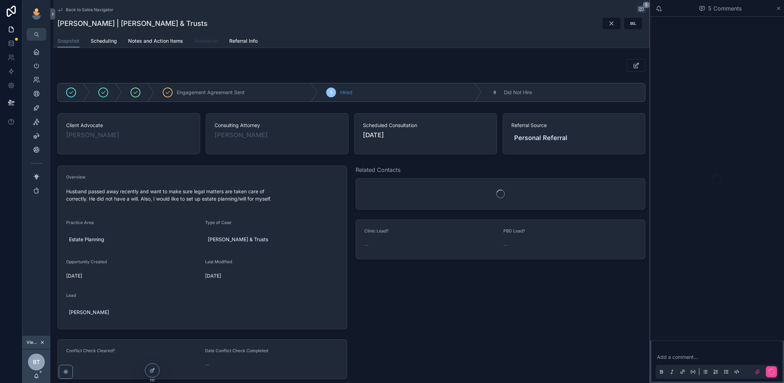
click at [209, 40] on span "Activation" at bounding box center [206, 40] width 24 height 7
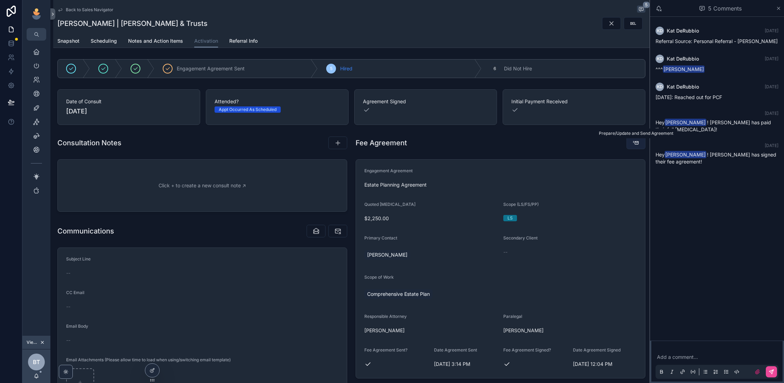
click at [635, 141] on icon "scrollable content" at bounding box center [636, 142] width 7 height 7
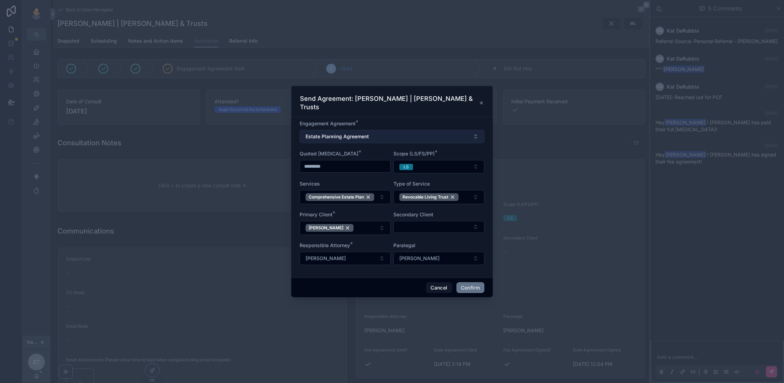
click at [361, 133] on span "Estate Planning Agreement" at bounding box center [337, 136] width 63 height 7
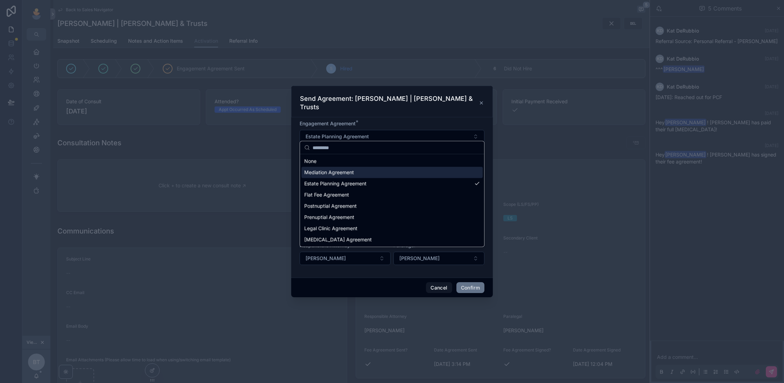
click at [364, 173] on div "Mediation Agreement" at bounding box center [391, 172] width 181 height 11
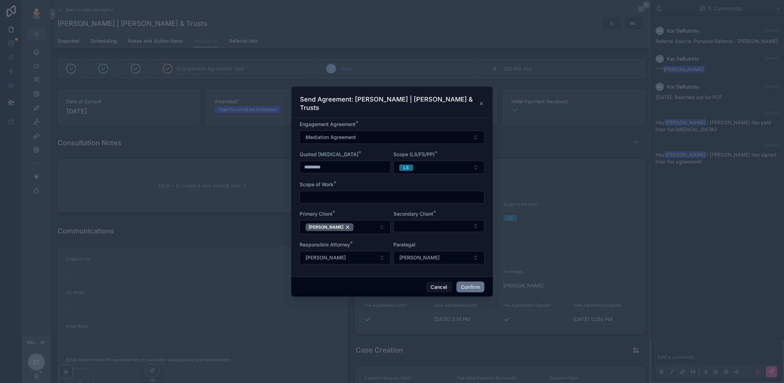
click at [347, 192] on input "text" at bounding box center [392, 197] width 184 height 10
click at [369, 181] on div "Scope of Work *" at bounding box center [392, 184] width 185 height 7
click at [439, 282] on button "Cancel" at bounding box center [439, 286] width 26 height 11
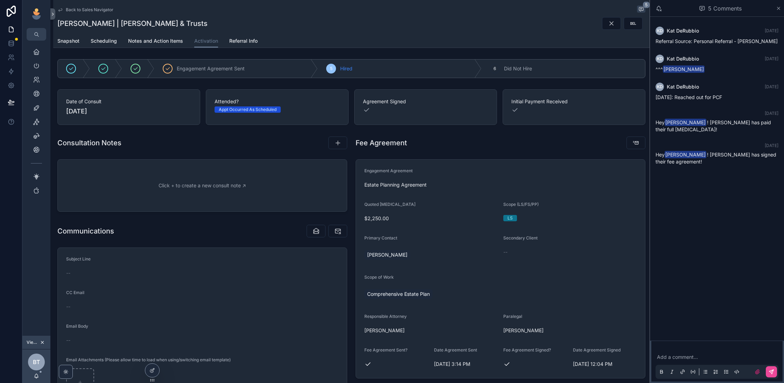
scroll to position [61, 0]
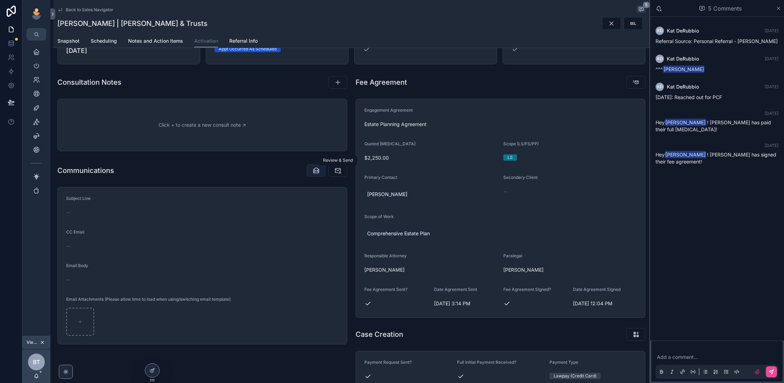
click at [315, 171] on icon "scrollable content" at bounding box center [316, 170] width 7 height 7
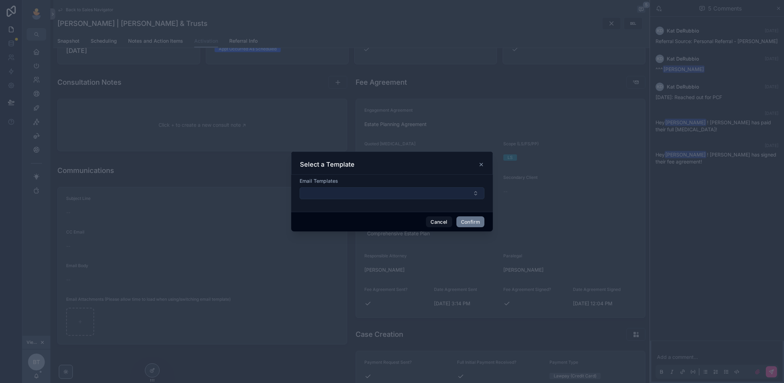
click at [353, 197] on button "Select Button" at bounding box center [392, 193] width 185 height 12
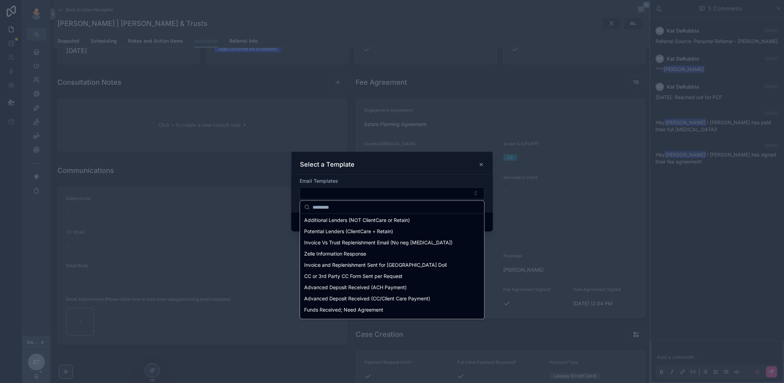
scroll to position [133, 0]
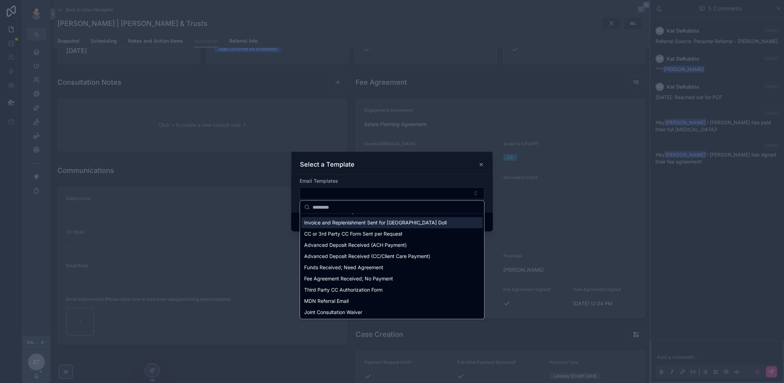
click at [393, 149] on div at bounding box center [392, 191] width 784 height 383
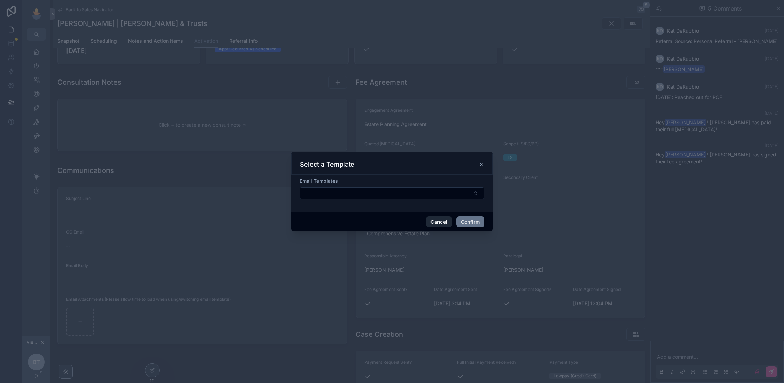
click at [437, 222] on button "Cancel" at bounding box center [439, 221] width 26 height 11
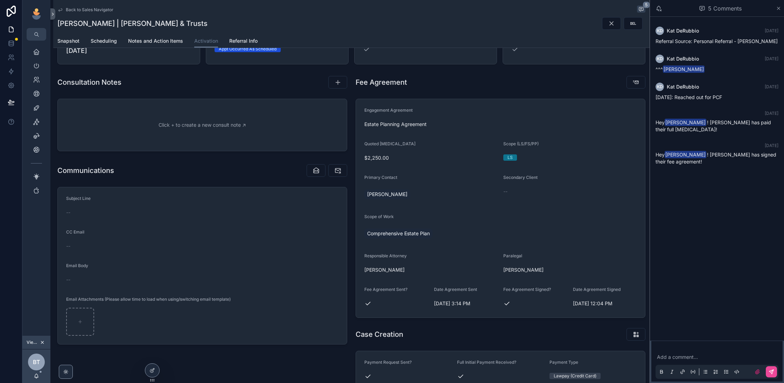
scroll to position [22, 0]
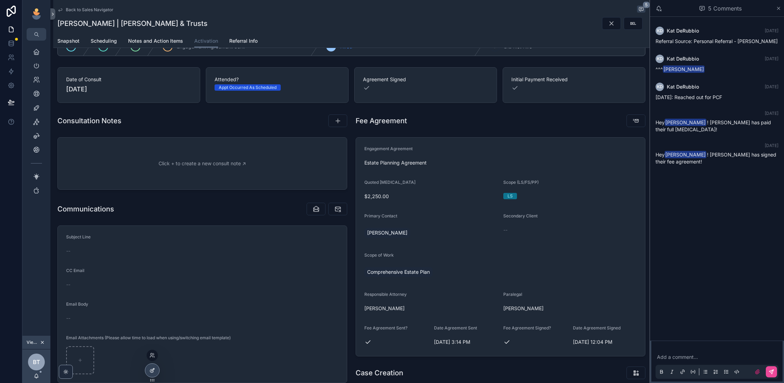
click at [147, 369] on div at bounding box center [152, 370] width 14 height 13
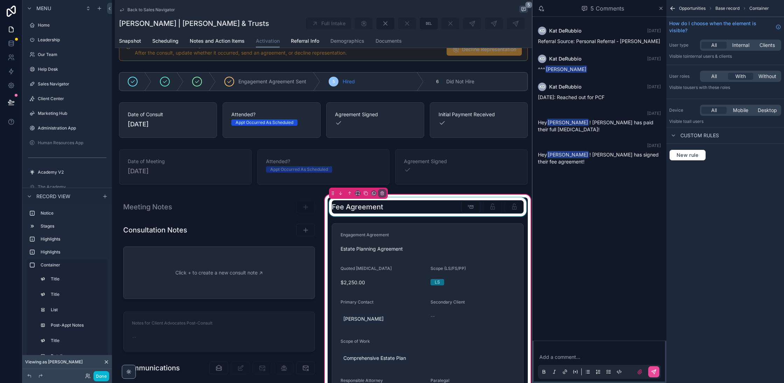
scroll to position [557, 0]
click at [455, 205] on div "scrollable content" at bounding box center [428, 206] width 200 height 19
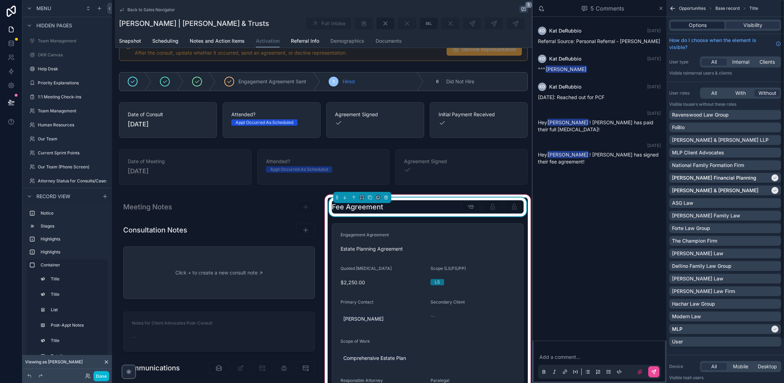
click at [703, 23] on span "Options" at bounding box center [698, 25] width 18 height 7
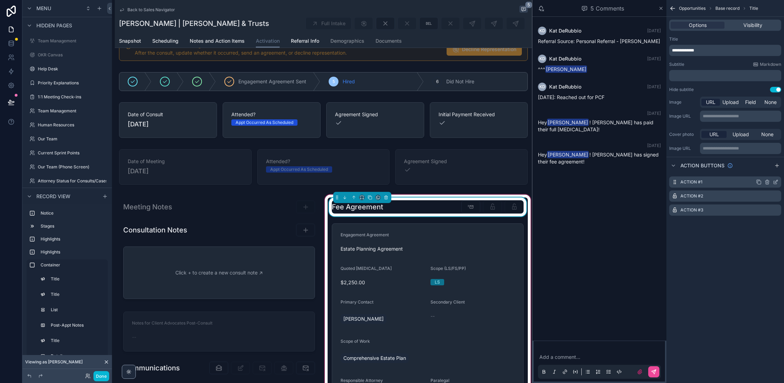
click at [776, 180] on icon "scrollable content" at bounding box center [776, 182] width 6 height 6
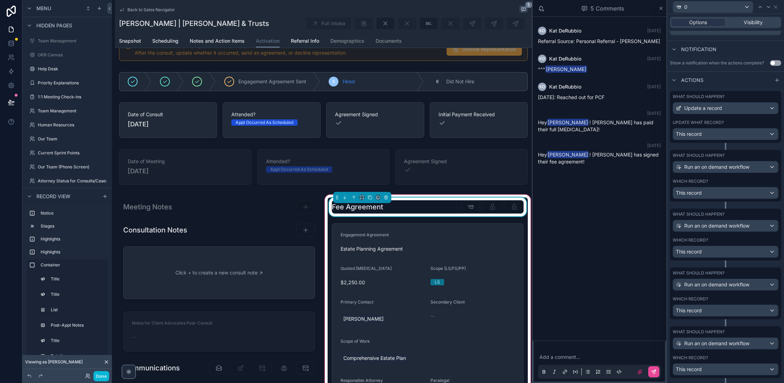
scroll to position [0, 0]
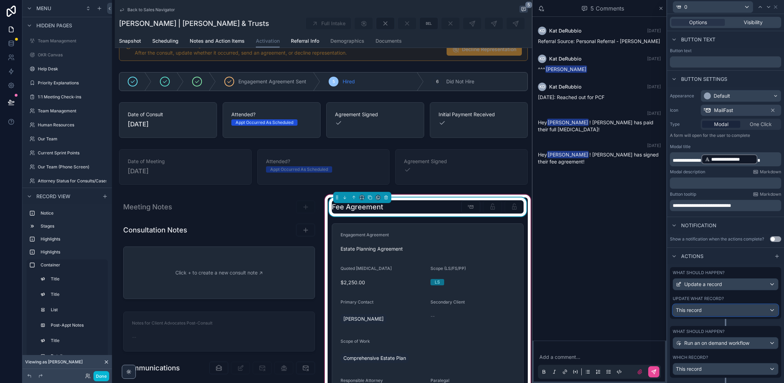
click at [695, 308] on span "This record" at bounding box center [689, 310] width 26 height 7
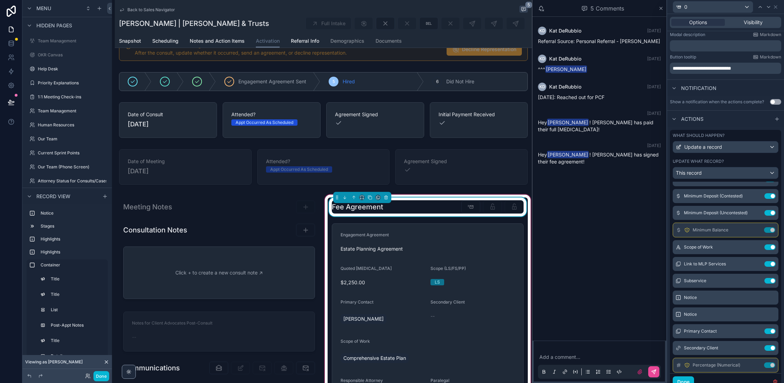
scroll to position [106, 0]
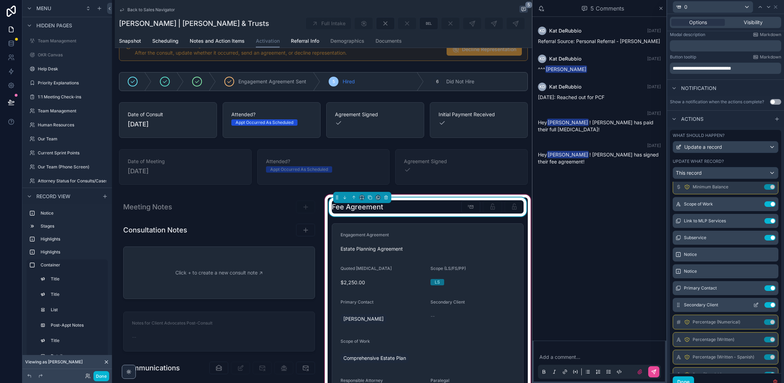
click at [757, 303] on icon at bounding box center [757, 304] width 3 height 3
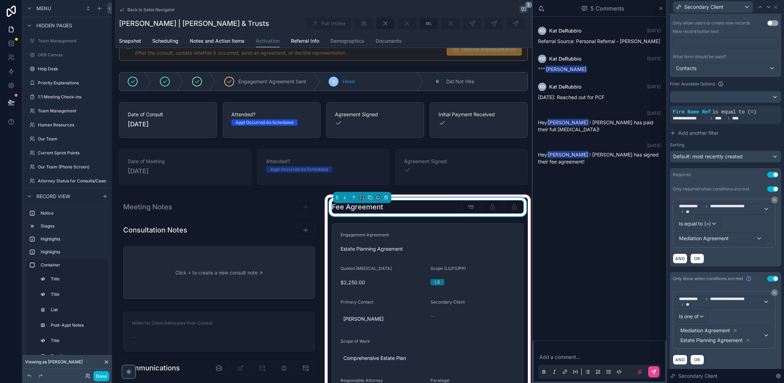
scroll to position [0, 0]
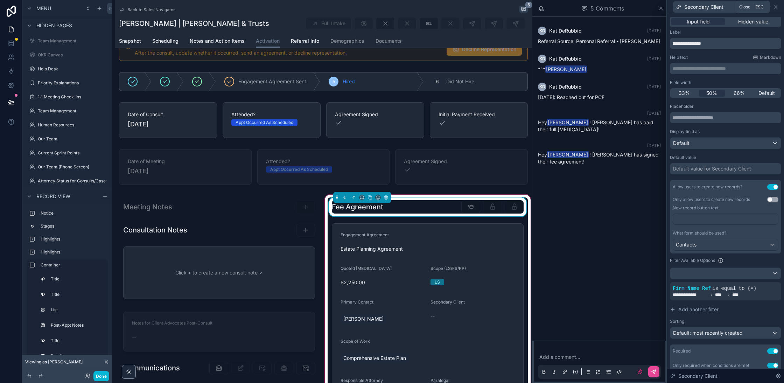
click at [774, 8] on icon at bounding box center [776, 7] width 6 height 6
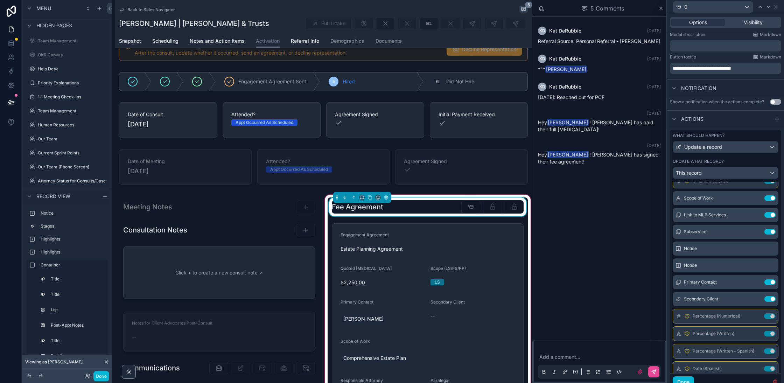
scroll to position [571, 0]
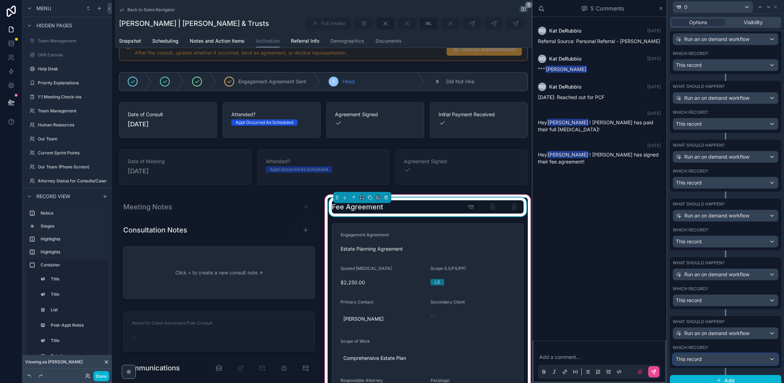
click at [701, 356] on span "This record" at bounding box center [689, 359] width 26 height 7
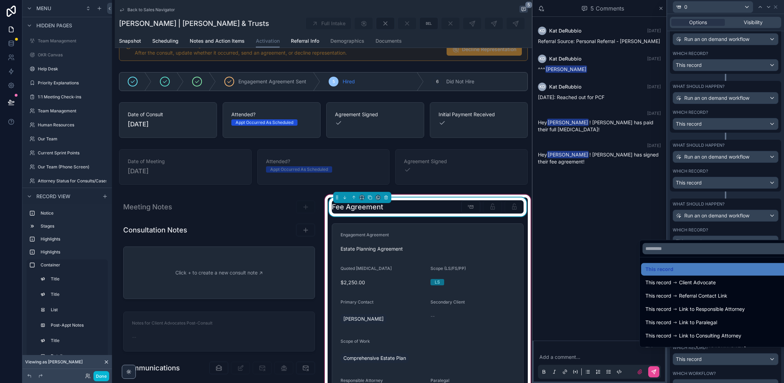
click at [701, 355] on div at bounding box center [725, 191] width 117 height 383
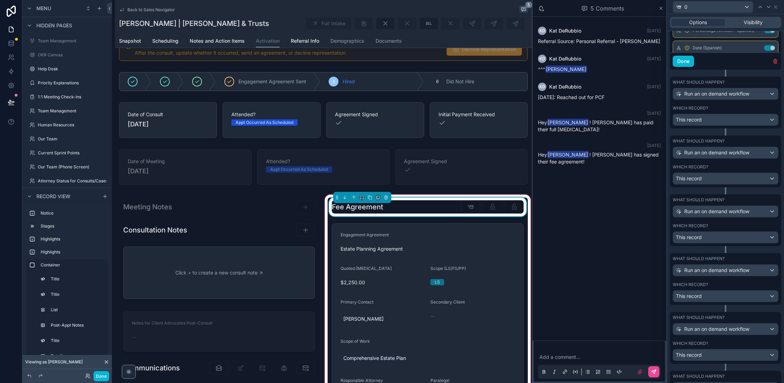
scroll to position [449, 0]
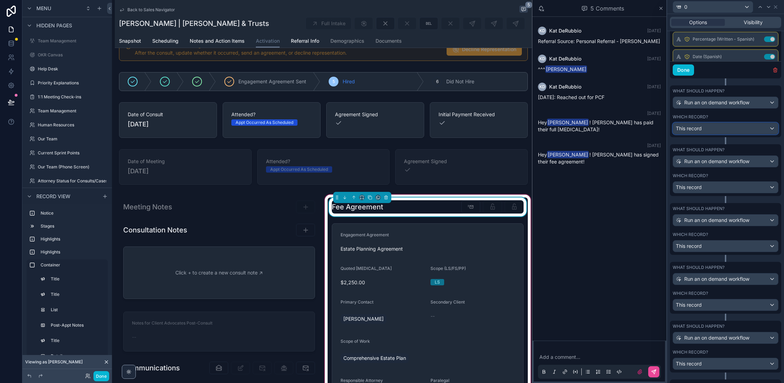
click at [730, 130] on div "This record" at bounding box center [725, 128] width 105 height 11
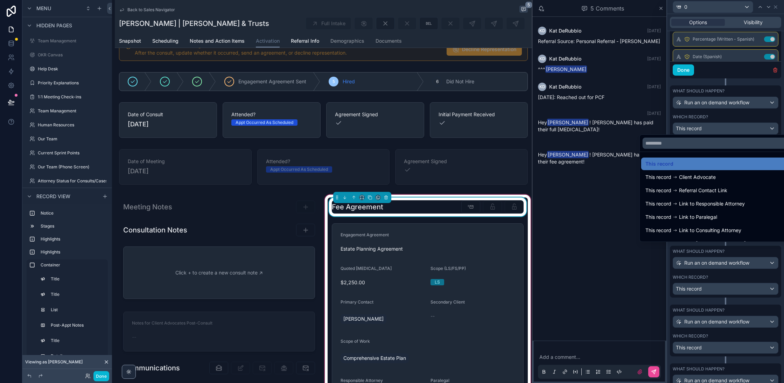
click at [730, 130] on div at bounding box center [725, 191] width 117 height 383
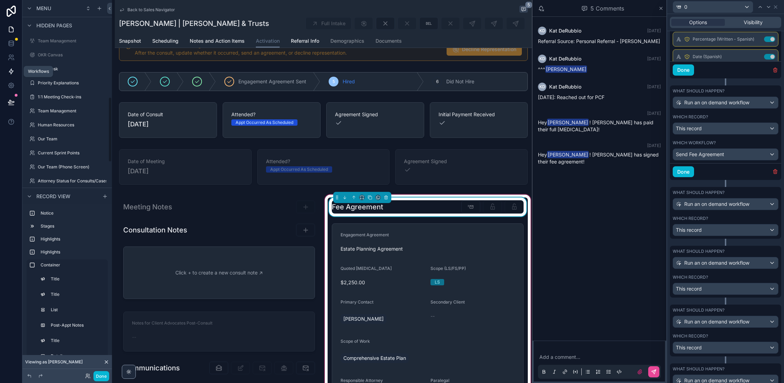
click at [8, 71] on icon at bounding box center [11, 71] width 7 height 7
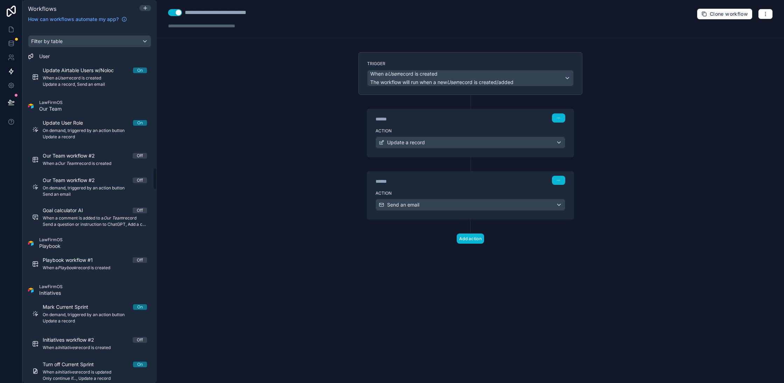
scroll to position [2276, 0]
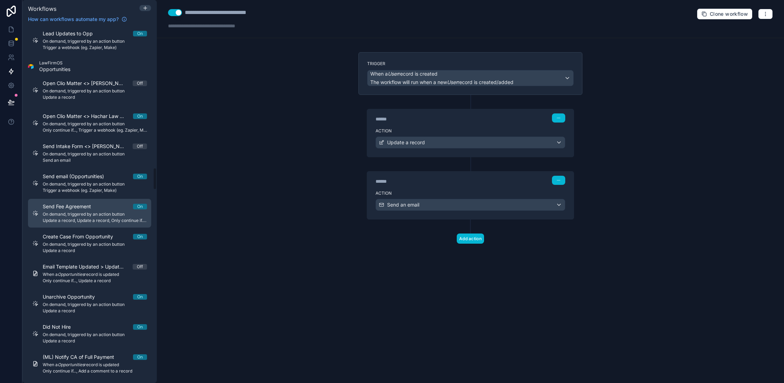
click at [95, 209] on div "Send Fee Agreement On On demand, triggered by an action button Update a record,…" at bounding box center [95, 213] width 104 height 20
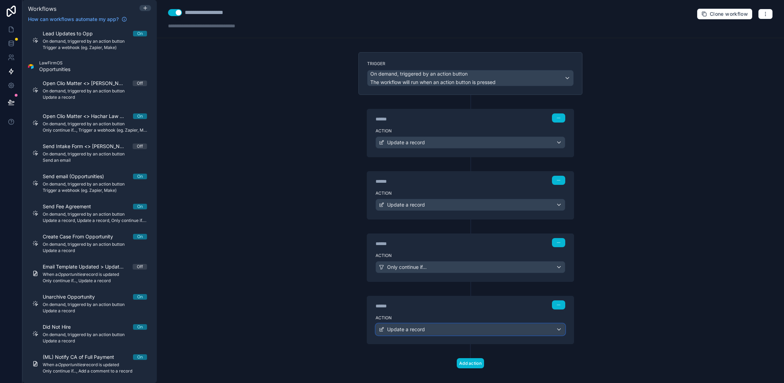
click at [433, 324] on div "Update a record" at bounding box center [470, 329] width 189 height 11
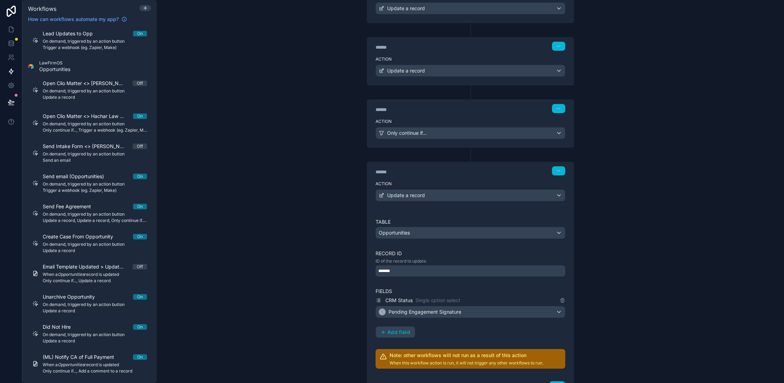
scroll to position [140, 0]
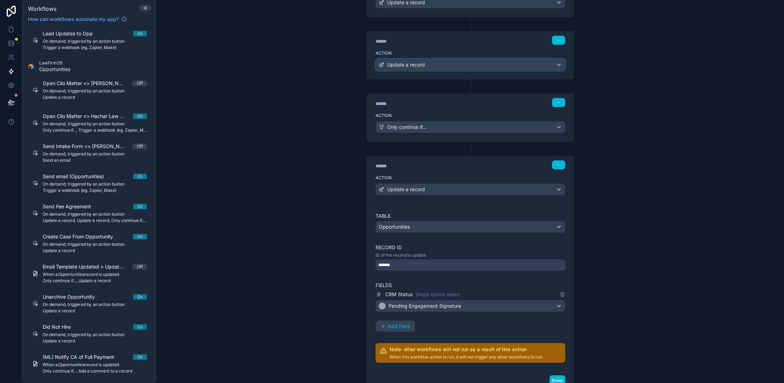
click at [457, 64] on div "Update a record" at bounding box center [470, 64] width 189 height 11
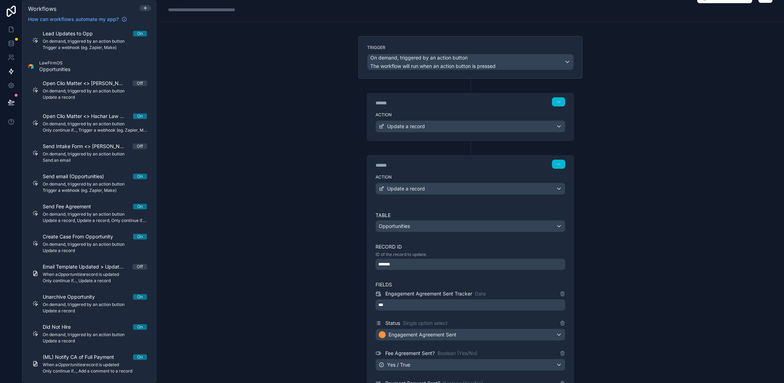
scroll to position [11, 0]
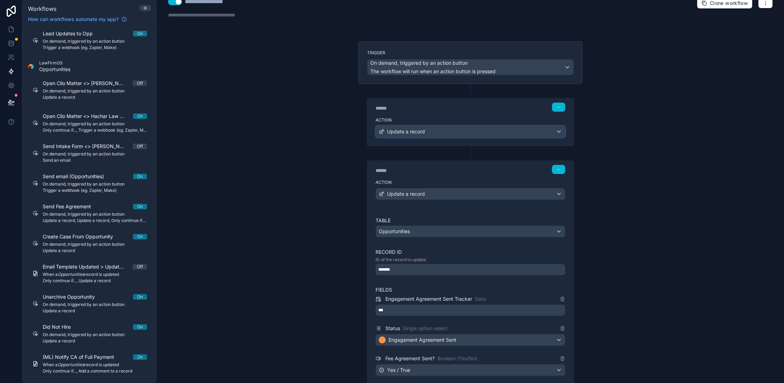
click at [457, 126] on div "Update a record" at bounding box center [470, 131] width 189 height 11
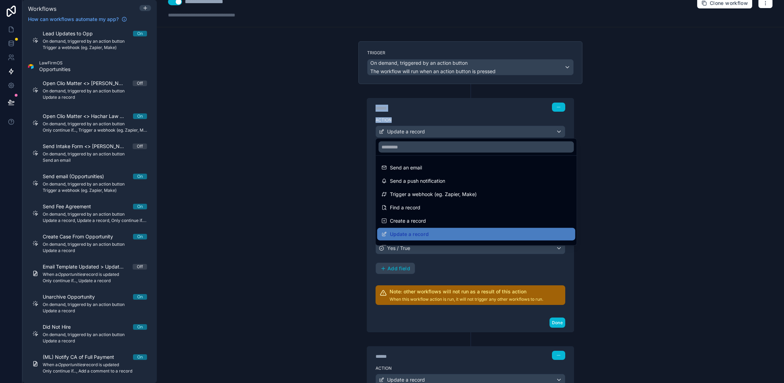
click at [457, 126] on div at bounding box center [392, 191] width 784 height 383
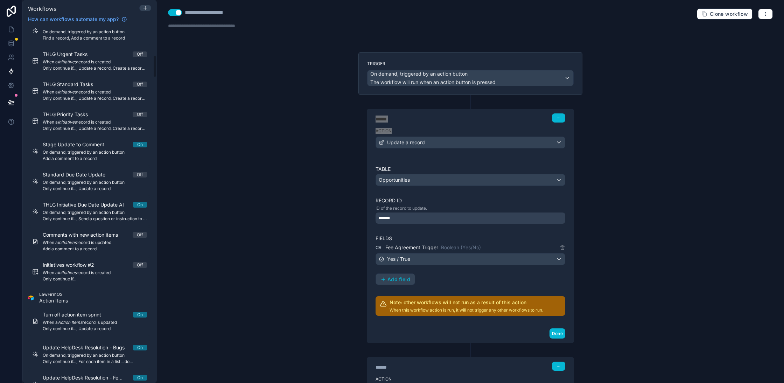
scroll to position [0, 0]
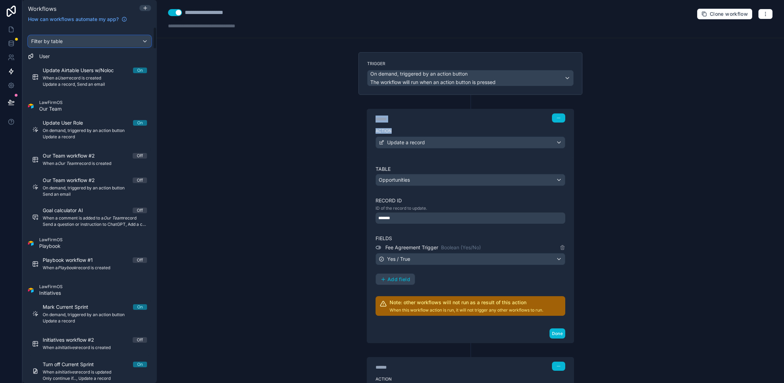
click at [88, 42] on div "Filter by table" at bounding box center [89, 41] width 123 height 11
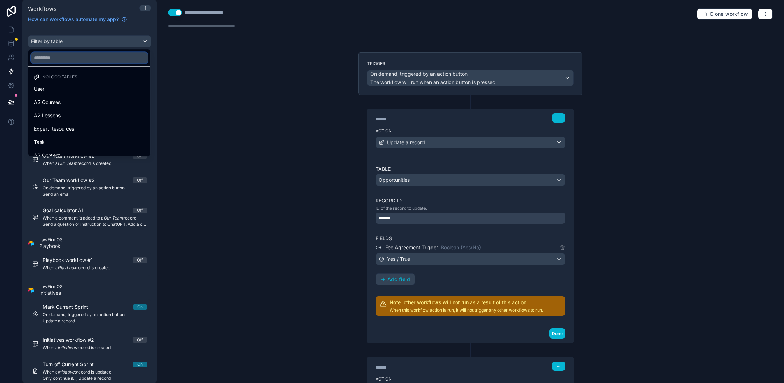
click at [89, 62] on input "text" at bounding box center [89, 57] width 117 height 11
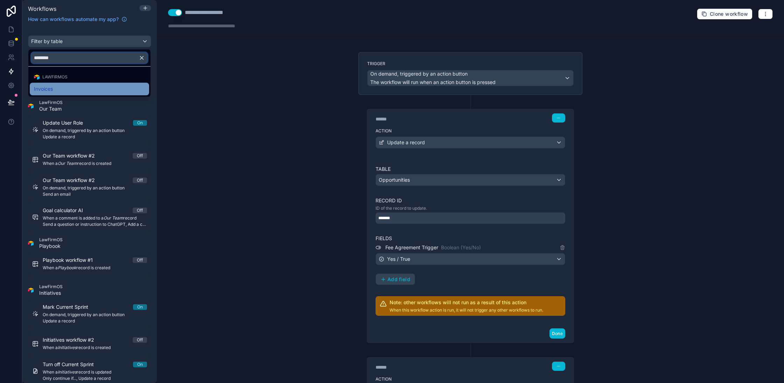
type input "********"
click at [64, 87] on div "Invoices" at bounding box center [89, 89] width 111 height 8
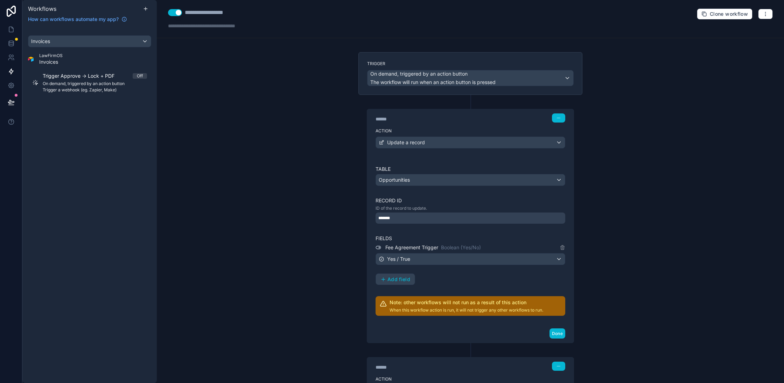
drag, startPoint x: 69, startPoint y: 83, endPoint x: 430, endPoint y: 371, distance: 460.9
click at [69, 83] on span "On demand, triggered by an action button" at bounding box center [95, 84] width 104 height 6
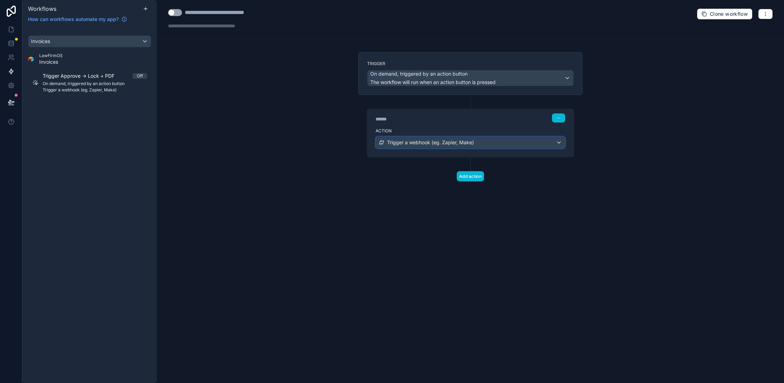
click at [429, 139] on span "Trigger a webhook (eg. Zapier, Make)" at bounding box center [430, 142] width 87 height 7
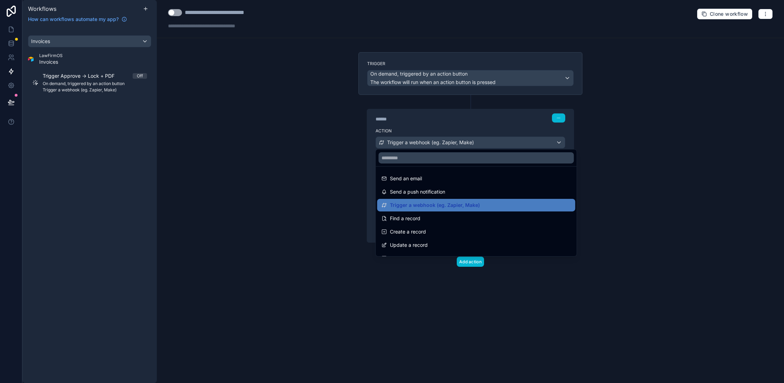
click at [429, 139] on div at bounding box center [392, 191] width 784 height 383
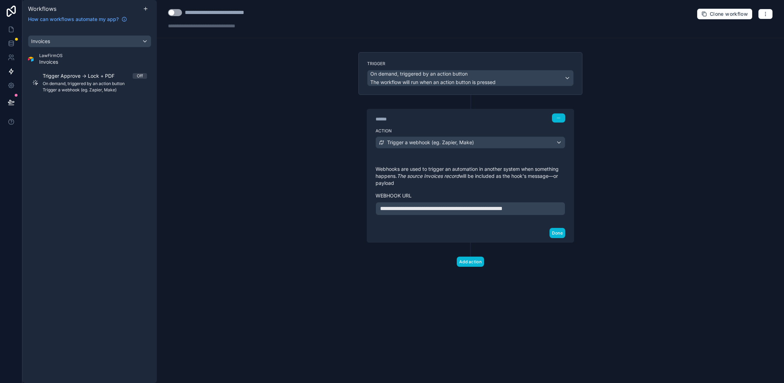
click at [558, 200] on div "**********" at bounding box center [471, 191] width 190 height 50
click at [559, 207] on p "**********" at bounding box center [470, 208] width 181 height 8
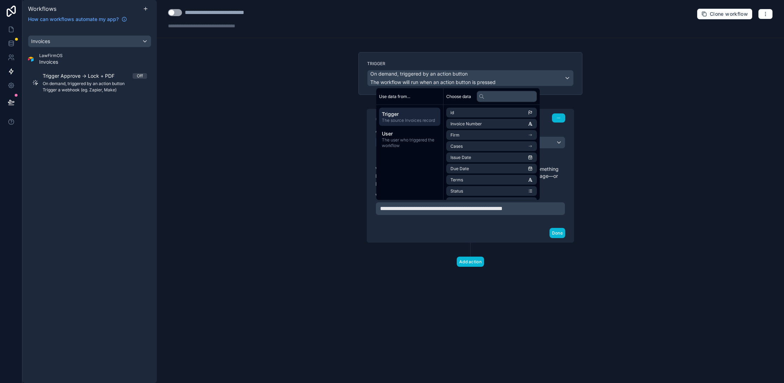
click at [609, 269] on div "**********" at bounding box center [470, 191] width 627 height 383
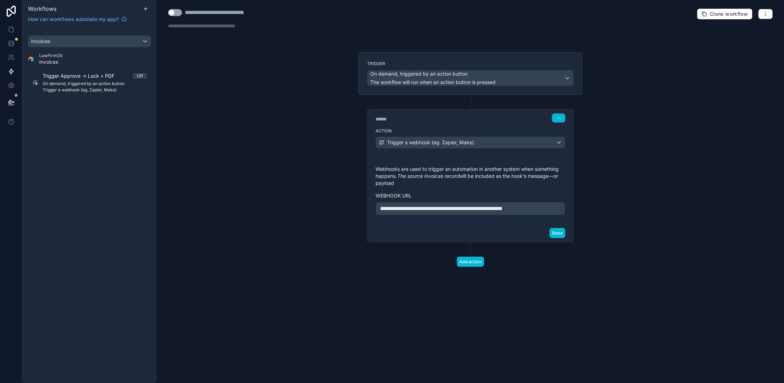
click at [561, 204] on div "**********" at bounding box center [471, 208] width 190 height 13
click at [558, 208] on p "**********" at bounding box center [470, 208] width 181 height 8
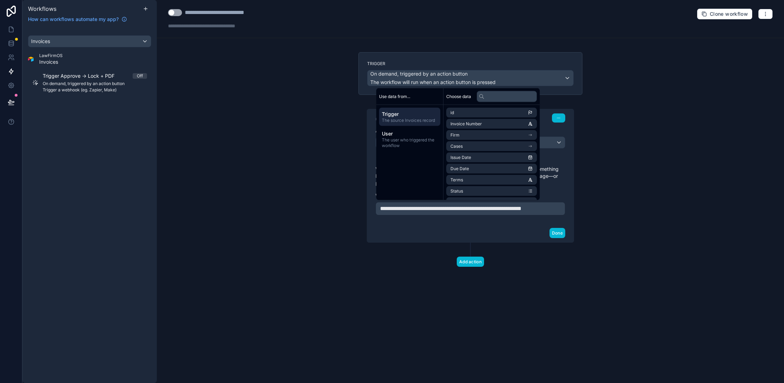
click at [422, 120] on span "The source Invoices record" at bounding box center [410, 121] width 56 height 6
click at [514, 133] on li "Firm" at bounding box center [491, 135] width 91 height 10
click at [492, 189] on li "uuid" at bounding box center [491, 194] width 91 height 10
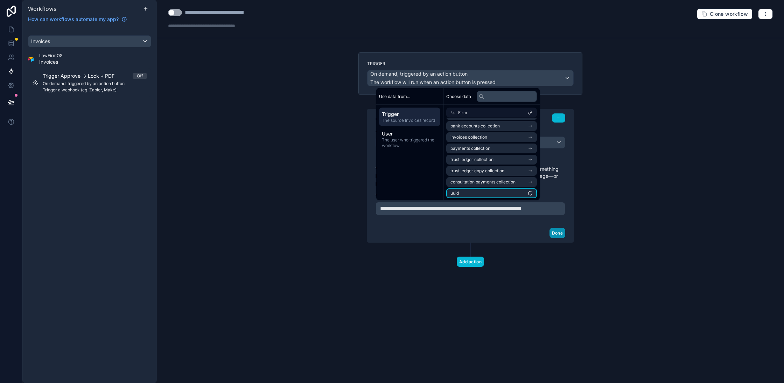
click at [555, 235] on div "Done" at bounding box center [470, 233] width 207 height 19
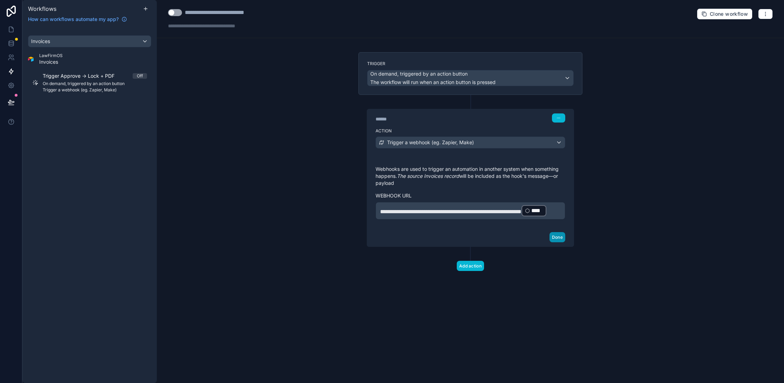
click at [560, 242] on button "Done" at bounding box center [558, 237] width 16 height 10
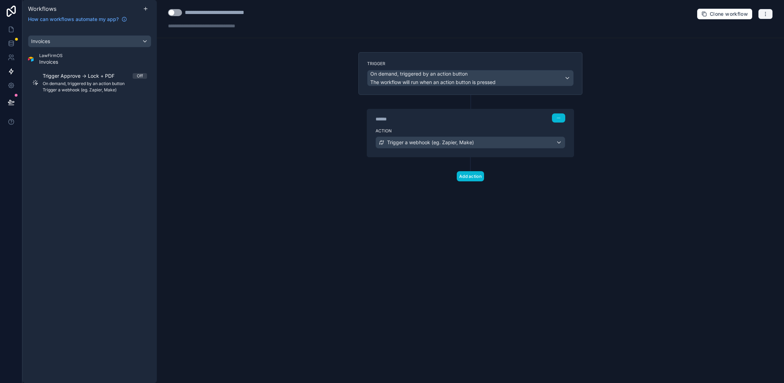
click at [763, 13] on button "button" at bounding box center [765, 14] width 15 height 11
click at [750, 30] on span "Test workflow" at bounding box center [747, 30] width 34 height 6
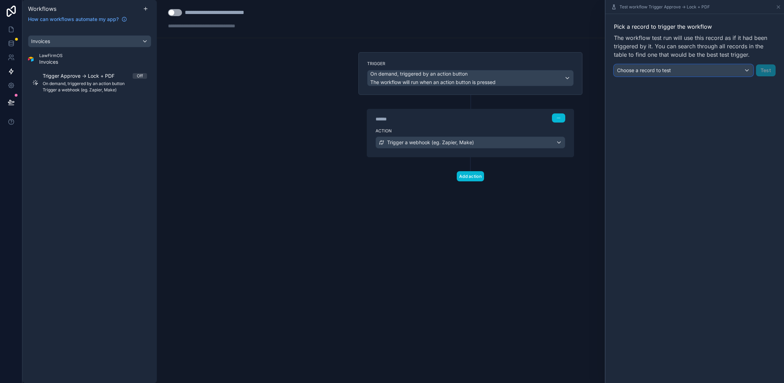
click at [723, 68] on div "Choose a record to test" at bounding box center [683, 70] width 139 height 11
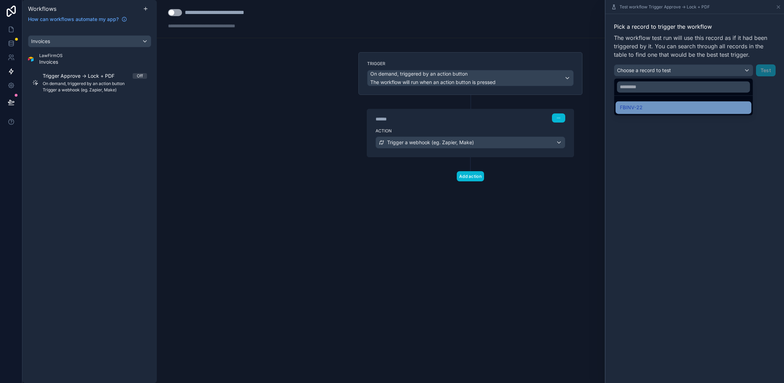
click at [693, 105] on div "FBINV-22" at bounding box center [683, 107] width 127 height 8
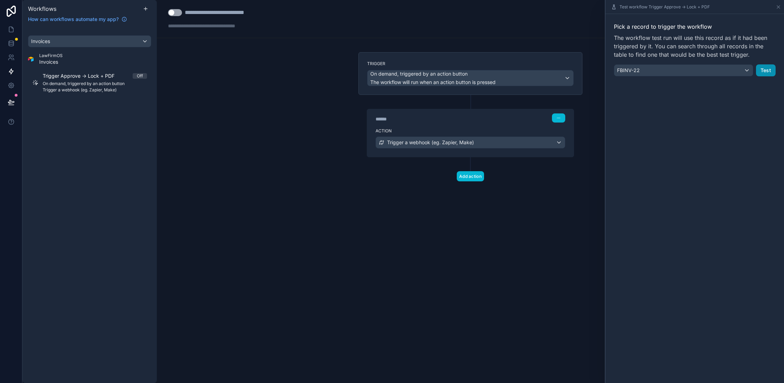
click at [765, 65] on button "Test" at bounding box center [766, 70] width 20 height 12
click at [770, 73] on button "Test" at bounding box center [766, 70] width 20 height 12
click at [478, 138] on div "Trigger a webhook (eg. Zapier, Make)" at bounding box center [470, 142] width 189 height 11
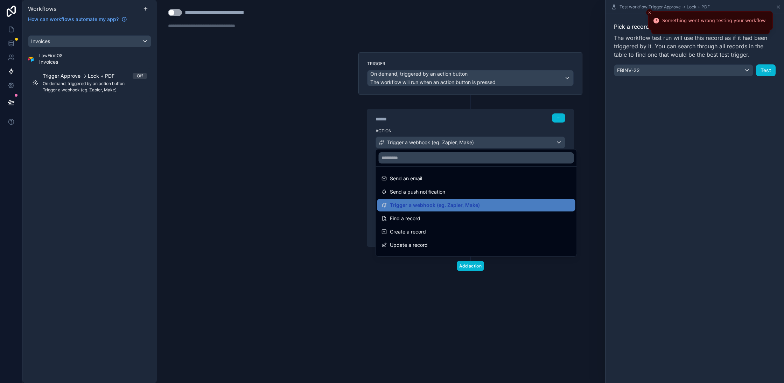
click at [478, 138] on div at bounding box center [392, 191] width 784 height 383
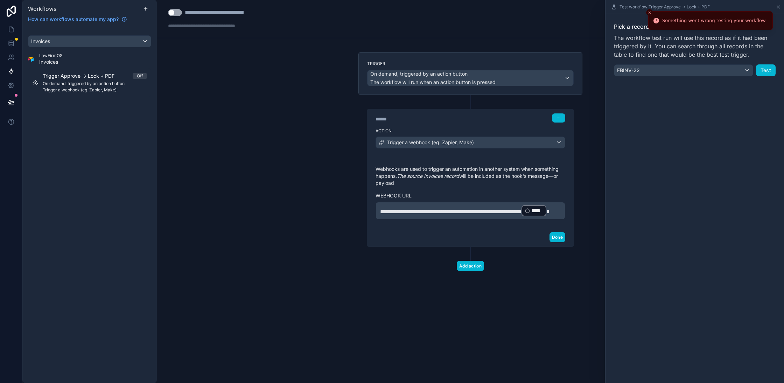
click at [498, 217] on p "**********" at bounding box center [470, 210] width 181 height 13
click at [555, 242] on button "Done" at bounding box center [558, 237] width 16 height 10
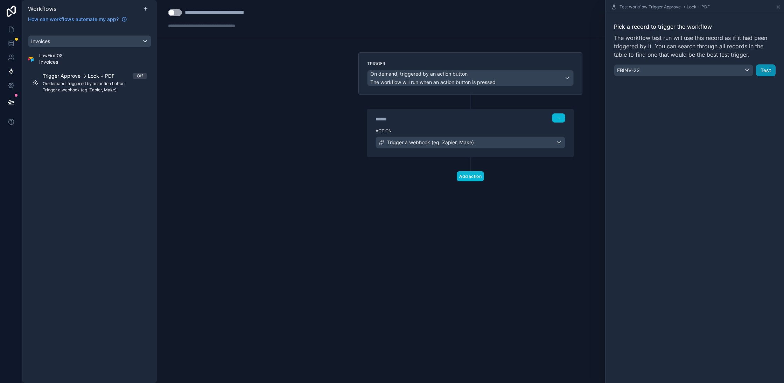
click at [764, 70] on button "Test" at bounding box center [766, 70] width 20 height 12
click at [532, 147] on div "Action Trigger a webhook (eg. Zapier, Make)" at bounding box center [470, 141] width 207 height 32
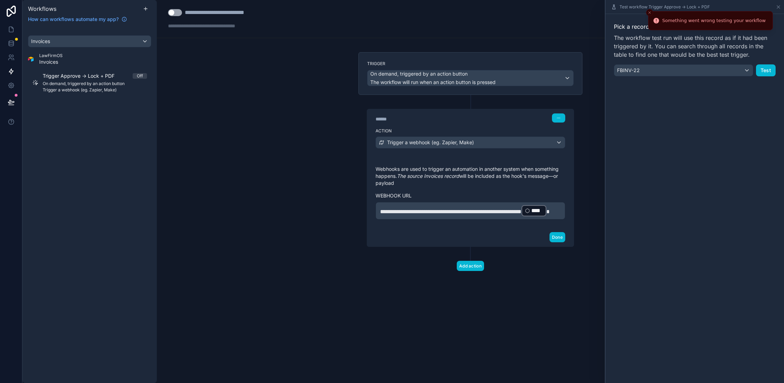
click at [442, 217] on p "**********" at bounding box center [470, 210] width 181 height 13
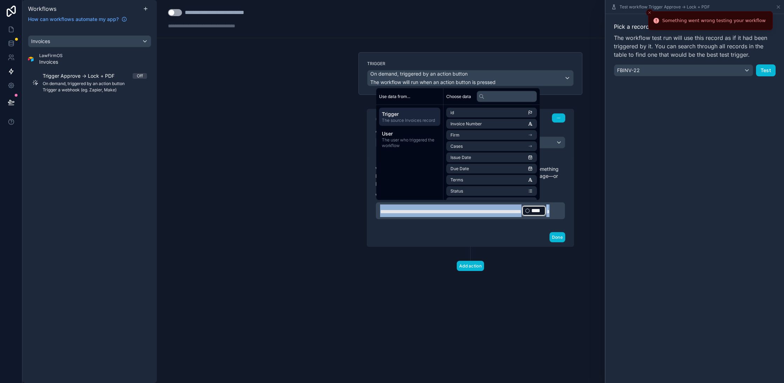
copy p "**********"
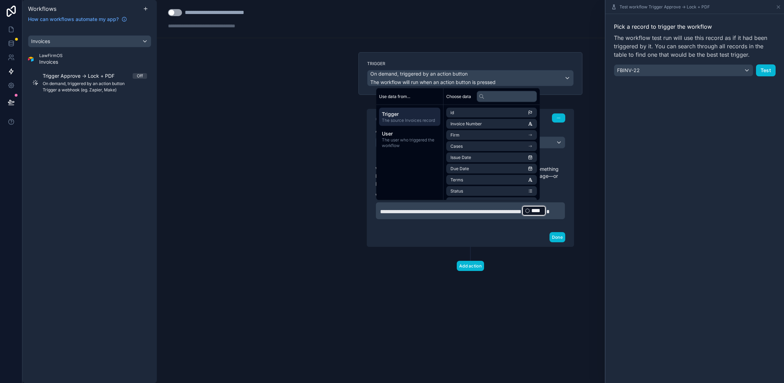
click at [547, 217] on p "**********" at bounding box center [470, 210] width 181 height 13
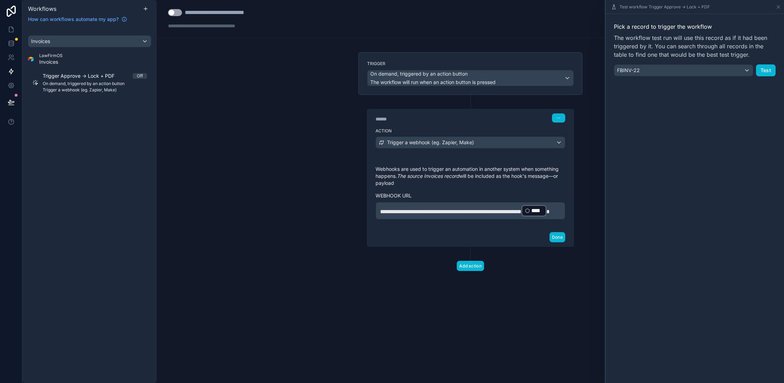
click at [522, 209] on span "**********" at bounding box center [450, 211] width 141 height 5
click at [560, 242] on button "Done" at bounding box center [558, 237] width 16 height 10
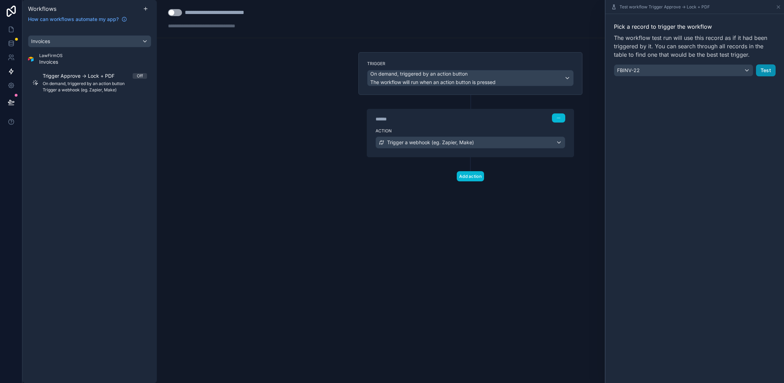
click at [771, 67] on button "Test" at bounding box center [766, 70] width 20 height 12
click at [704, 20] on div "Something went wrong testing your workflow" at bounding box center [714, 20] width 104 height 7
click at [481, 137] on div "Trigger a webhook (eg. Zapier, Make)" at bounding box center [470, 142] width 189 height 11
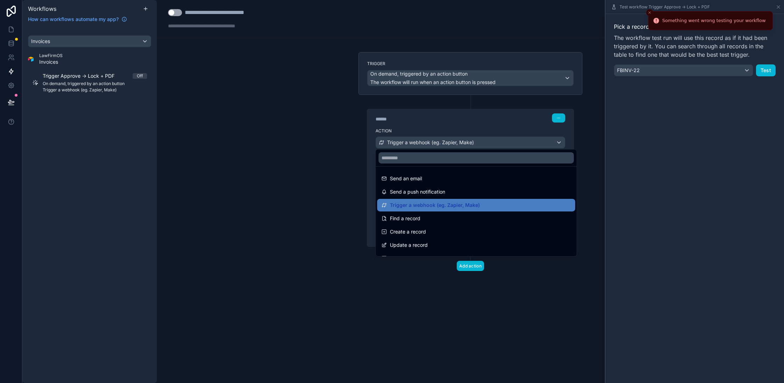
click at [303, 191] on div at bounding box center [392, 191] width 784 height 383
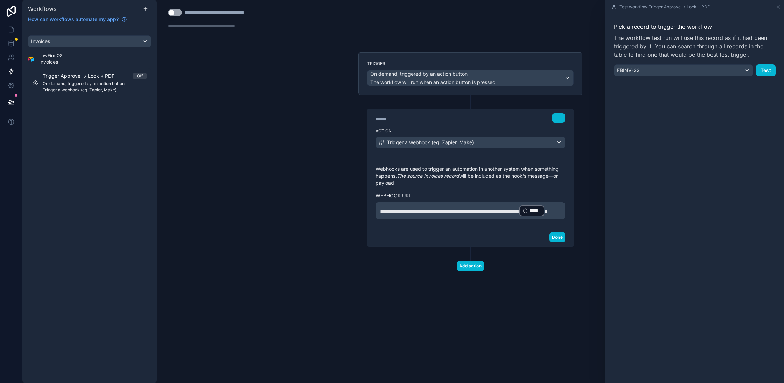
click at [529, 215] on span "****" at bounding box center [535, 211] width 12 height 8
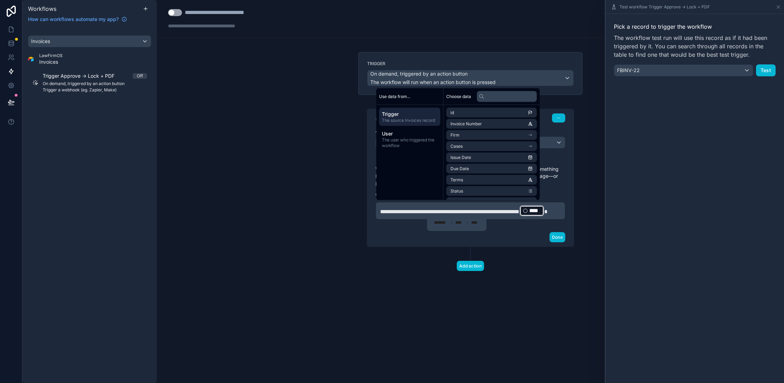
click at [396, 284] on div "**********" at bounding box center [470, 172] width 235 height 241
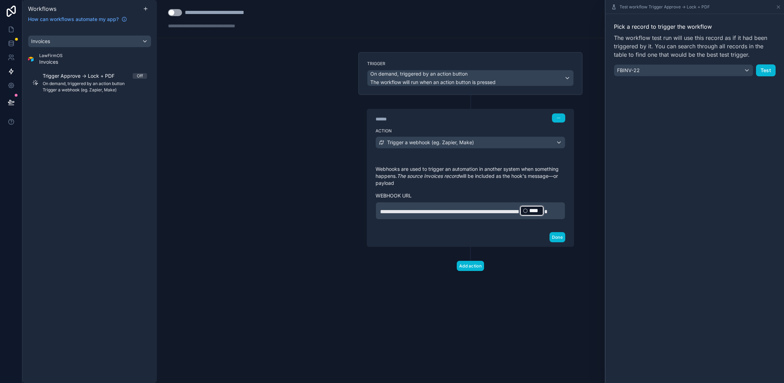
click at [776, 72] on div "Pick a record to trigger the workflow The workflow test run will use this recor…" at bounding box center [695, 49] width 179 height 71
click at [762, 73] on button "Test" at bounding box center [766, 70] width 20 height 12
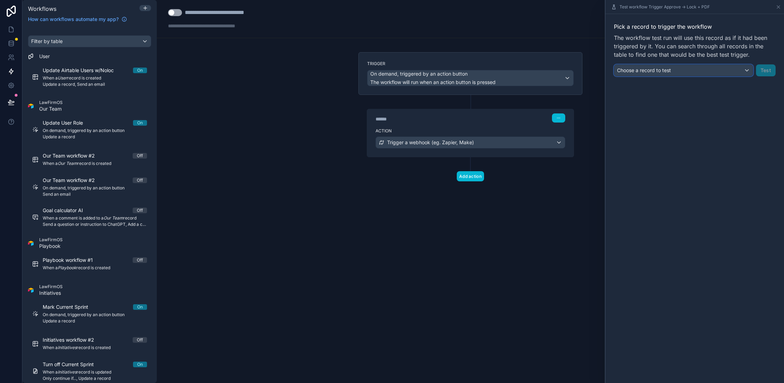
click at [714, 75] on div "Choose a record to test" at bounding box center [683, 70] width 139 height 11
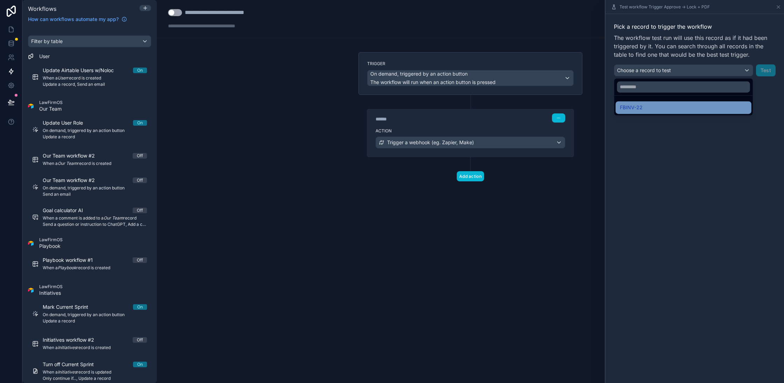
click at [677, 106] on div "FBINV-22" at bounding box center [683, 107] width 127 height 8
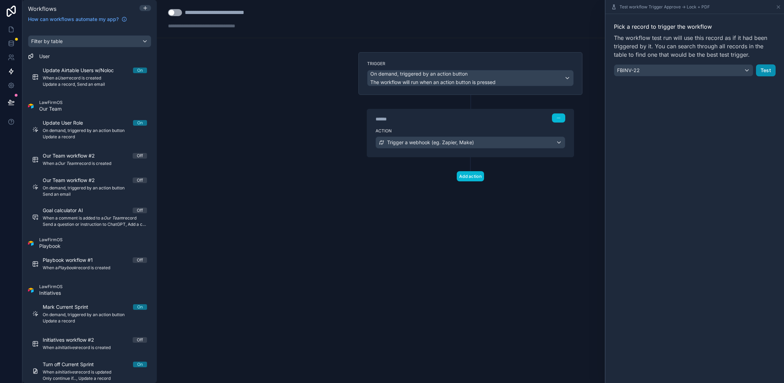
click at [765, 69] on button "Test" at bounding box center [766, 70] width 20 height 12
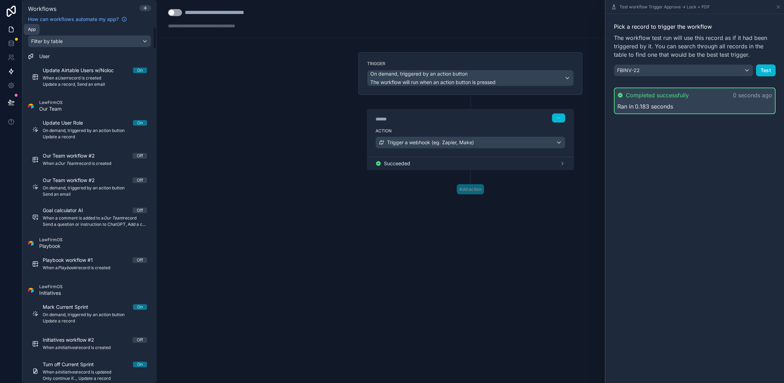
click at [11, 30] on icon at bounding box center [11, 29] width 7 height 7
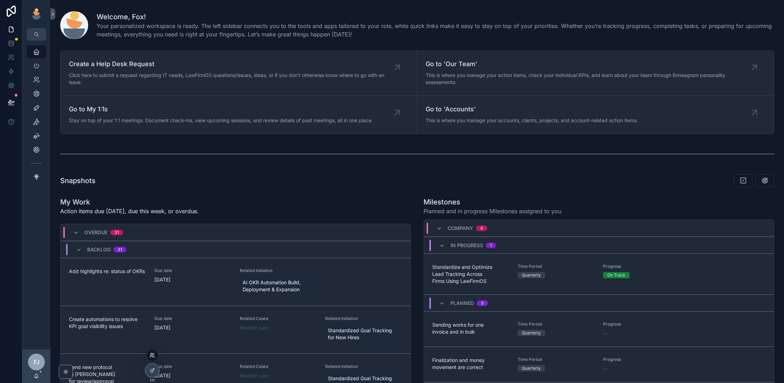
click at [154, 356] on icon at bounding box center [153, 356] width 6 height 6
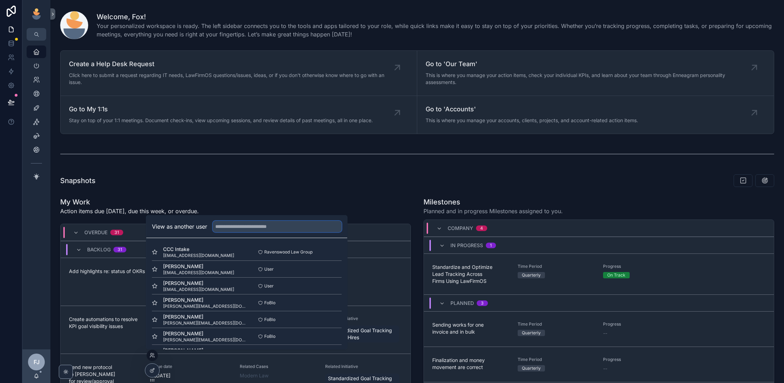
click at [236, 227] on input "text" at bounding box center [277, 226] width 129 height 11
click at [331, 301] on button "Select" at bounding box center [333, 303] width 18 height 10
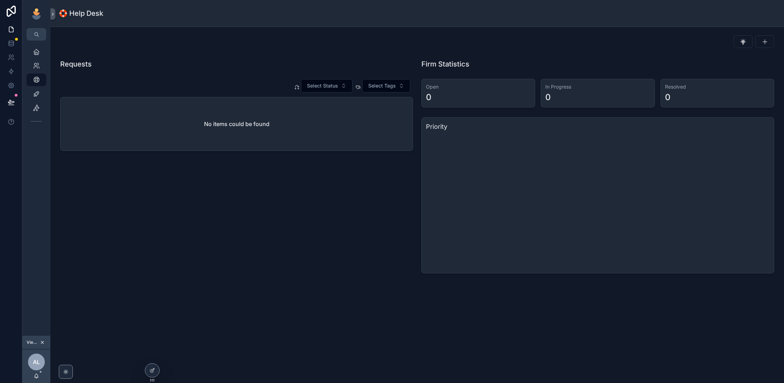
click at [226, 203] on div "Requests Select Status Select Tags No items could be found" at bounding box center [236, 166] width 361 height 220
click at [151, 375] on div at bounding box center [152, 370] width 14 height 13
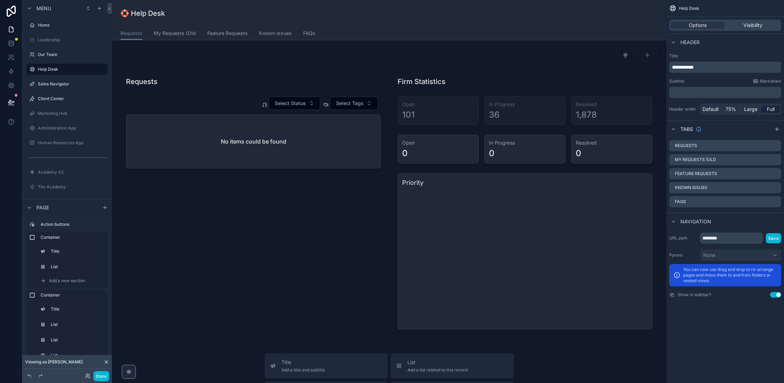
click at [291, 17] on div "🛟 Help Desk" at bounding box center [389, 13] width 538 height 10
click at [71, 110] on div "Marketing Hub" at bounding box center [67, 113] width 59 height 8
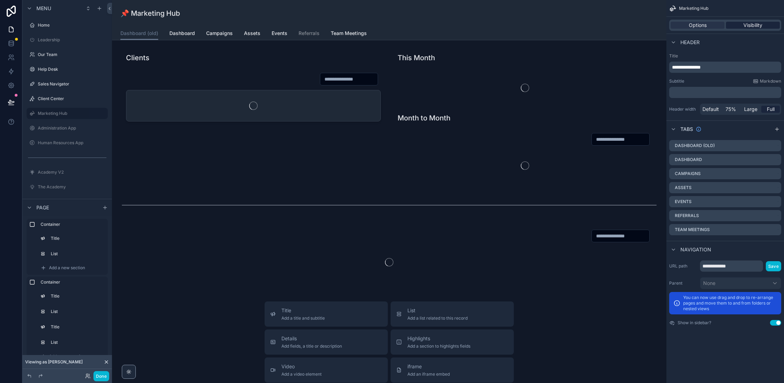
click at [753, 25] on span "Visibility" at bounding box center [753, 25] width 19 height 7
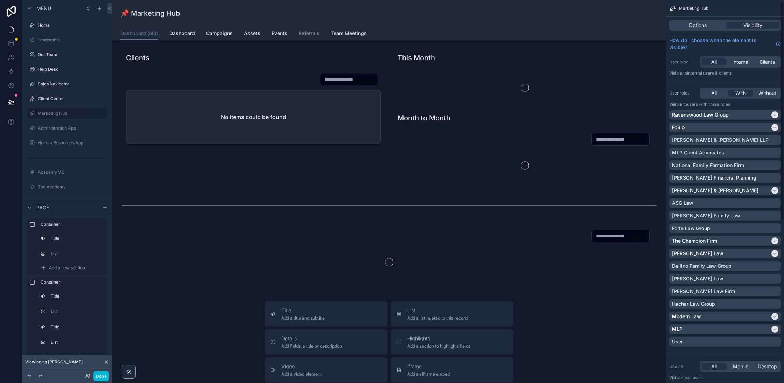
scroll to position [287, 0]
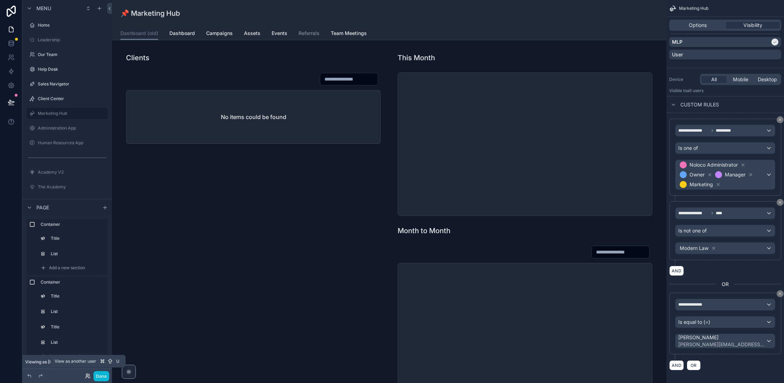
click at [88, 378] on icon at bounding box center [88, 376] width 6 height 6
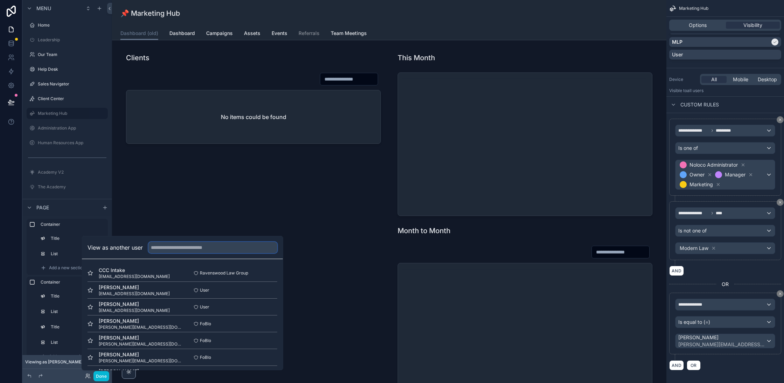
click at [220, 251] on input "text" at bounding box center [212, 247] width 129 height 11
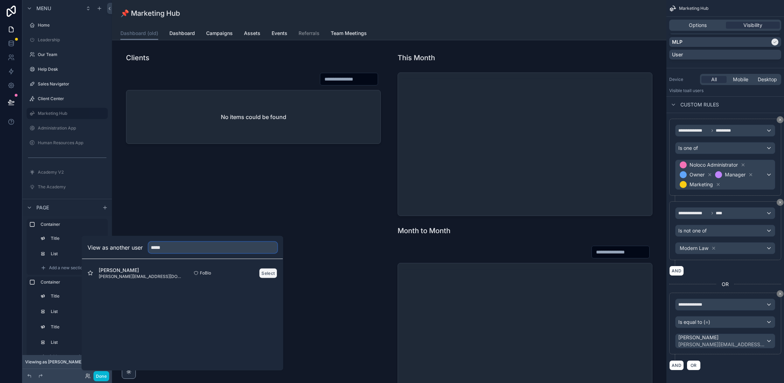
type input "*****"
click at [269, 271] on button "Select" at bounding box center [268, 273] width 18 height 10
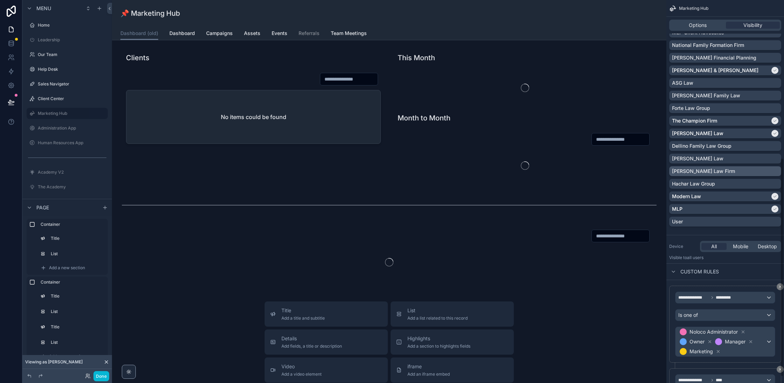
scroll to position [287, 0]
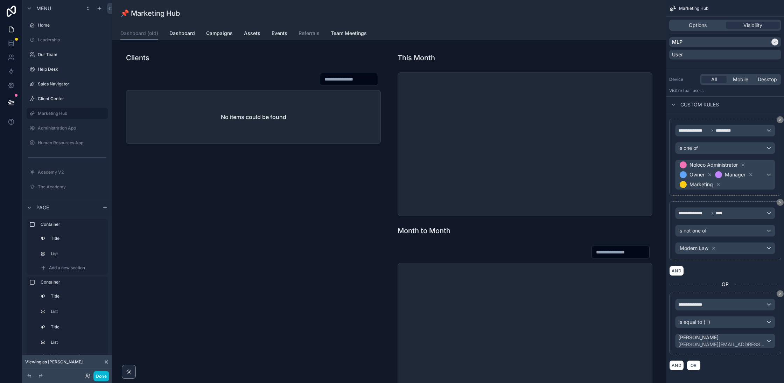
click at [327, 8] on div "📌 Marketing Hub" at bounding box center [389, 13] width 538 height 10
click at [17, 47] on link at bounding box center [11, 43] width 22 height 14
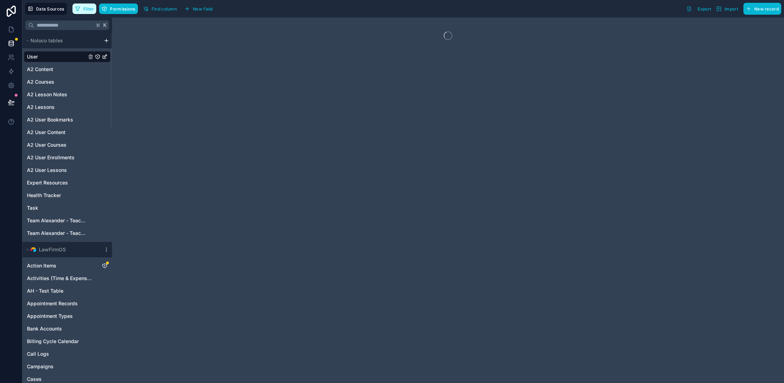
click at [80, 7] on button "Filter" at bounding box center [84, 9] width 24 height 11
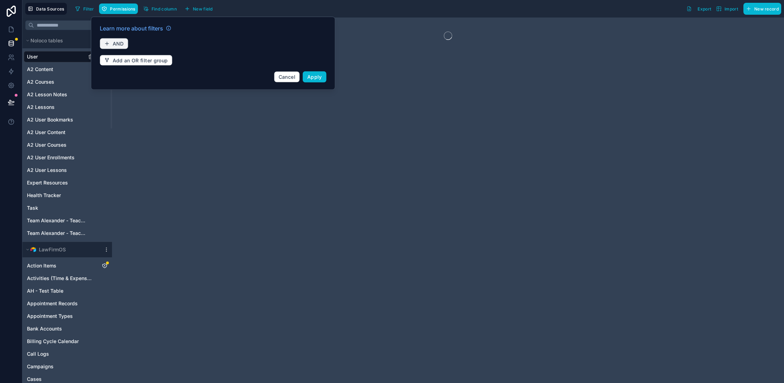
click at [107, 39] on button "AND" at bounding box center [114, 43] width 29 height 11
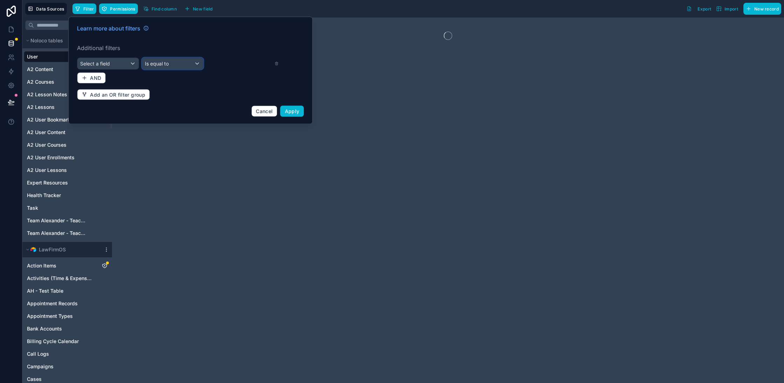
click at [167, 64] on span "Is equal to" at bounding box center [157, 64] width 24 height 6
click at [118, 70] on div at bounding box center [190, 70] width 244 height 107
click at [124, 64] on div "Select a field" at bounding box center [107, 63] width 61 height 11
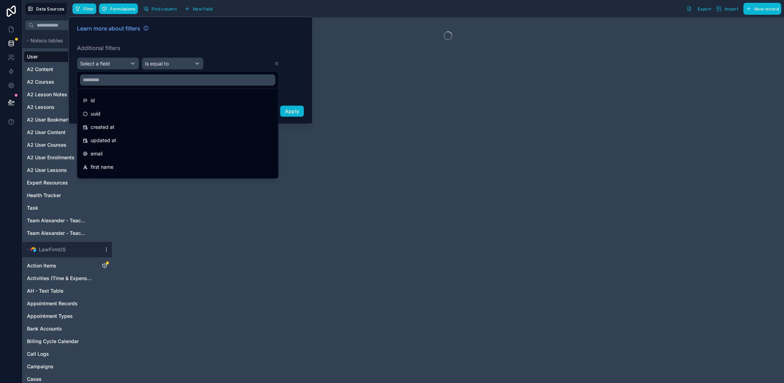
click at [122, 176] on div "last name" at bounding box center [178, 180] width 190 height 8
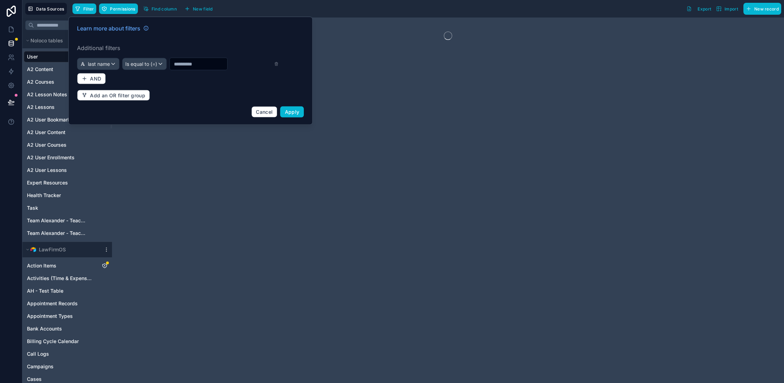
click at [173, 57] on div "Learn more about filters Additional filters last name Is equal to (=) AND Add a…" at bounding box center [190, 71] width 235 height 102
click at [145, 65] on span "Is equal to (=)" at bounding box center [141, 64] width 32 height 7
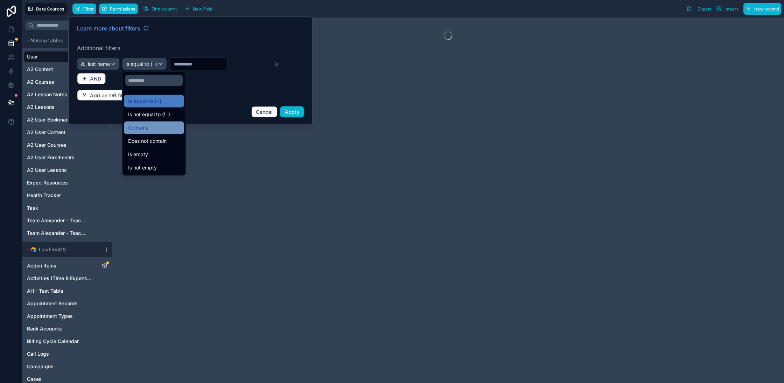
click at [139, 125] on span "Contains" at bounding box center [138, 128] width 20 height 8
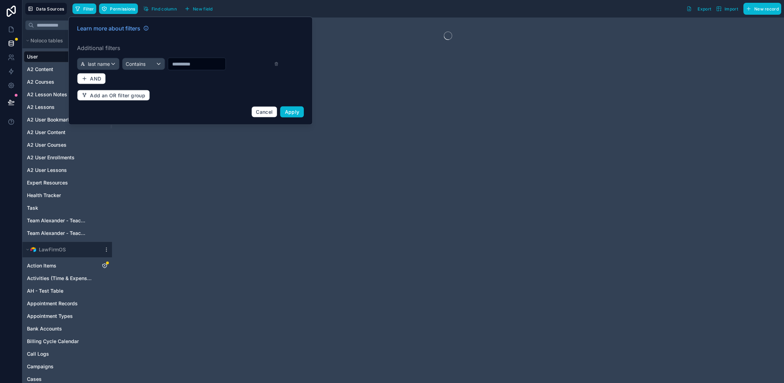
click at [194, 67] on input "text" at bounding box center [196, 64] width 57 height 10
type input "*******"
click at [200, 112] on div "Cancel Apply" at bounding box center [190, 111] width 227 height 11
click at [291, 115] on button "Apply" at bounding box center [292, 111] width 24 height 11
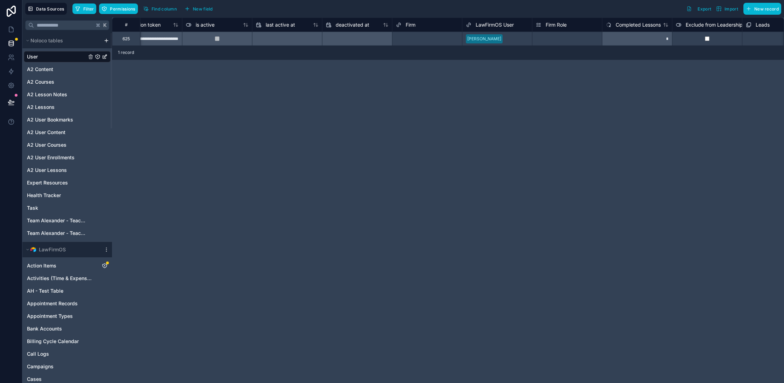
scroll to position [0, 454]
click at [396, 145] on div "**********" at bounding box center [448, 201] width 672 height 366
click at [434, 44] on div "Select a Firm" at bounding box center [422, 39] width 70 height 14
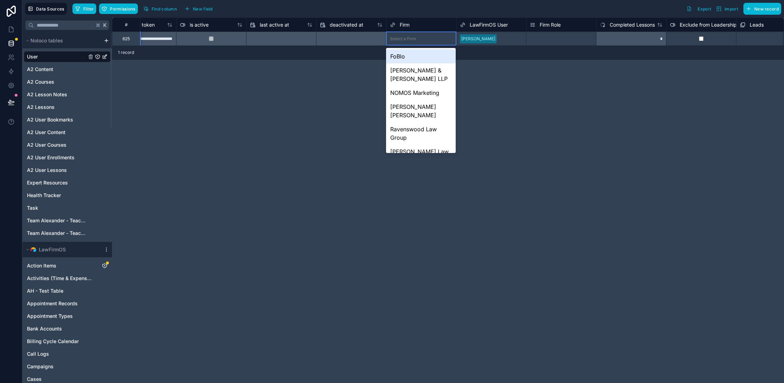
click at [407, 58] on div "FoBlo" at bounding box center [421, 56] width 70 height 14
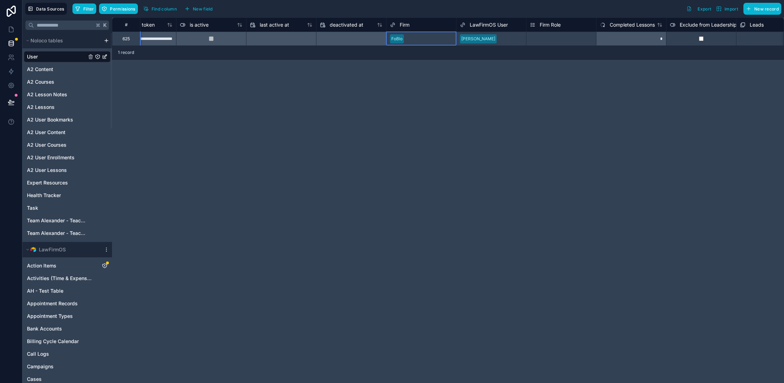
click at [590, 235] on div "**********" at bounding box center [448, 201] width 672 height 366
click at [536, 42] on div "Select a Firm Role" at bounding box center [562, 39] width 70 height 14
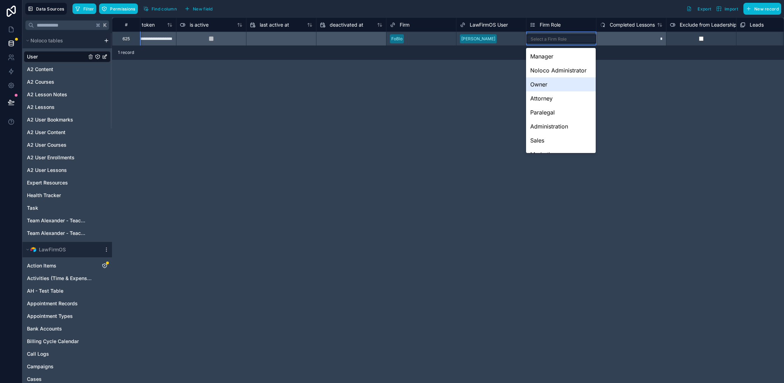
click at [534, 82] on div "Owner" at bounding box center [561, 84] width 70 height 14
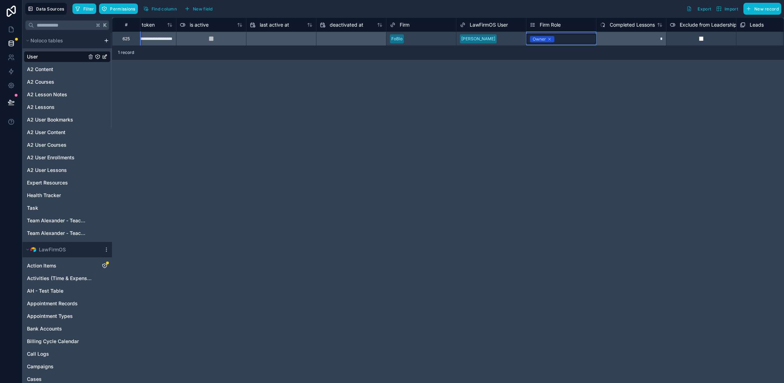
click at [558, 106] on div "**********" at bounding box center [448, 201] width 672 height 366
click at [561, 38] on div "Owner" at bounding box center [562, 39] width 70 height 8
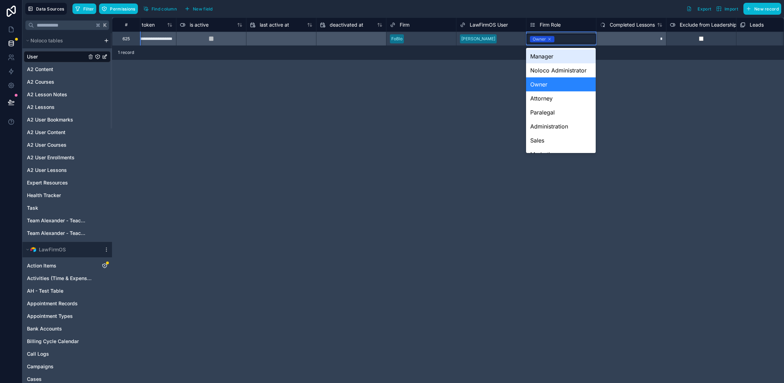
click at [561, 38] on div "Owner" at bounding box center [562, 39] width 70 height 10
drag, startPoint x: 550, startPoint y: 99, endPoint x: 400, endPoint y: 195, distance: 178.2
click at [550, 98] on div "Attorney" at bounding box center [561, 98] width 70 height 14
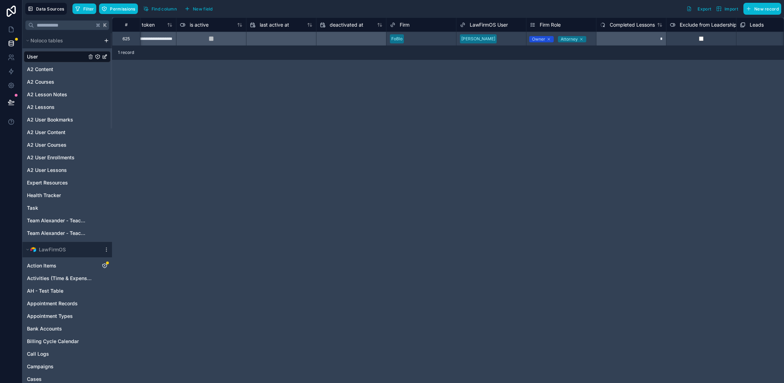
click at [400, 195] on div "**********" at bounding box center [448, 201] width 672 height 366
click at [10, 27] on icon at bounding box center [11, 29] width 7 height 7
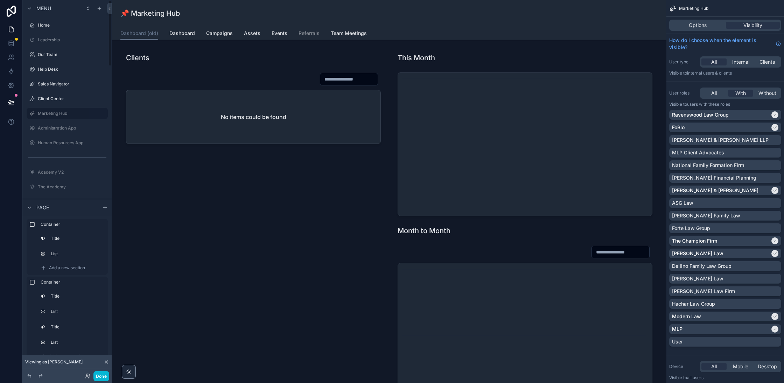
click at [60, 101] on label "Client Center" at bounding box center [72, 99] width 69 height 6
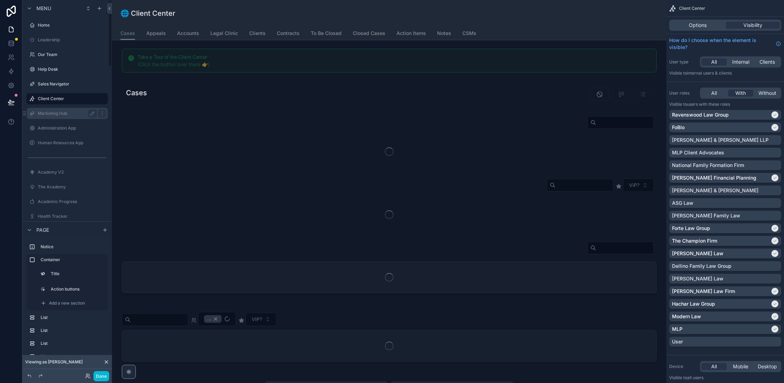
click at [62, 112] on label "Marketing Hub" at bounding box center [66, 114] width 56 height 6
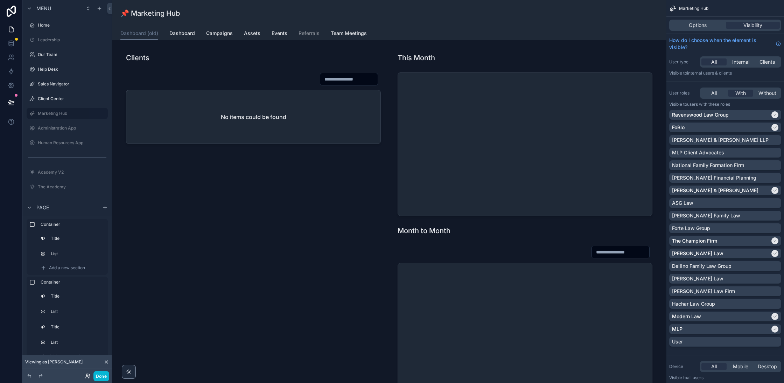
scroll to position [287, 0]
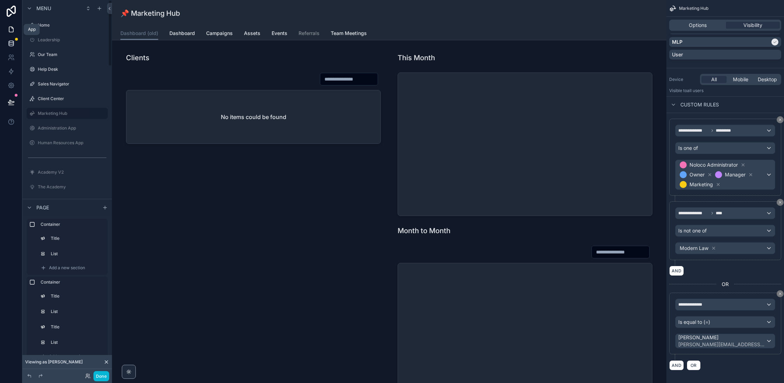
click at [5, 42] on link at bounding box center [11, 43] width 22 height 14
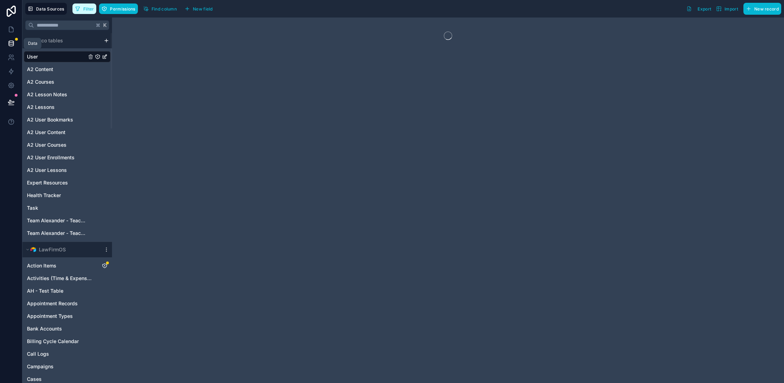
click at [79, 9] on icon "button" at bounding box center [78, 9] width 6 height 6
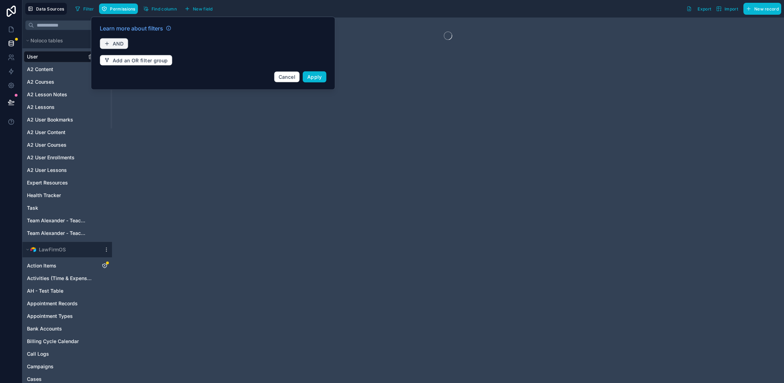
click at [108, 41] on icon "button" at bounding box center [107, 44] width 6 height 6
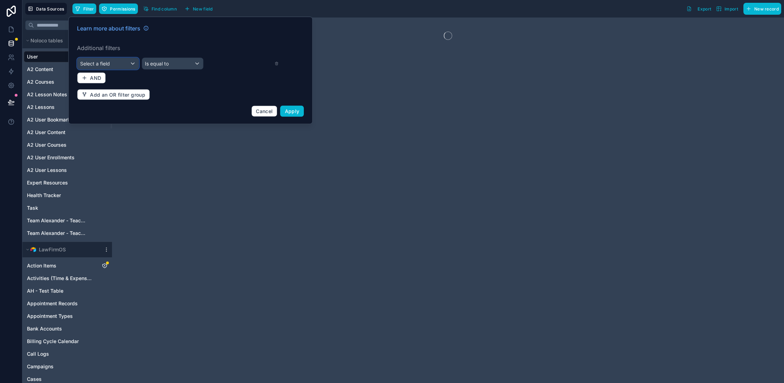
click at [120, 61] on div "Select a field" at bounding box center [107, 63] width 61 height 11
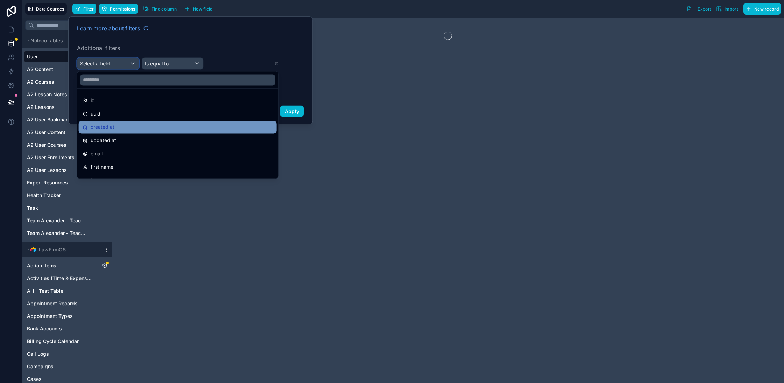
scroll to position [63, 0]
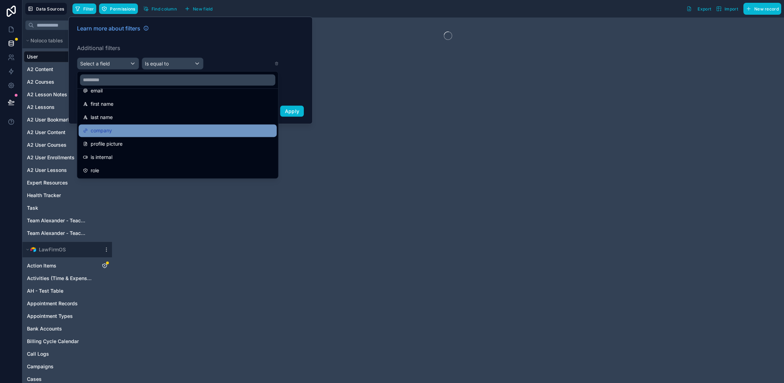
click at [115, 128] on div "company" at bounding box center [178, 130] width 190 height 8
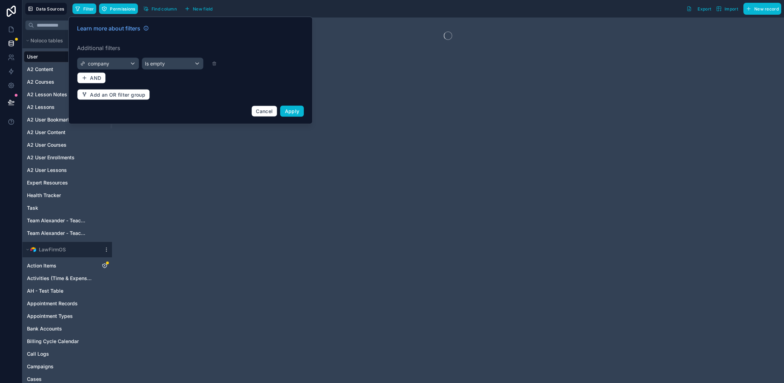
click at [116, 45] on label "Additional filters" at bounding box center [190, 48] width 227 height 8
click at [112, 63] on div "company" at bounding box center [107, 63] width 61 height 11
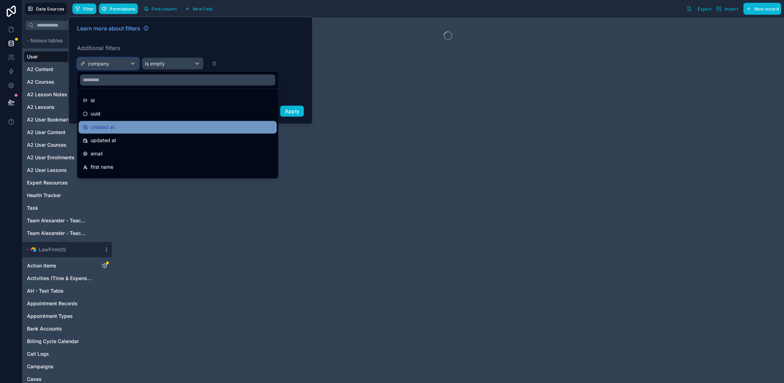
scroll to position [46, 0]
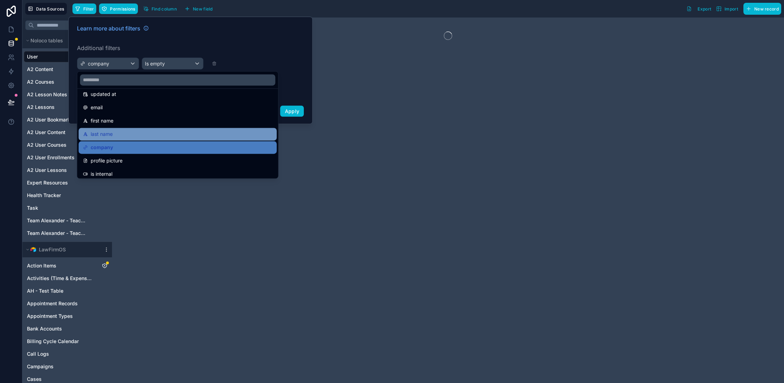
click at [116, 135] on div "last name" at bounding box center [178, 134] width 190 height 8
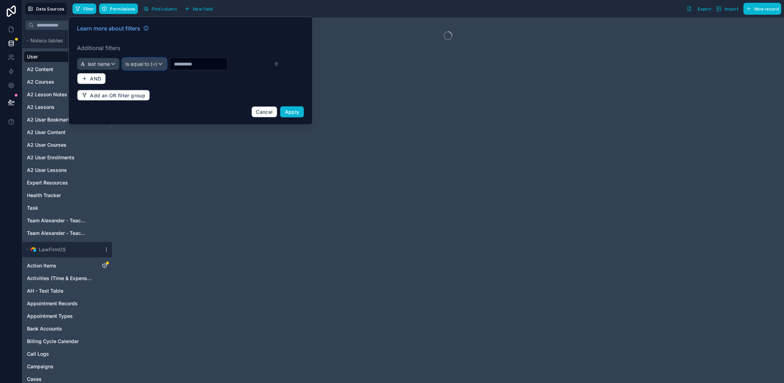
click at [153, 65] on span "Is equal to (=)" at bounding box center [141, 64] width 32 height 7
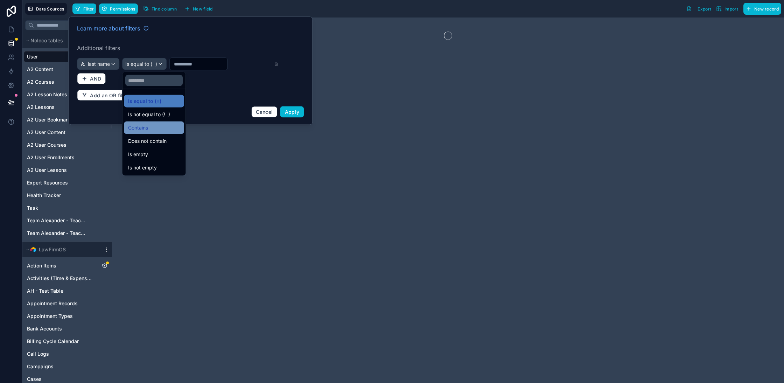
click at [137, 126] on span "Contains" at bounding box center [138, 128] width 20 height 8
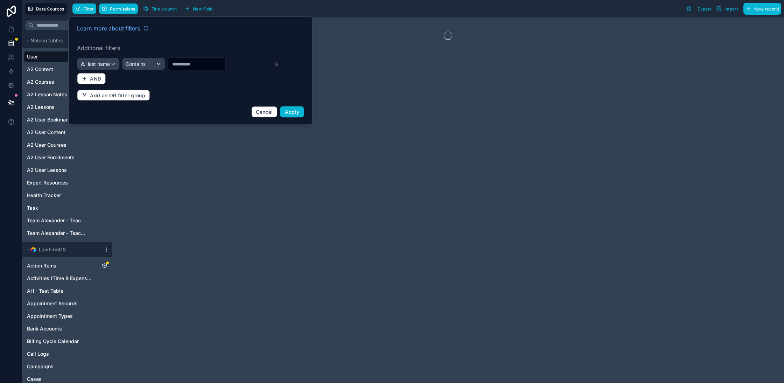
click at [197, 65] on input "text" at bounding box center [196, 64] width 57 height 10
type input "*"
type input "*******"
click at [289, 105] on div "Learn more about filters Additional filters last name Contains ******* AND Add …" at bounding box center [190, 71] width 235 height 102
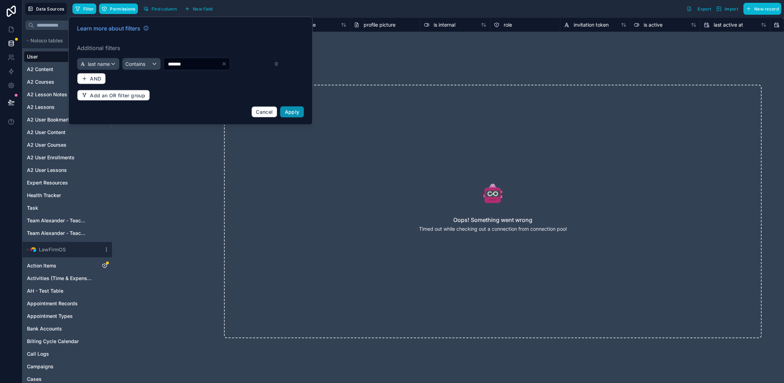
click at [290, 113] on span "Apply" at bounding box center [292, 112] width 15 height 6
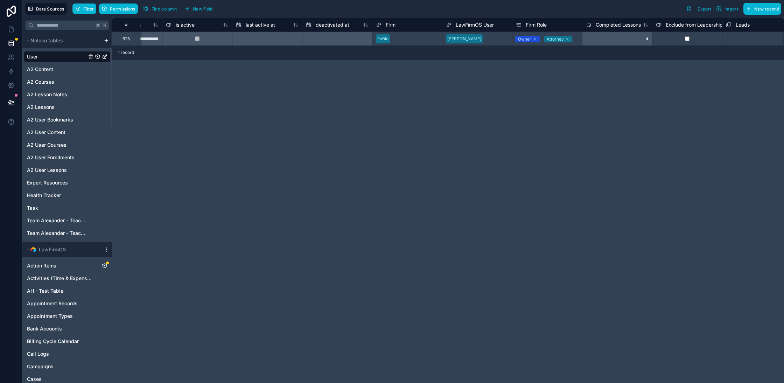
scroll to position [0, 509]
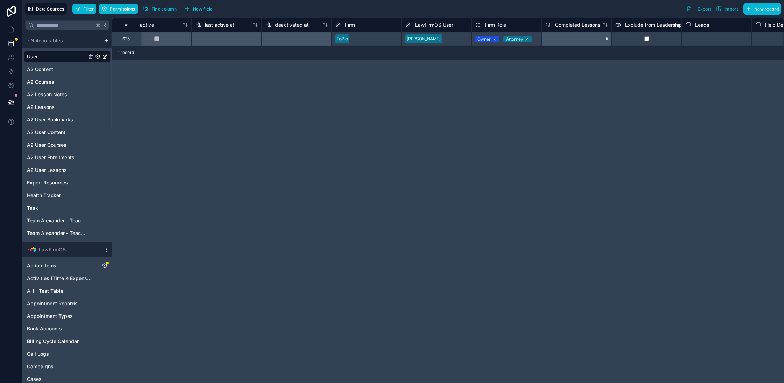
click at [488, 173] on div "**********" at bounding box center [448, 201] width 672 height 366
click at [7, 29] on link at bounding box center [11, 29] width 22 height 14
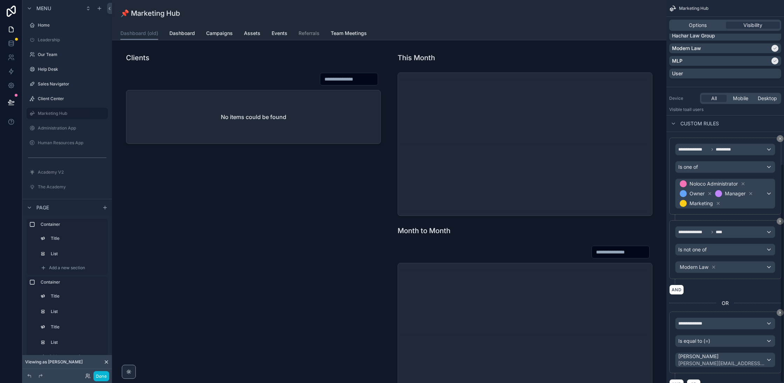
scroll to position [287, 0]
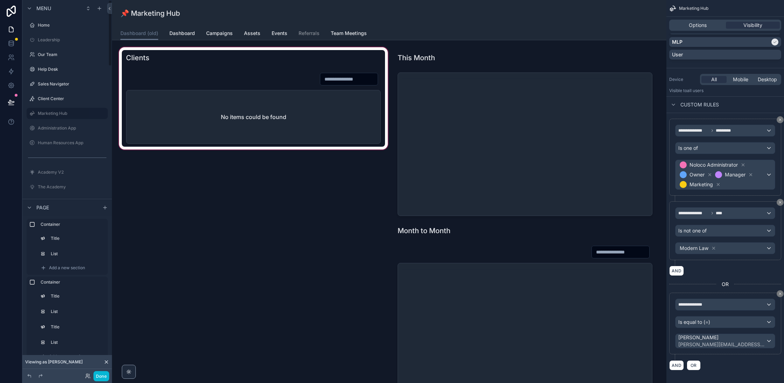
click at [193, 226] on div "scrollable content" at bounding box center [254, 230] width 272 height 368
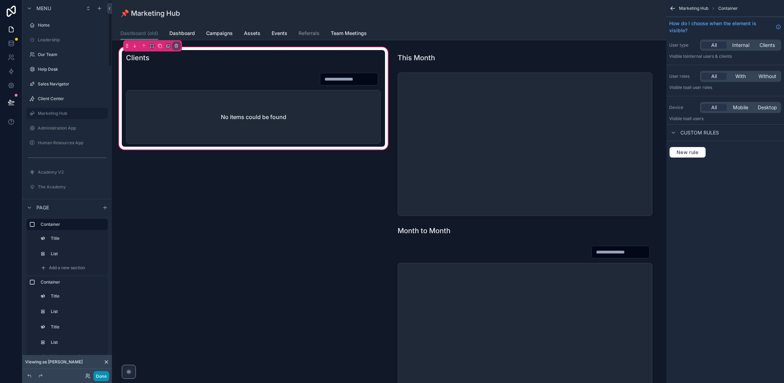
scroll to position [0, 0]
click at [103, 375] on button "Done" at bounding box center [101, 376] width 16 height 10
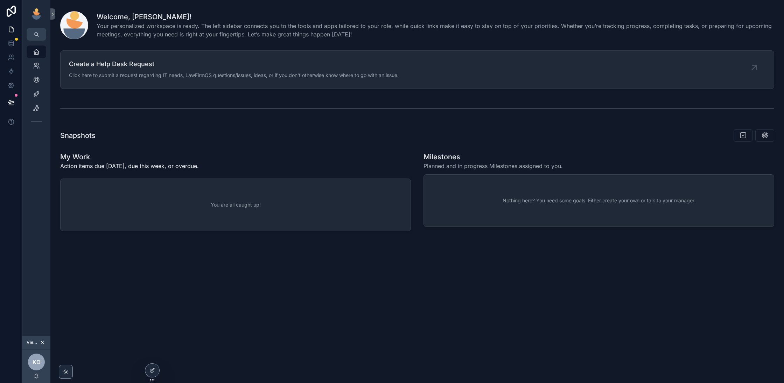
click at [104, 316] on div "Welcome, [PERSON_NAME]! Your personalized workspace is ready. The left sidebar …" at bounding box center [417, 191] width 734 height 383
click at [299, 126] on div "Snapshots" at bounding box center [417, 135] width 723 height 19
click at [36, 65] on icon "scrollable content" at bounding box center [36, 65] width 7 height 7
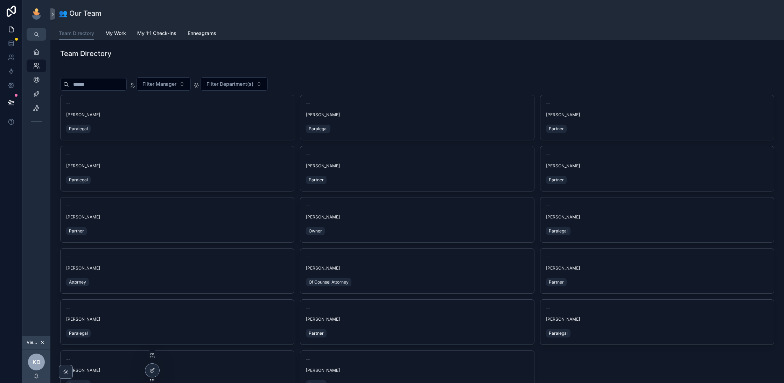
click at [151, 379] on icon at bounding box center [153, 380] width 6 height 6
click at [32, 97] on div "Sales Navigator" at bounding box center [36, 93] width 11 height 11
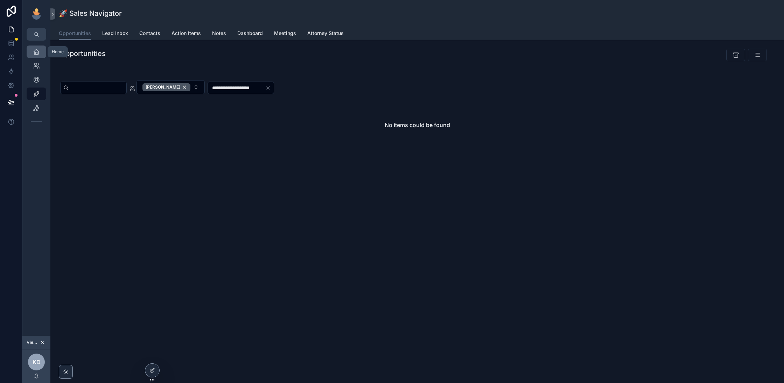
click at [36, 54] on icon "scrollable content" at bounding box center [36, 51] width 7 height 7
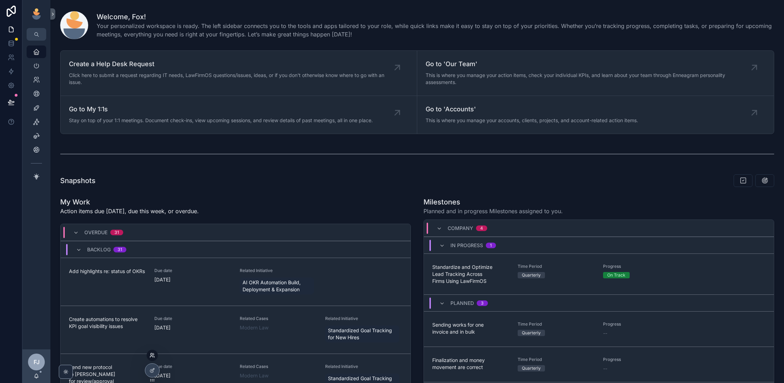
click at [150, 353] on icon at bounding box center [153, 356] width 6 height 6
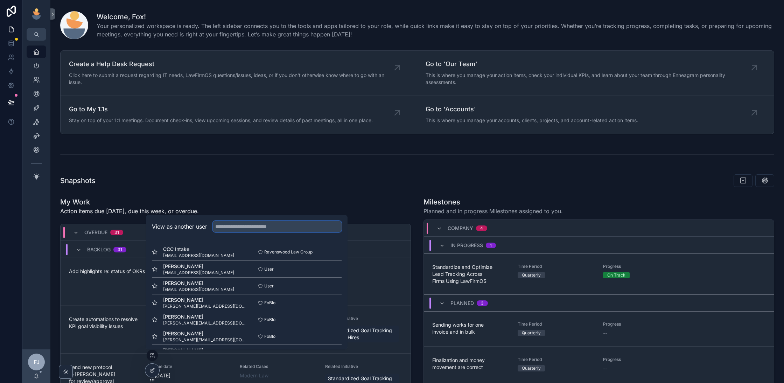
click at [264, 225] on input "text" at bounding box center [277, 226] width 129 height 11
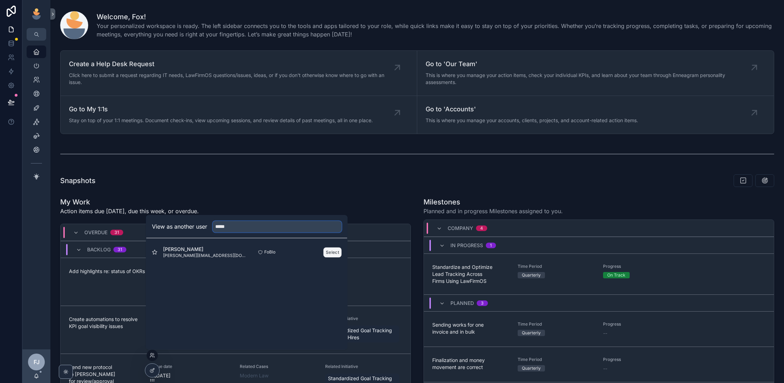
type input "*****"
click at [338, 255] on button "Select" at bounding box center [333, 252] width 18 height 10
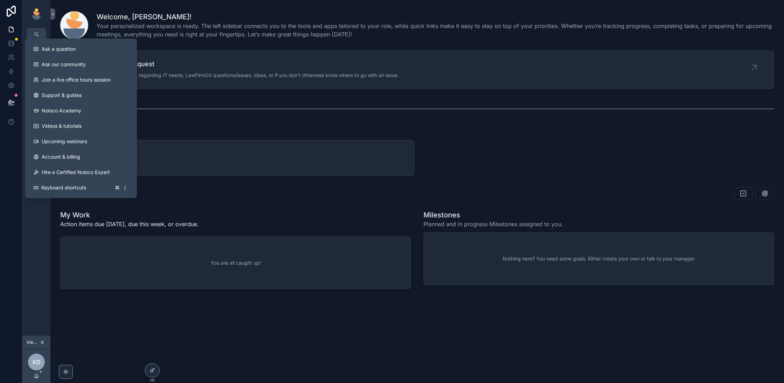
click at [327, 94] on div "Welcome, [PERSON_NAME]! Your personalized workspace is ready. The left sidebar …" at bounding box center [417, 168] width 734 height 337
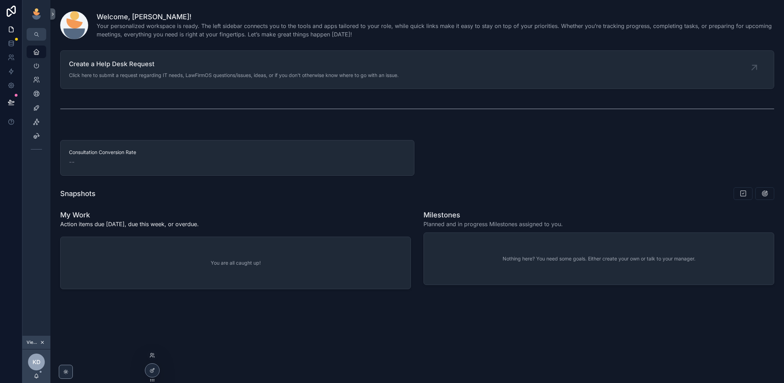
click at [152, 378] on icon at bounding box center [153, 380] width 6 height 6
click at [147, 367] on div at bounding box center [152, 370] width 14 height 13
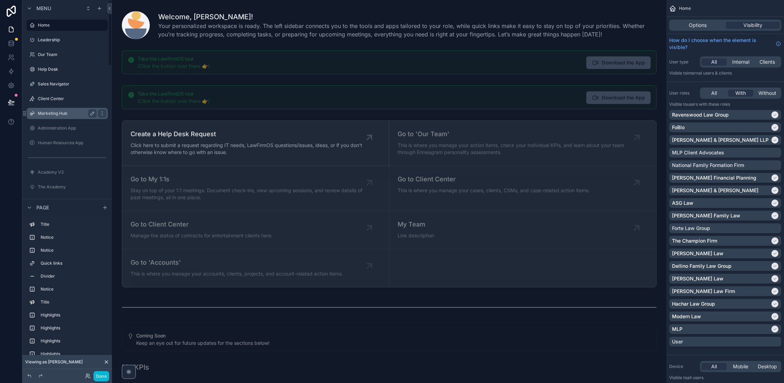
click at [53, 114] on label "Marketing Hub" at bounding box center [66, 114] width 56 height 6
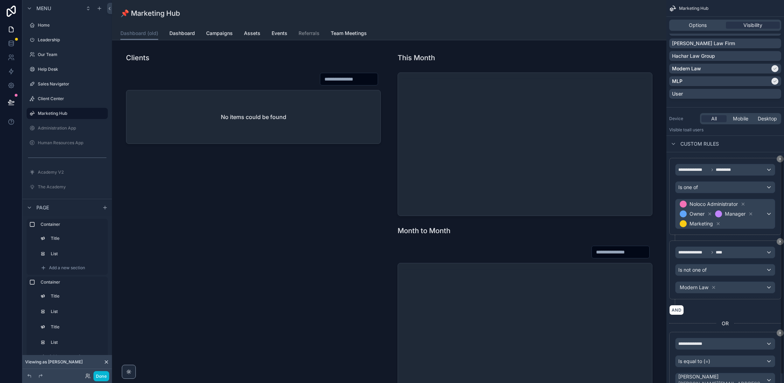
scroll to position [287, 0]
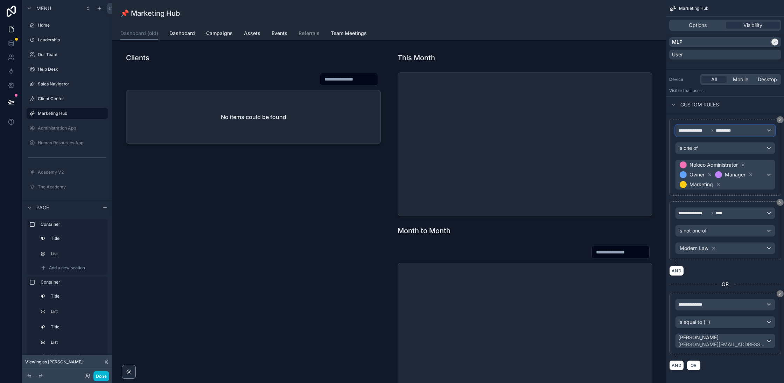
click at [750, 127] on div "**********" at bounding box center [725, 130] width 99 height 11
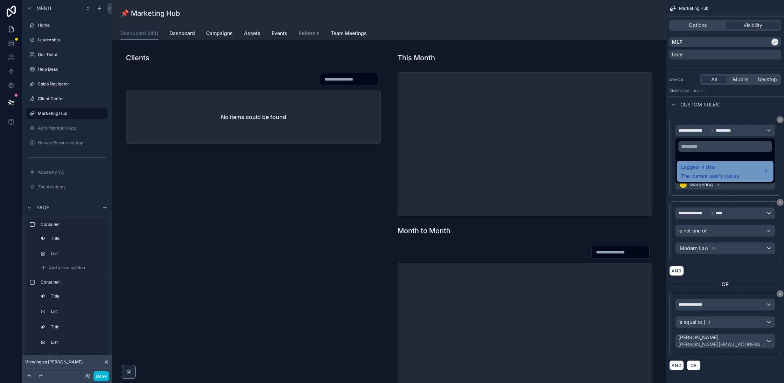
click at [739, 170] on span "Logged in User" at bounding box center [710, 167] width 58 height 8
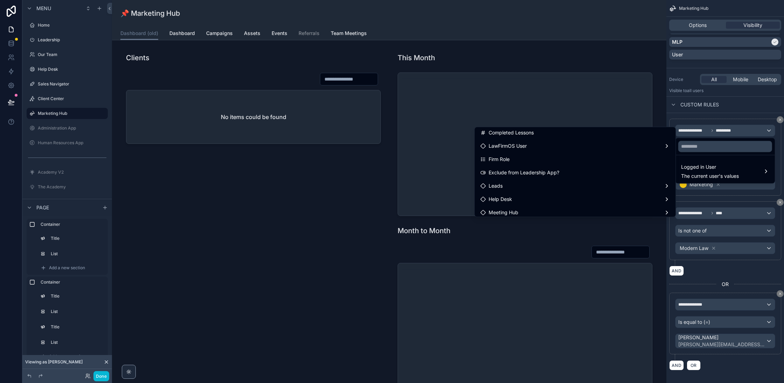
scroll to position [174, 0]
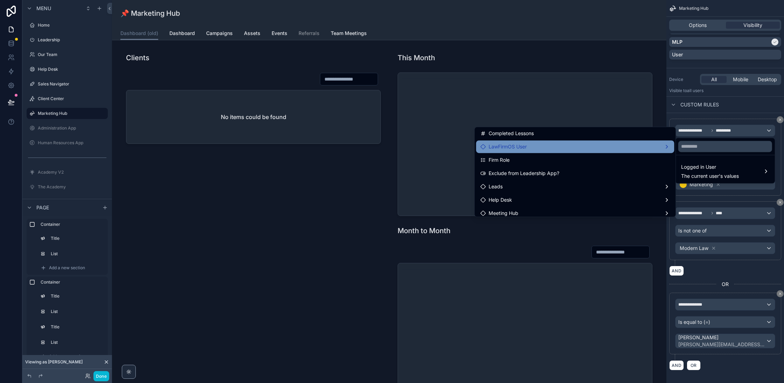
click at [617, 143] on div "LawFirmOS User" at bounding box center [575, 147] width 190 height 8
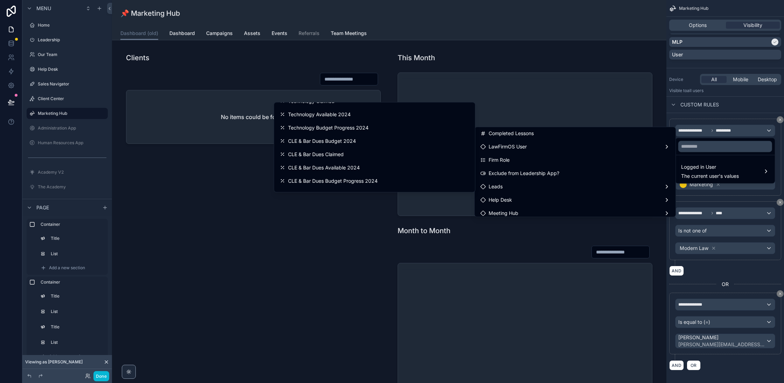
scroll to position [259, 0]
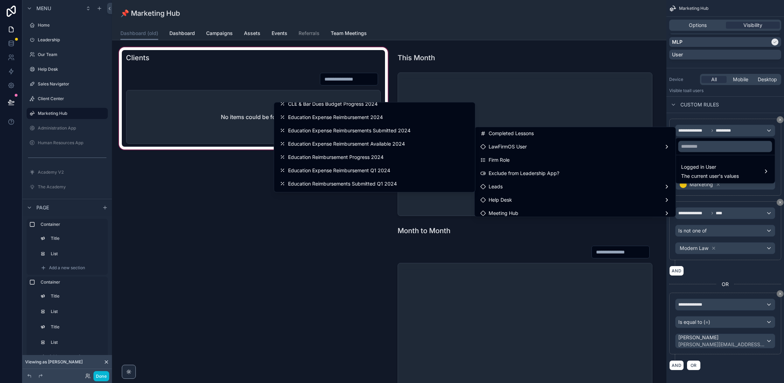
click at [345, 246] on div "scrollable content" at bounding box center [254, 230] width 272 height 368
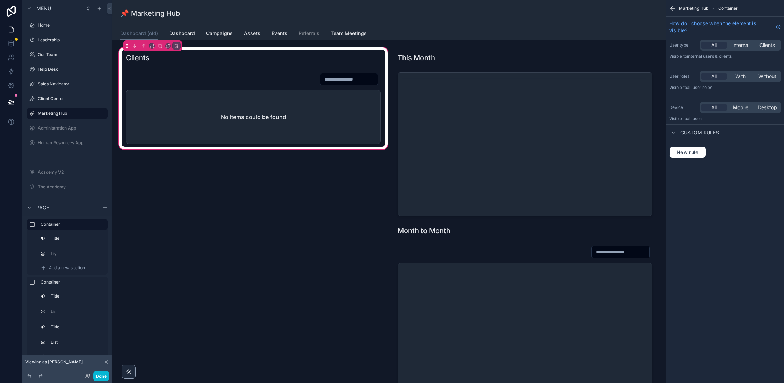
scroll to position [0, 0]
click at [478, 13] on div "📌 Marketing Hub" at bounding box center [389, 13] width 538 height 10
click at [100, 378] on button "Done" at bounding box center [101, 376] width 16 height 10
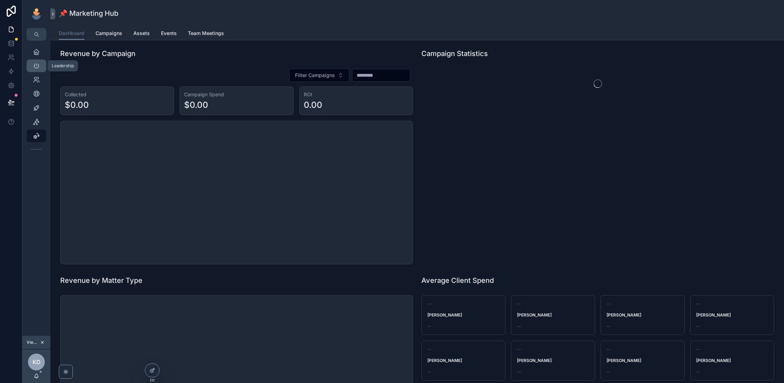
click at [34, 69] on icon "scrollable content" at bounding box center [36, 65] width 7 height 7
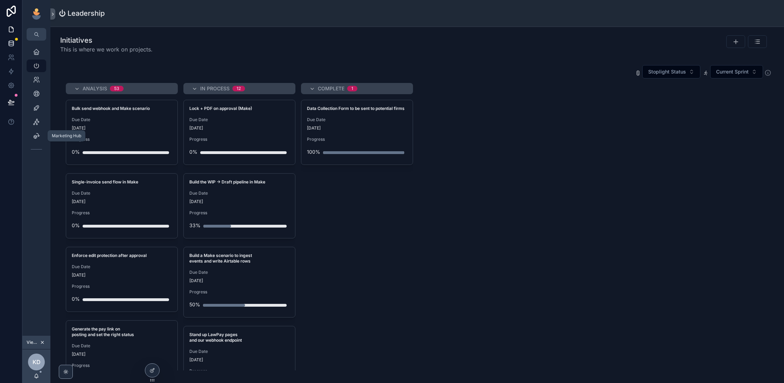
scroll to position [0, 661]
click at [12, 43] on icon at bounding box center [11, 43] width 7 height 7
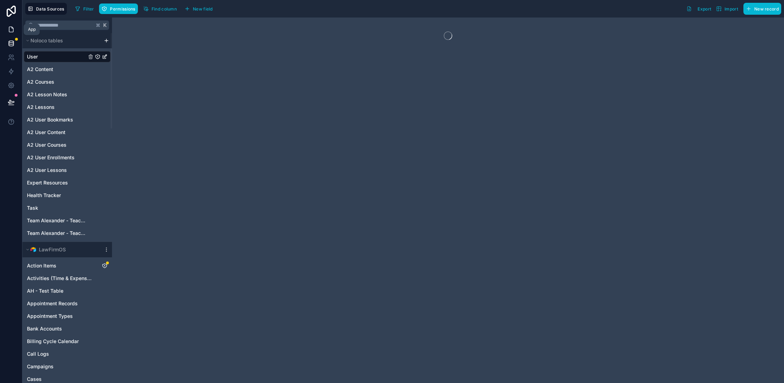
click at [10, 33] on icon at bounding box center [11, 29] width 7 height 7
click at [10, 28] on icon at bounding box center [11, 29] width 7 height 7
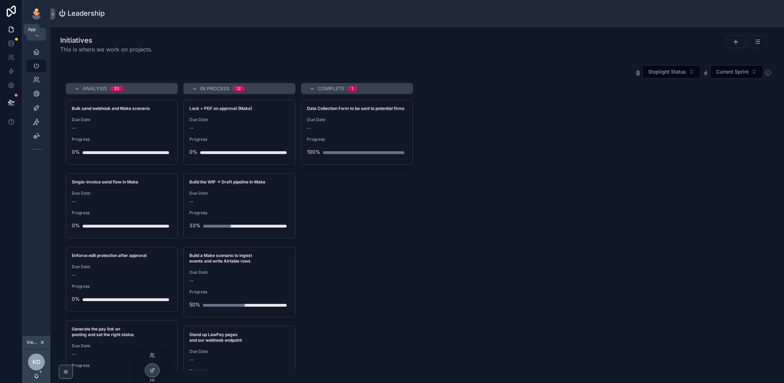
click at [152, 354] on icon at bounding box center [153, 356] width 6 height 6
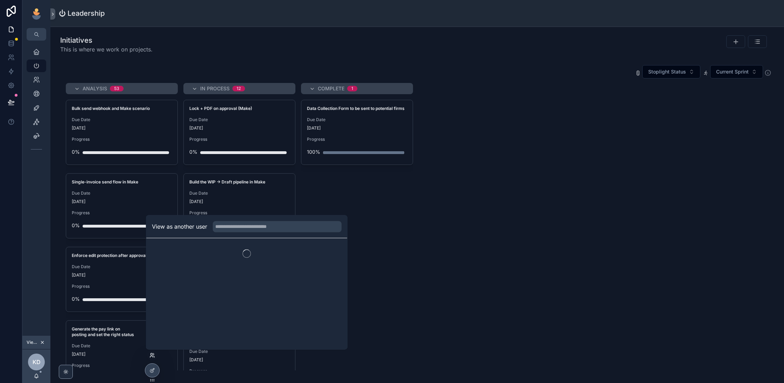
scroll to position [0, 661]
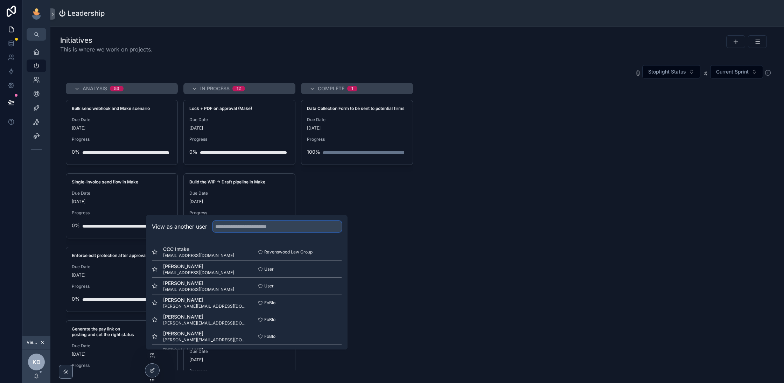
click at [231, 224] on input "text" at bounding box center [277, 226] width 129 height 11
type input "*********"
click at [329, 252] on button "Select" at bounding box center [333, 252] width 18 height 10
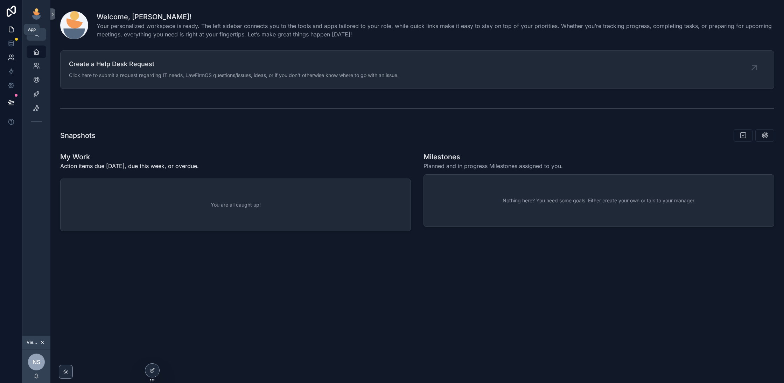
click at [19, 48] on link at bounding box center [11, 43] width 22 height 14
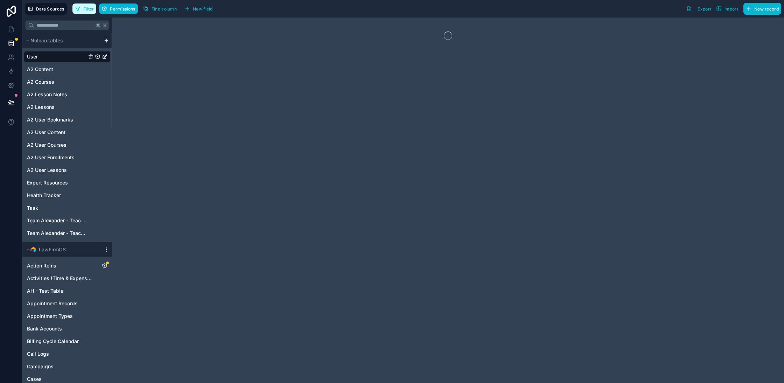
click at [83, 8] on span "Filter" at bounding box center [88, 8] width 11 height 5
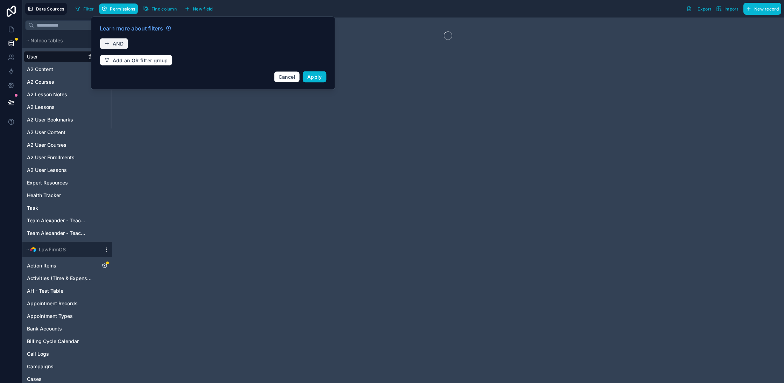
click at [109, 45] on icon "button" at bounding box center [107, 44] width 6 height 6
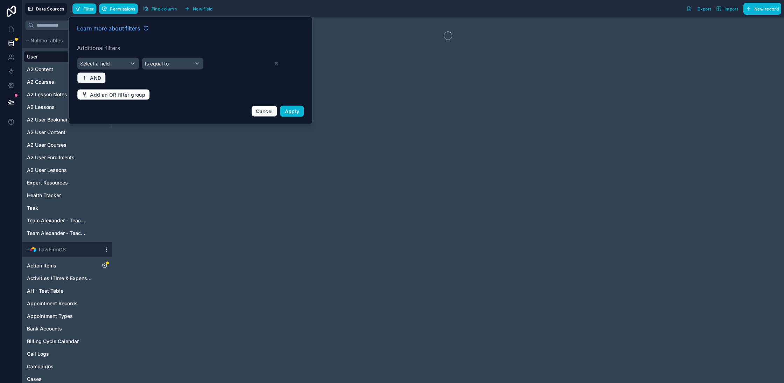
click at [128, 68] on div "Select a field" at bounding box center [107, 63] width 61 height 11
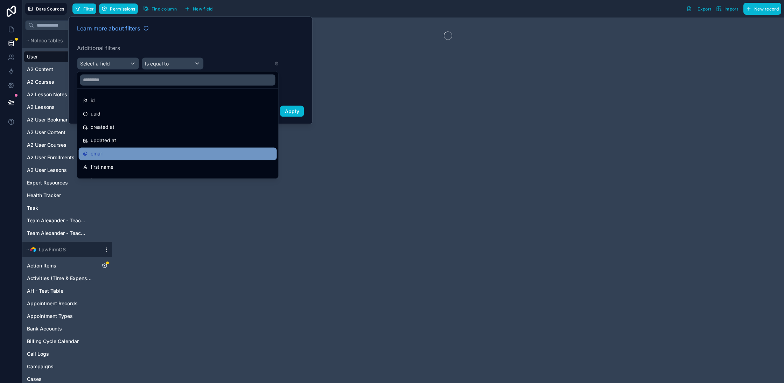
click at [117, 155] on div "email" at bounding box center [178, 154] width 190 height 8
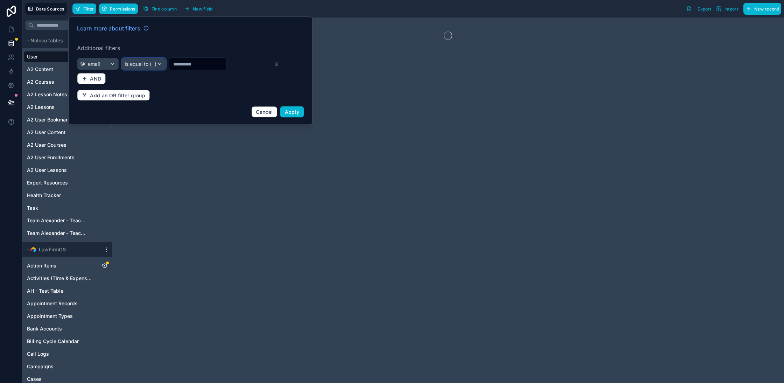
click at [157, 61] on div "Is equal to (=)" at bounding box center [144, 63] width 44 height 11
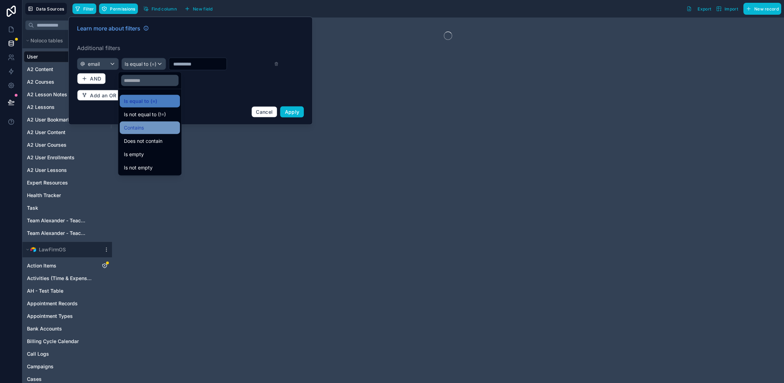
click at [136, 127] on span "Contains" at bounding box center [134, 128] width 20 height 8
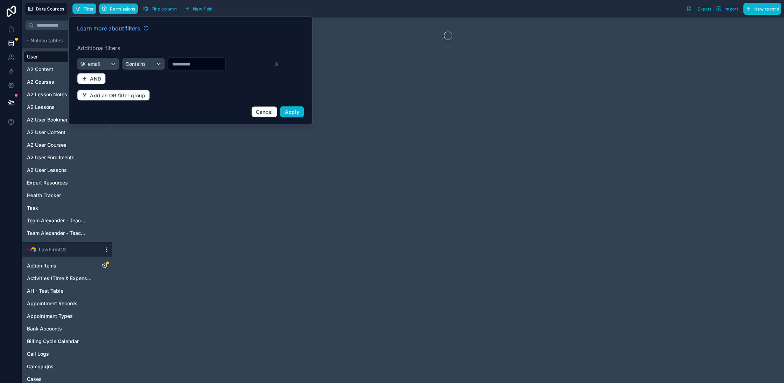
click at [195, 64] on input "text" at bounding box center [196, 64] width 57 height 10
type input "******"
click at [299, 114] on button "Apply" at bounding box center [292, 111] width 24 height 11
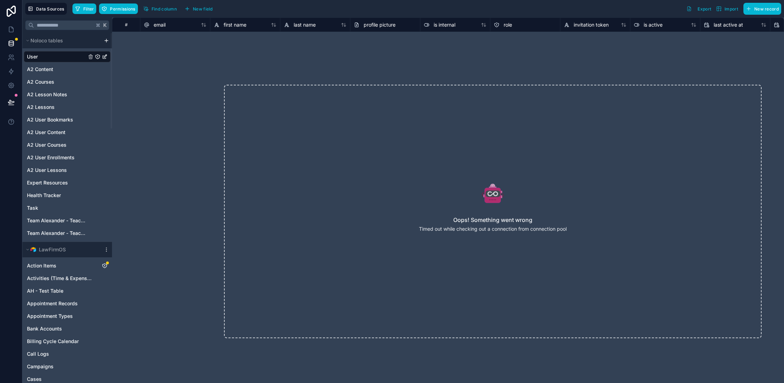
click at [71, 7] on div "Data Sources Filter Permissions Find column New field Export Import New record" at bounding box center [403, 9] width 762 height 18
click at [80, 9] on button "Filter" at bounding box center [84, 9] width 24 height 11
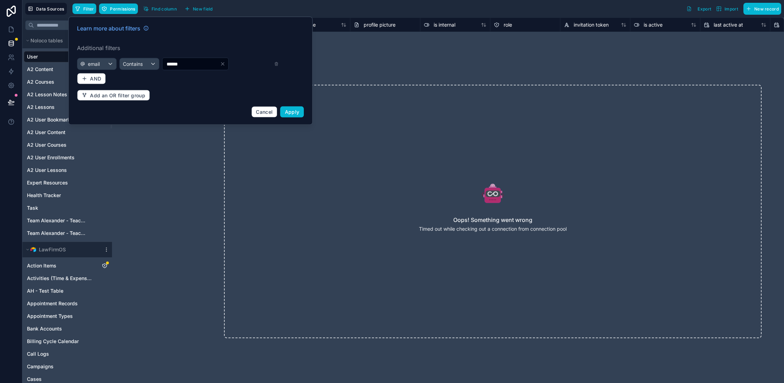
click at [200, 64] on input "******" at bounding box center [190, 64] width 57 height 10
type input "*****"
click at [298, 112] on span "Apply" at bounding box center [292, 112] width 15 height 6
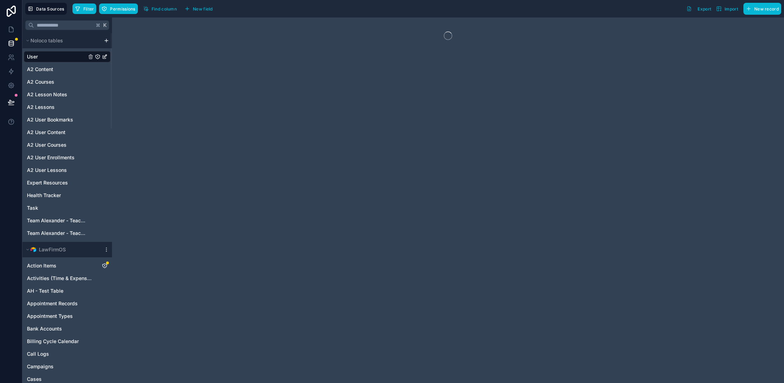
click at [388, 121] on div at bounding box center [448, 201] width 672 height 366
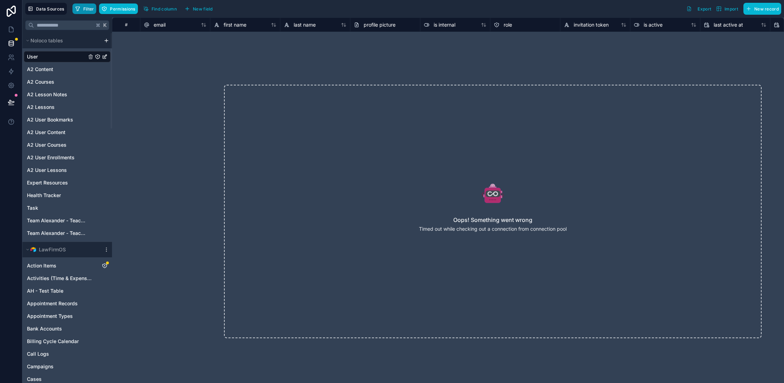
click at [83, 9] on span "Filter" at bounding box center [88, 8] width 11 height 5
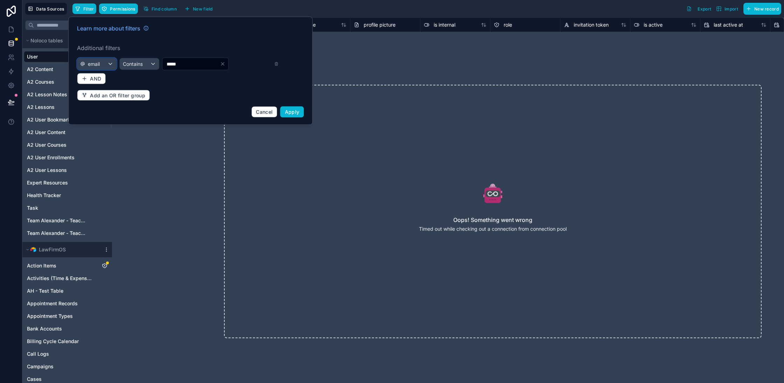
click at [93, 67] on span "email" at bounding box center [94, 64] width 12 height 7
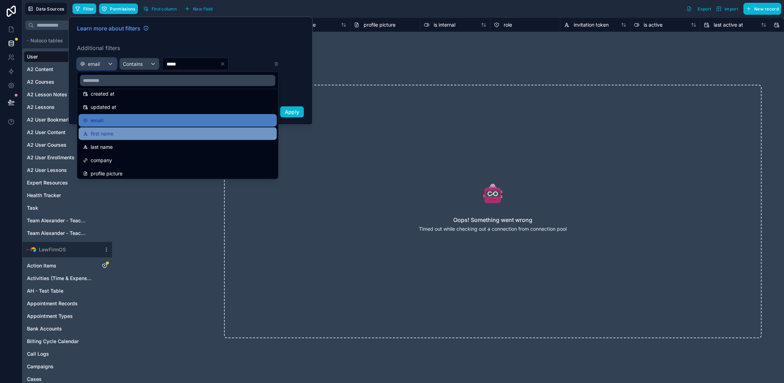
scroll to position [34, 0]
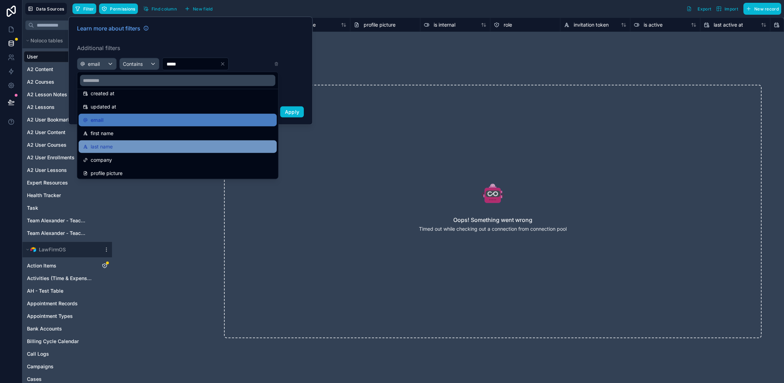
click at [139, 145] on div "last name" at bounding box center [178, 147] width 190 height 8
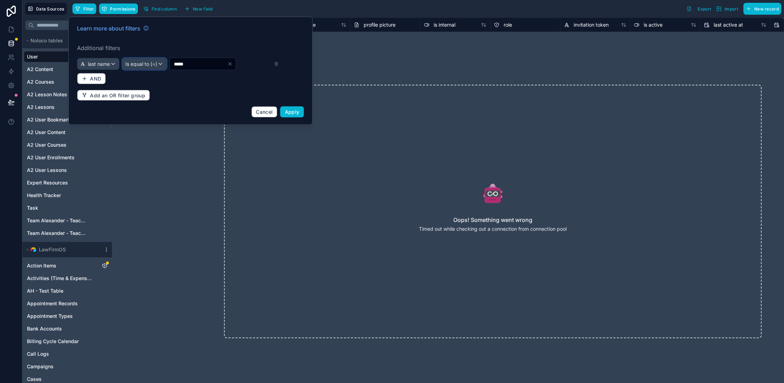
click at [143, 64] on span "Is equal to (=)" at bounding box center [141, 64] width 32 height 7
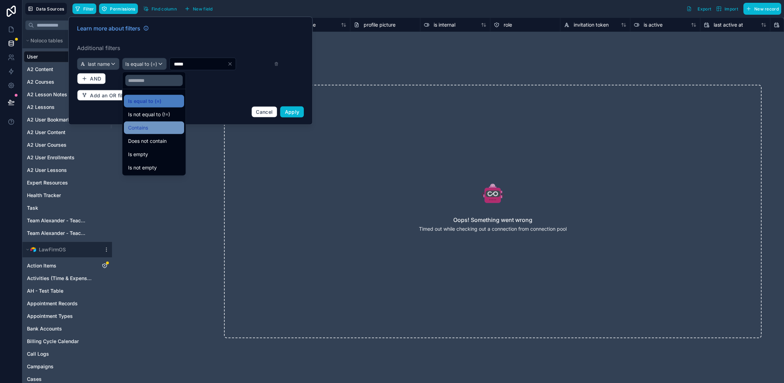
click at [147, 124] on span "Contains" at bounding box center [138, 128] width 20 height 8
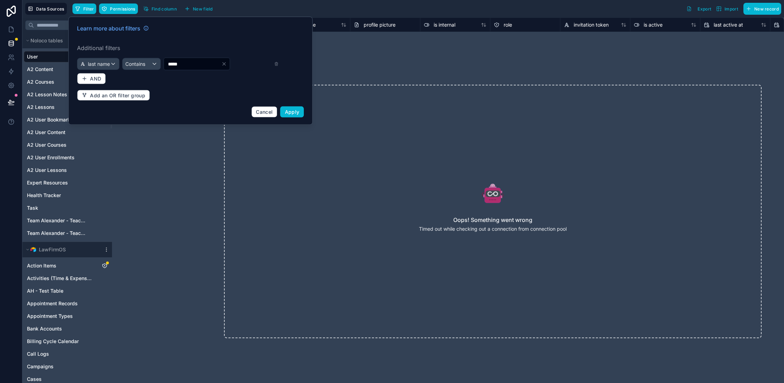
click at [188, 62] on input "*****" at bounding box center [192, 64] width 57 height 10
type input "**********"
click at [294, 115] on button "Apply" at bounding box center [292, 111] width 24 height 11
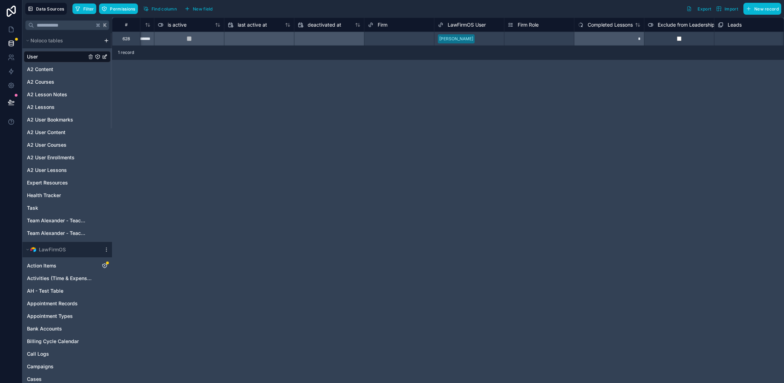
scroll to position [0, 481]
click at [380, 42] on div "Select a Firm" at bounding box center [395, 39] width 70 height 10
click at [382, 38] on div "Select a Firm" at bounding box center [376, 39] width 26 height 6
type input "*****"
click at [398, 59] on div "FoBlo" at bounding box center [395, 56] width 70 height 14
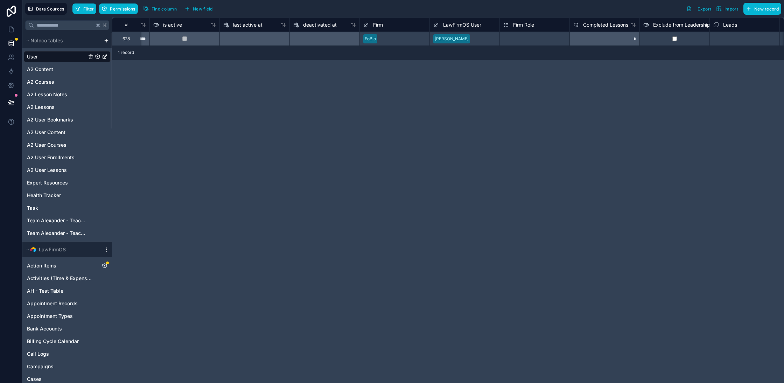
click at [417, 183] on div "**********" at bounding box center [448, 201] width 672 height 366
click at [516, 40] on div "Select a Firm Role" at bounding box center [521, 39] width 36 height 6
click at [516, 40] on div "Select a Firm Role" at bounding box center [522, 39] width 36 height 6
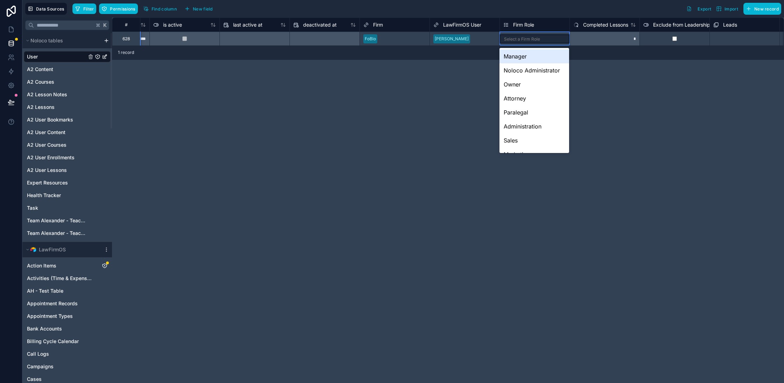
click at [516, 40] on div "Select a Firm Role" at bounding box center [522, 39] width 36 height 6
click at [521, 59] on div "Manager" at bounding box center [535, 56] width 70 height 14
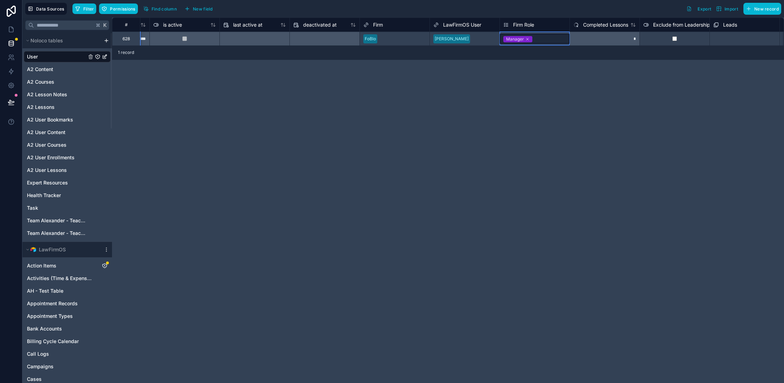
click at [550, 41] on div "Manager" at bounding box center [535, 39] width 70 height 10
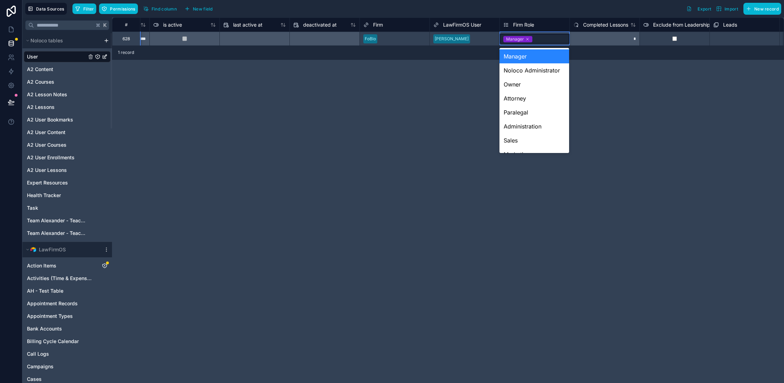
click at [550, 41] on div "Manager" at bounding box center [535, 39] width 70 height 10
click at [526, 98] on div "Attorney" at bounding box center [535, 98] width 70 height 14
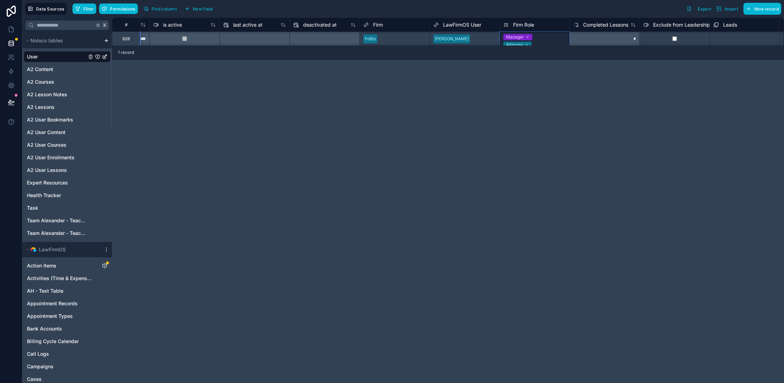
scroll to position [0, 481]
click at [306, 173] on div "**********" at bounding box center [448, 201] width 672 height 366
click at [8, 32] on icon at bounding box center [11, 29] width 7 height 7
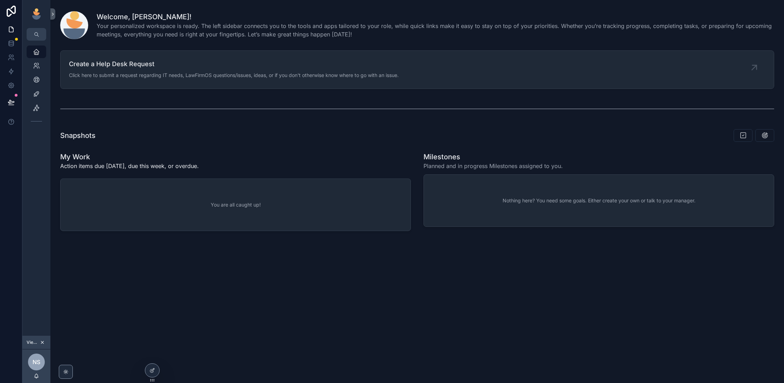
click at [166, 314] on div "Welcome, [PERSON_NAME]! Your personalized workspace is ready. The left sidebar …" at bounding box center [417, 191] width 734 height 383
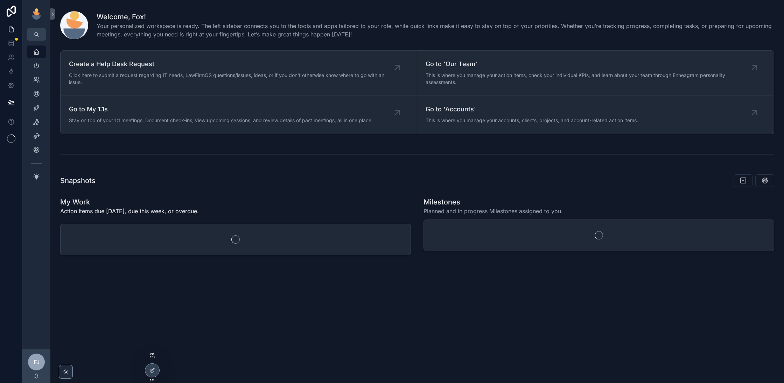
click at [152, 357] on icon at bounding box center [153, 356] width 6 height 6
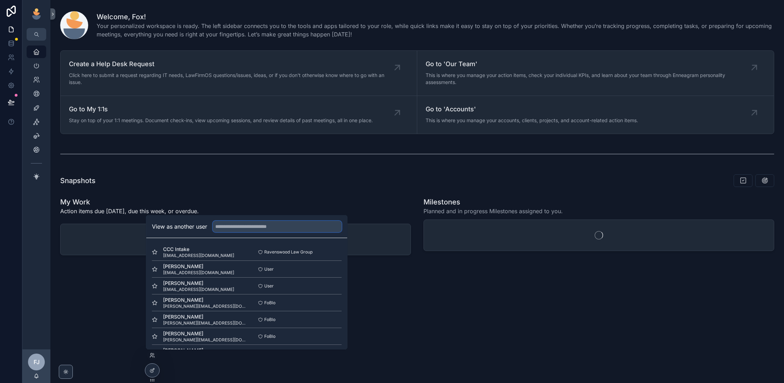
click at [263, 228] on input "text" at bounding box center [277, 226] width 129 height 11
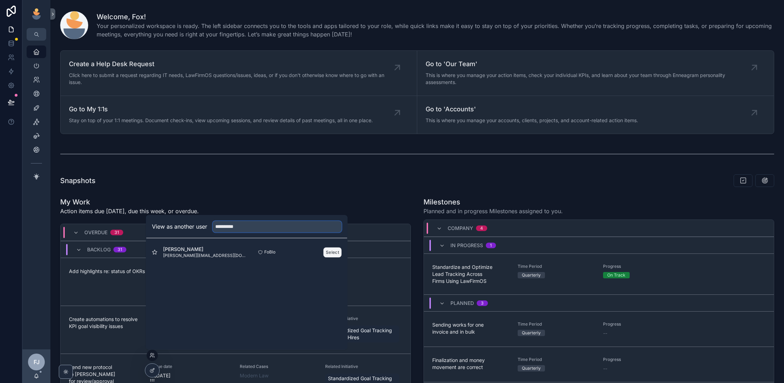
type input "**********"
click at [331, 251] on button "Select" at bounding box center [333, 252] width 18 height 10
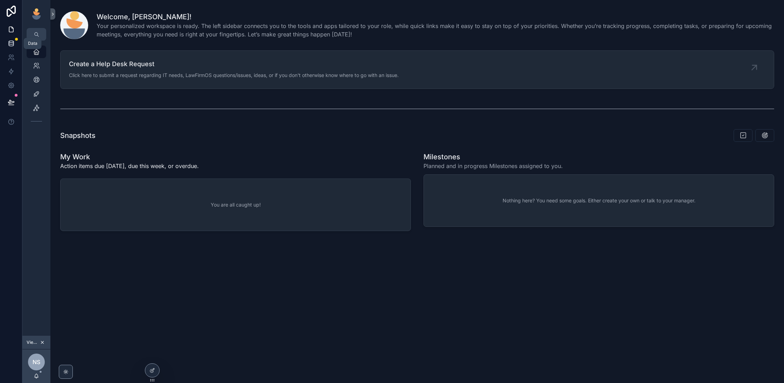
click at [12, 45] on icon at bounding box center [11, 43] width 7 height 7
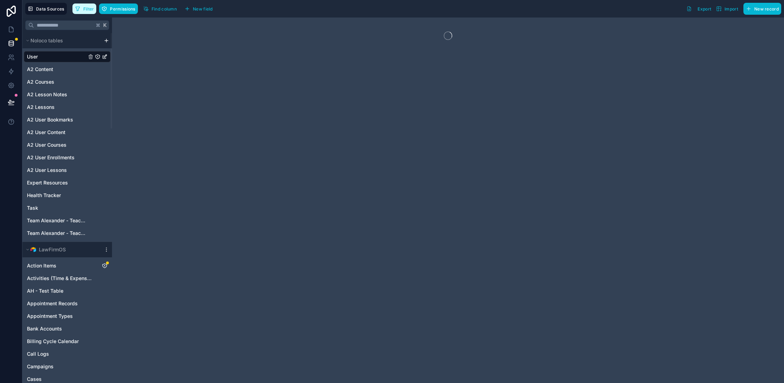
click at [79, 11] on icon "button" at bounding box center [78, 9] width 6 height 6
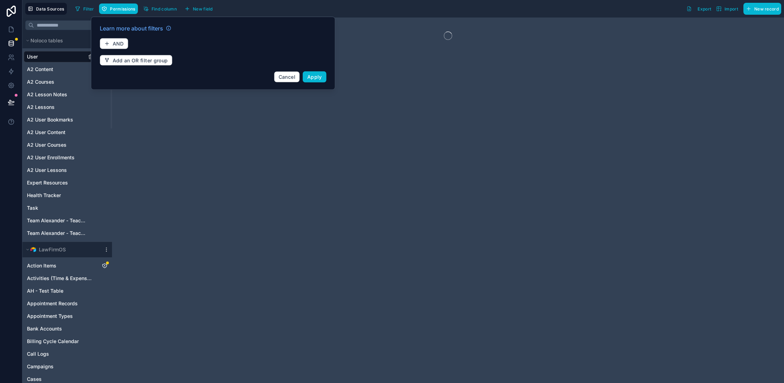
click at [105, 49] on div "Learn more about filters AND Add an OR filter group Cancel Apply" at bounding box center [213, 53] width 235 height 67
click at [111, 42] on button "AND" at bounding box center [114, 43] width 29 height 11
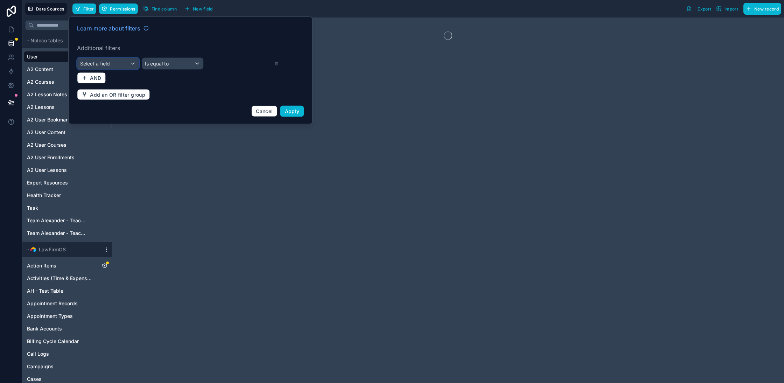
click at [110, 60] on span "Select a field" at bounding box center [95, 63] width 30 height 7
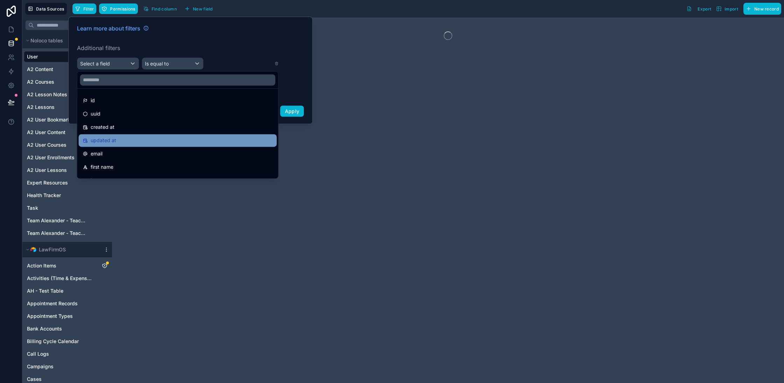
click at [116, 138] on div "updated at" at bounding box center [178, 140] width 190 height 8
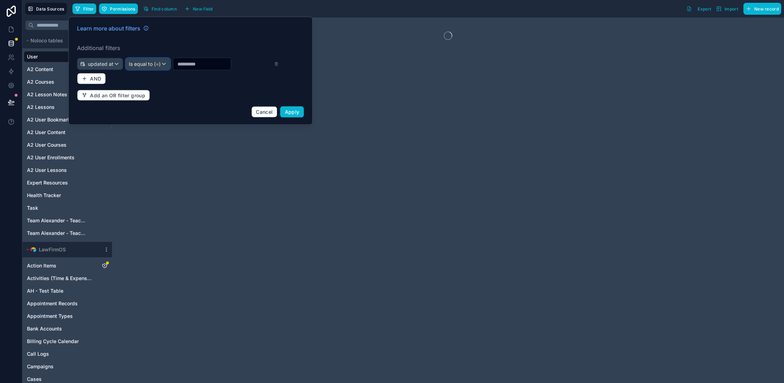
click at [159, 61] on span "Is equal to (=)" at bounding box center [145, 64] width 32 height 7
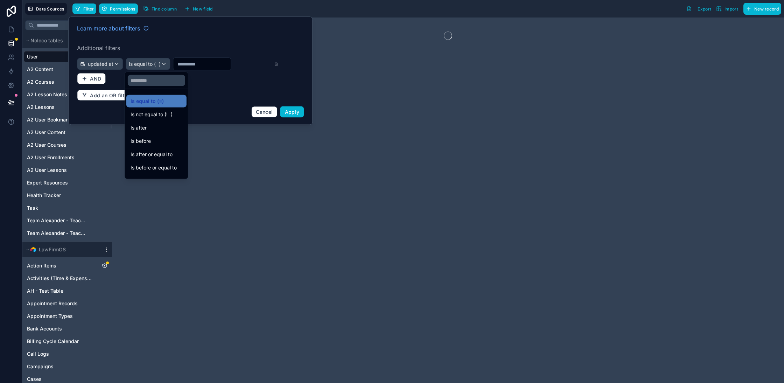
click at [87, 63] on div at bounding box center [190, 71] width 244 height 108
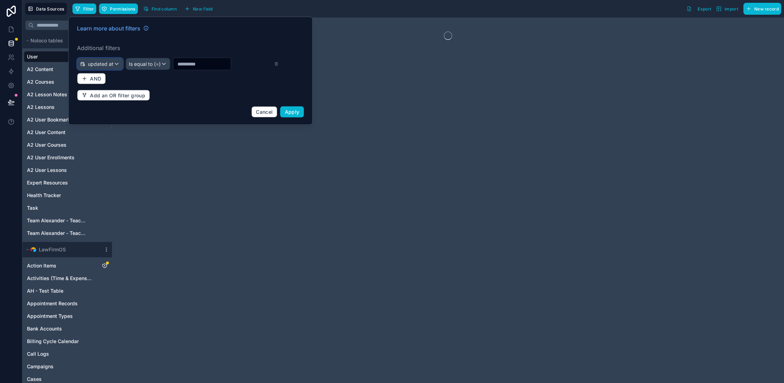
click at [111, 59] on div "updated at" at bounding box center [99, 63] width 45 height 11
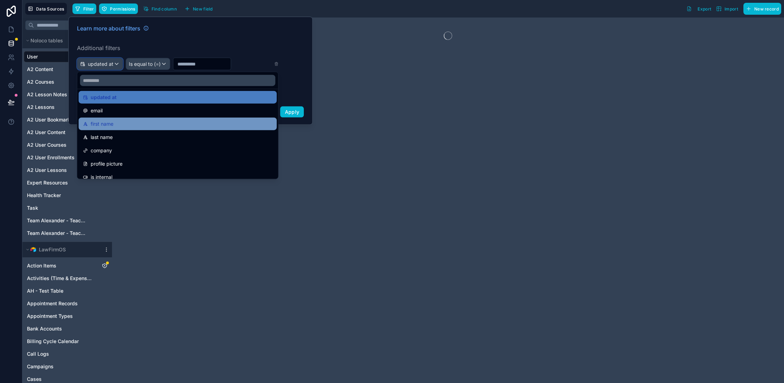
scroll to position [47, 0]
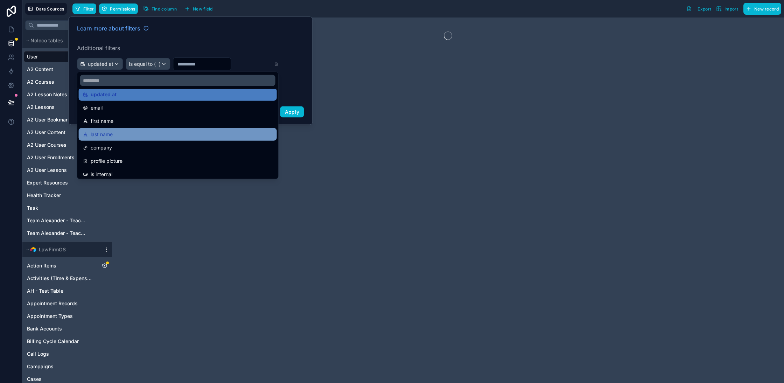
click at [116, 134] on div "last name" at bounding box center [178, 134] width 190 height 8
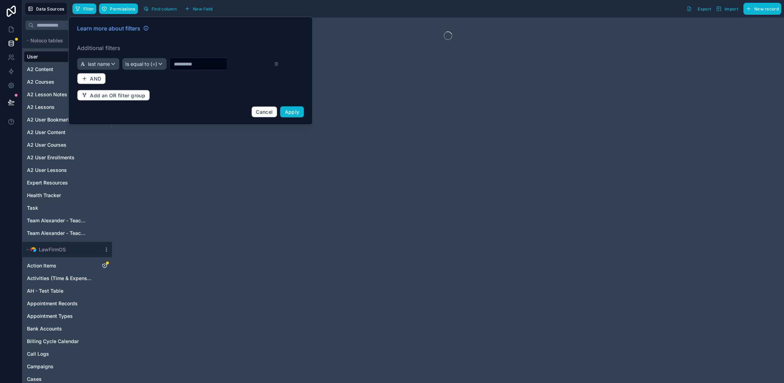
click at [155, 52] on div "Learn more about filters Additional filters last name Is equal to (=) AND Add a…" at bounding box center [190, 71] width 235 height 102
click at [150, 63] on span "Is equal to (=)" at bounding box center [141, 64] width 32 height 7
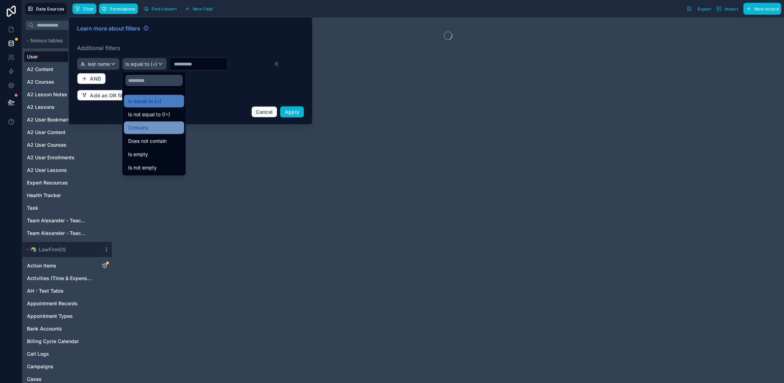
click at [147, 128] on span "Contains" at bounding box center [138, 128] width 20 height 8
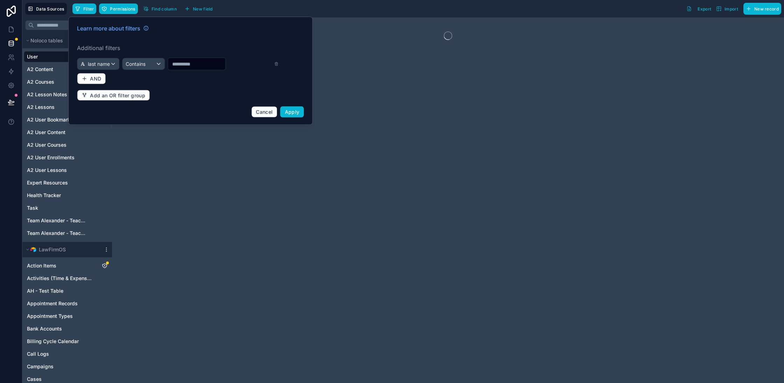
click at [194, 61] on input "text" at bounding box center [196, 64] width 57 height 10
type input "**********"
click at [292, 109] on span "Apply" at bounding box center [292, 112] width 15 height 6
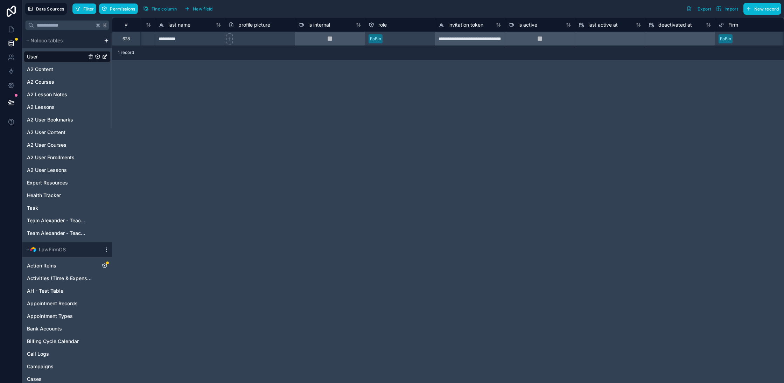
scroll to position [0, 325]
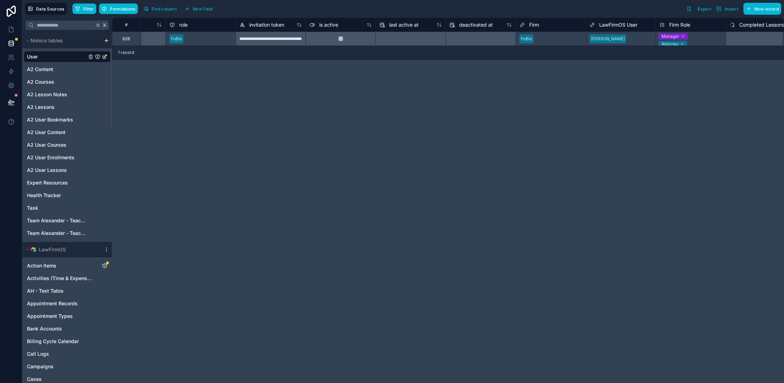
click at [545, 174] on div "**********" at bounding box center [448, 201] width 672 height 366
click at [13, 30] on icon at bounding box center [11, 29] width 7 height 7
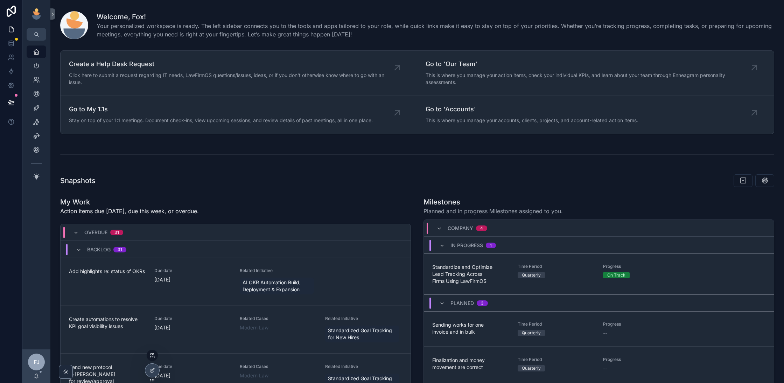
click at [153, 357] on icon at bounding box center [153, 356] width 6 height 6
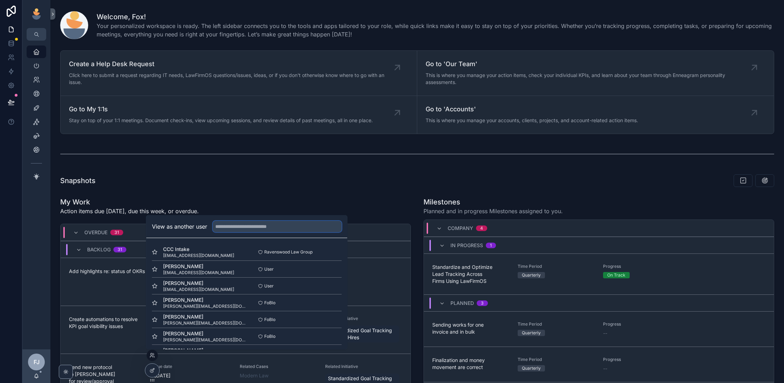
click at [257, 227] on input "text" at bounding box center [277, 226] width 129 height 11
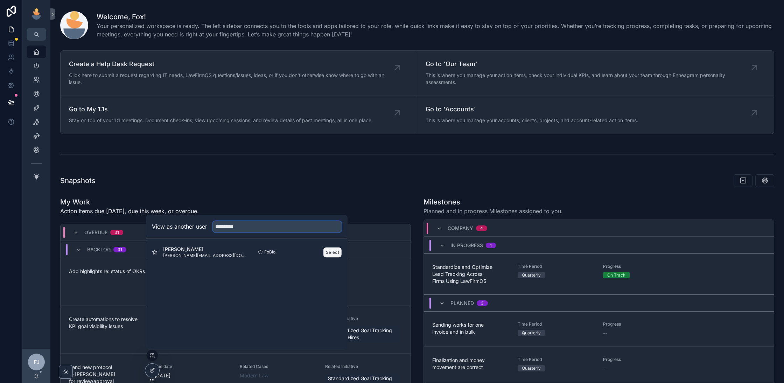
type input "**********"
click at [335, 253] on button "Select" at bounding box center [333, 252] width 18 height 10
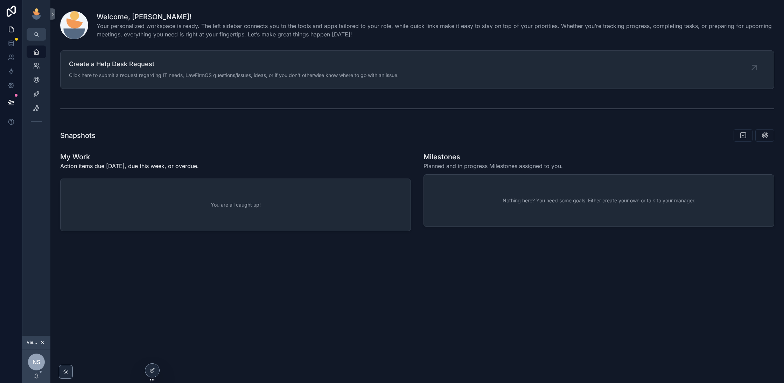
click at [246, 142] on div "Snapshots" at bounding box center [417, 135] width 723 height 19
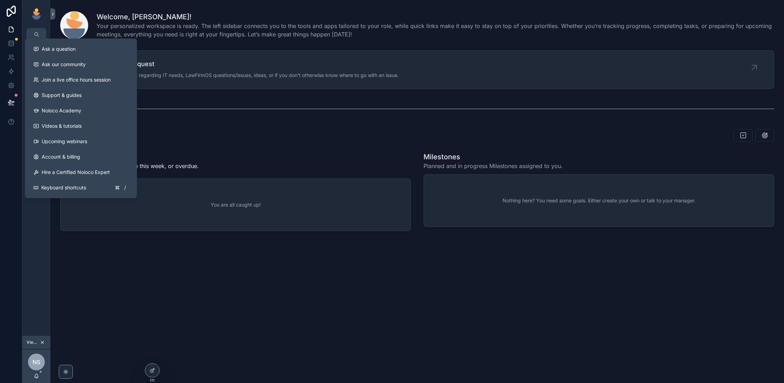
click at [208, 145] on div "Snapshots My Work Action items due [DATE], due this week, or overdue. You are a…" at bounding box center [417, 180] width 723 height 108
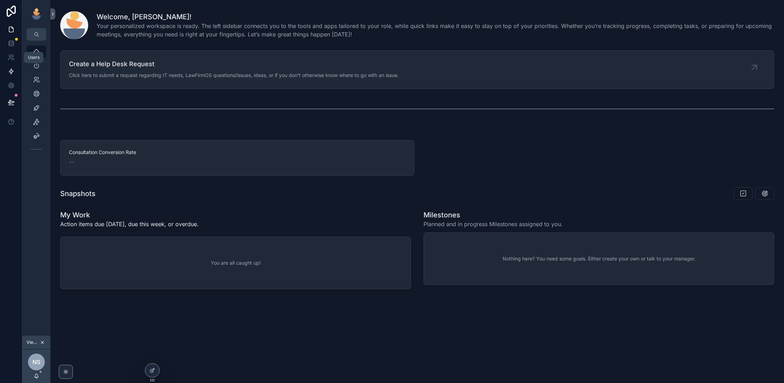
click at [7, 77] on link at bounding box center [11, 71] width 22 height 14
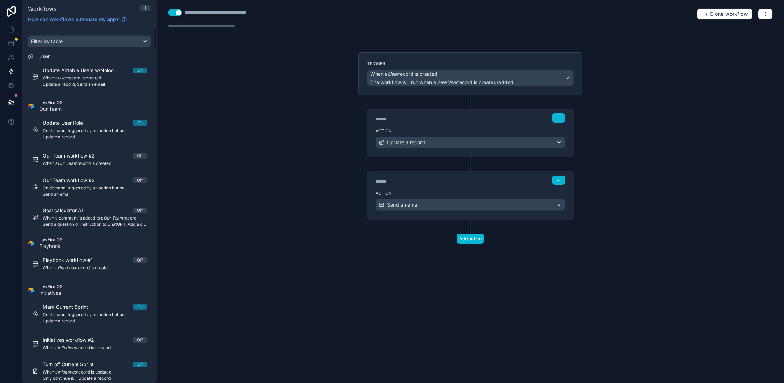
click at [114, 41] on div "Filter by table" at bounding box center [89, 41] width 123 height 11
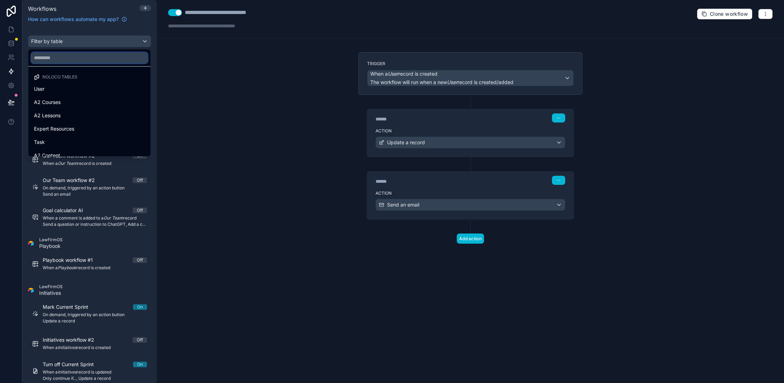
click at [110, 58] on input "text" at bounding box center [89, 57] width 117 height 11
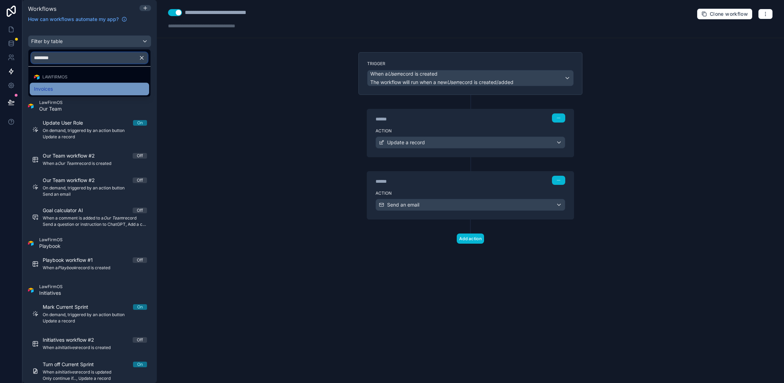
type input "********"
click at [74, 88] on div "Invoices" at bounding box center [89, 89] width 111 height 8
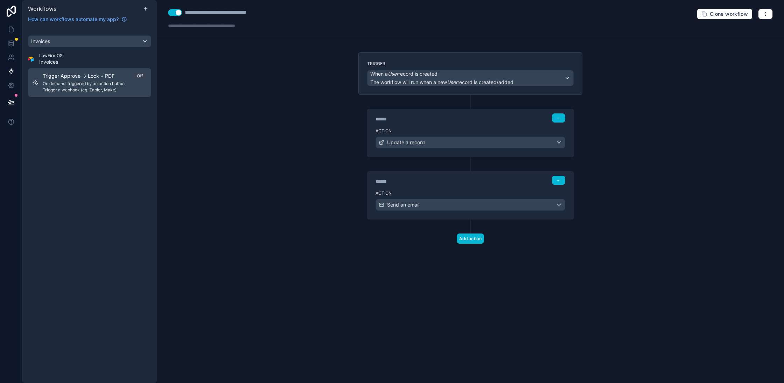
click at [117, 86] on div "Trigger Approve → Lock + PDF Off On demand, triggered by an action button Trigg…" at bounding box center [95, 82] width 104 height 20
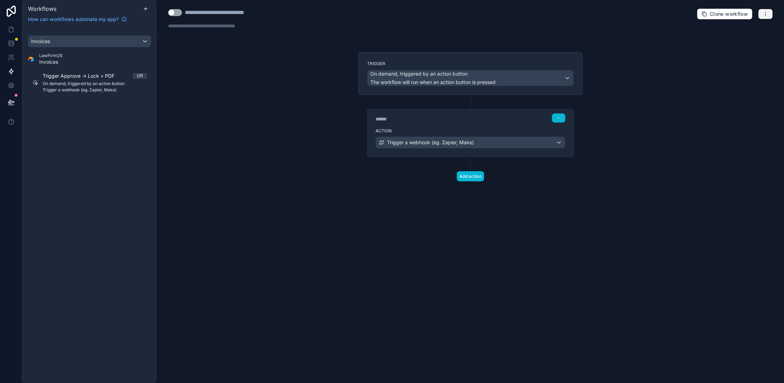
click at [769, 11] on button "button" at bounding box center [765, 14] width 15 height 11
click at [745, 28] on span "Test workflow" at bounding box center [747, 30] width 34 height 6
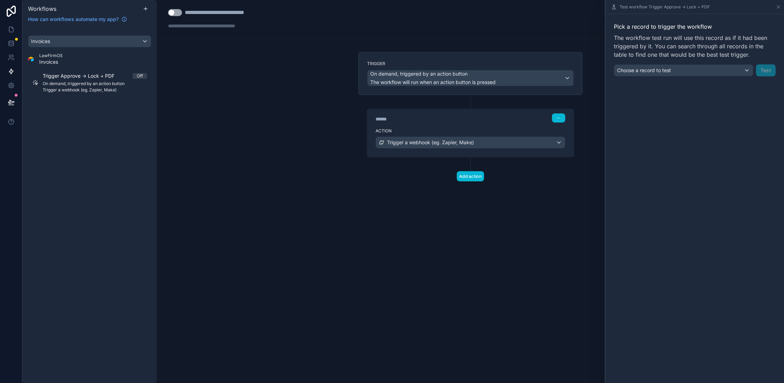
click at [635, 80] on div "Pick a record to trigger the workflow The workflow test run will use this recor…" at bounding box center [695, 49] width 179 height 71
click at [645, 70] on span "Choose a record to test" at bounding box center [644, 70] width 54 height 6
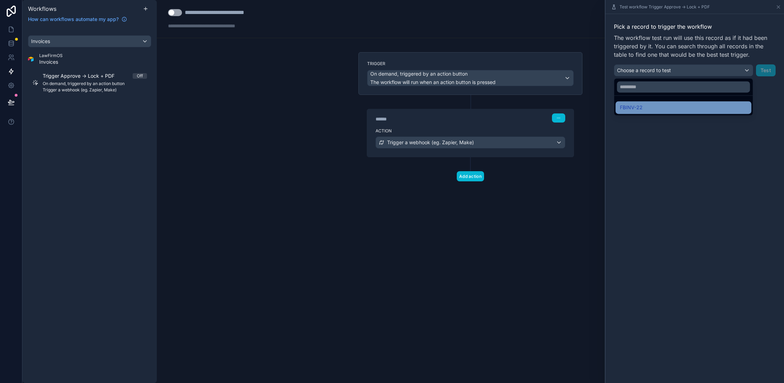
click at [664, 105] on div "FBINV-22" at bounding box center [683, 107] width 127 height 8
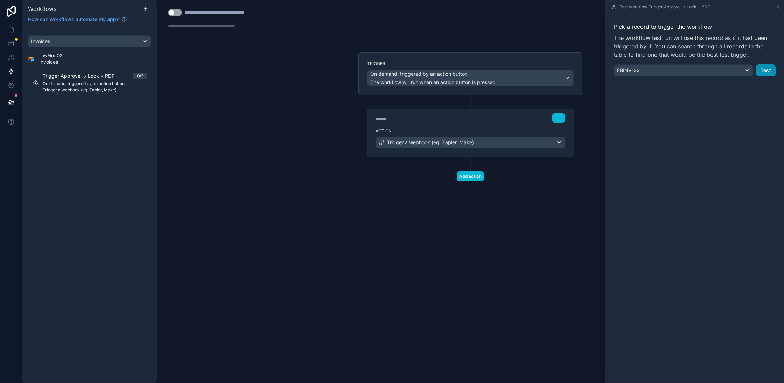
click at [770, 72] on button "Test" at bounding box center [766, 70] width 20 height 12
click at [763, 72] on button "Test" at bounding box center [766, 70] width 20 height 12
click at [400, 144] on span "Trigger a webhook (eg. Zapier, Make)" at bounding box center [430, 142] width 87 height 7
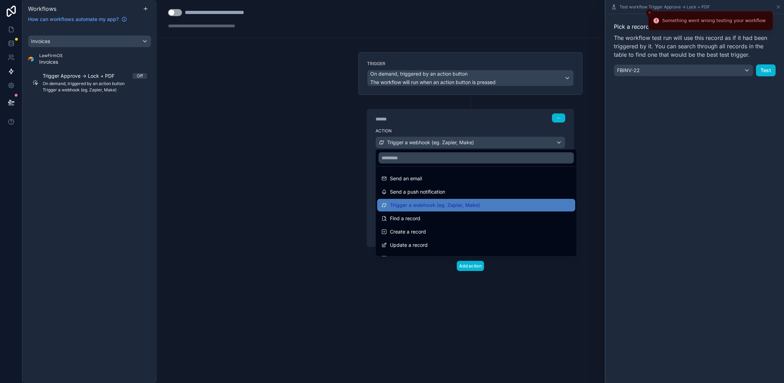
click at [400, 144] on div at bounding box center [392, 191] width 784 height 383
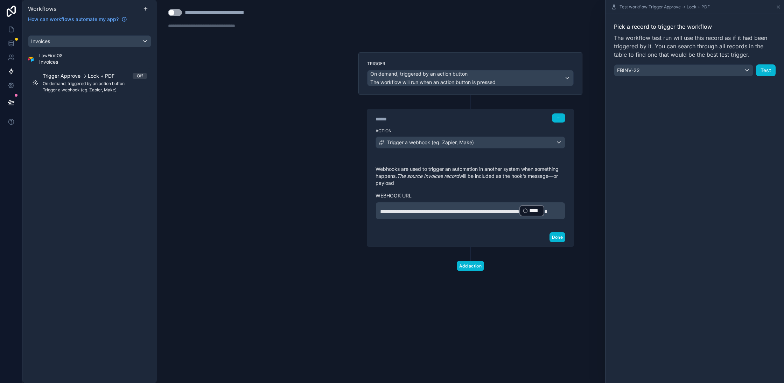
click at [271, 72] on div "**********" at bounding box center [470, 191] width 627 height 383
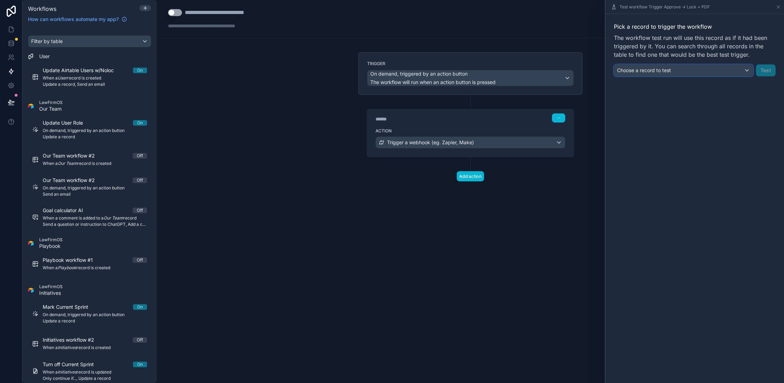
click at [662, 74] on div "Choose a record to test" at bounding box center [683, 70] width 139 height 11
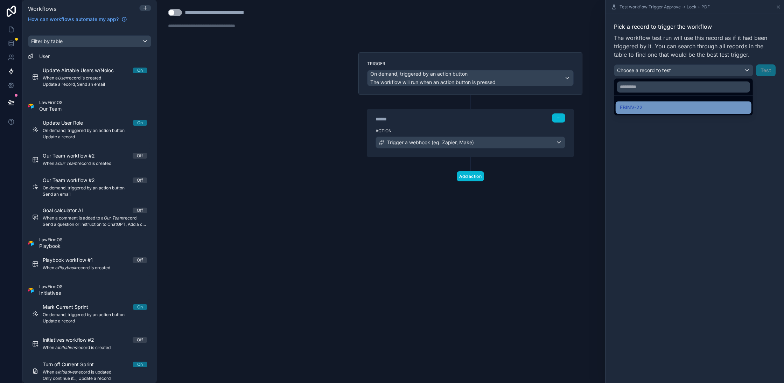
click at [644, 104] on div "FBINV-22" at bounding box center [683, 107] width 127 height 8
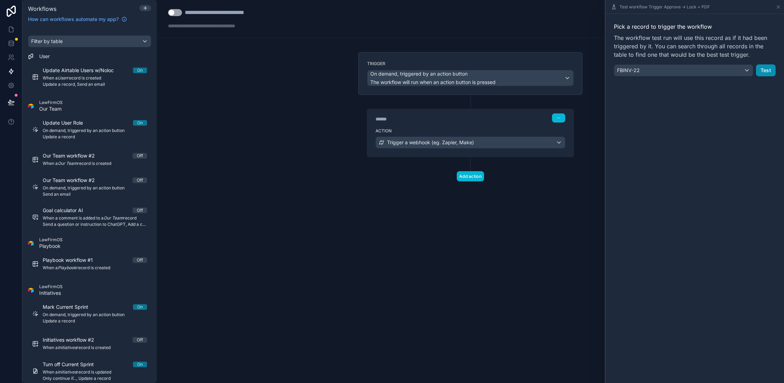
click at [764, 70] on button "Test" at bounding box center [766, 70] width 20 height 12
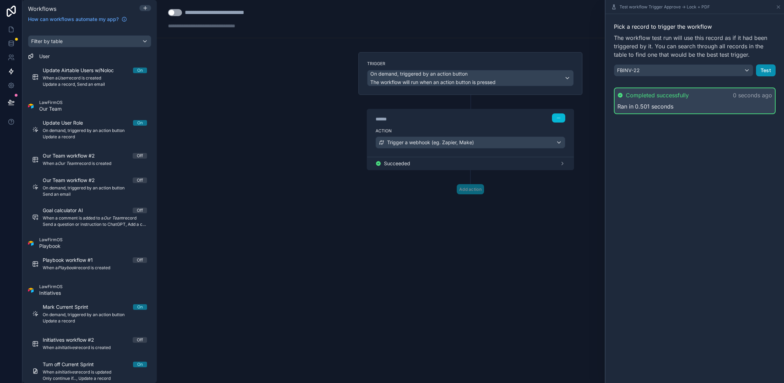
click at [764, 69] on button "Test" at bounding box center [766, 70] width 20 height 12
click at [763, 70] on button "Test" at bounding box center [766, 70] width 20 height 12
click at [767, 69] on button "Test" at bounding box center [766, 70] width 20 height 12
click at [767, 72] on button "Test" at bounding box center [766, 70] width 20 height 12
click at [766, 69] on button "Test" at bounding box center [766, 70] width 20 height 12
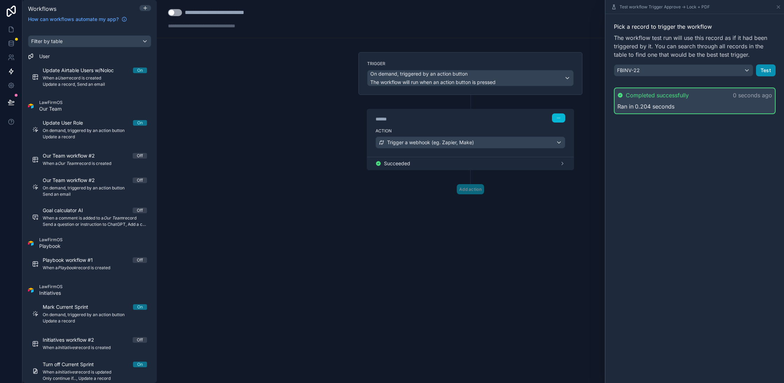
click at [767, 71] on button "Test" at bounding box center [766, 70] width 20 height 12
click at [9, 28] on icon at bounding box center [11, 29] width 4 height 5
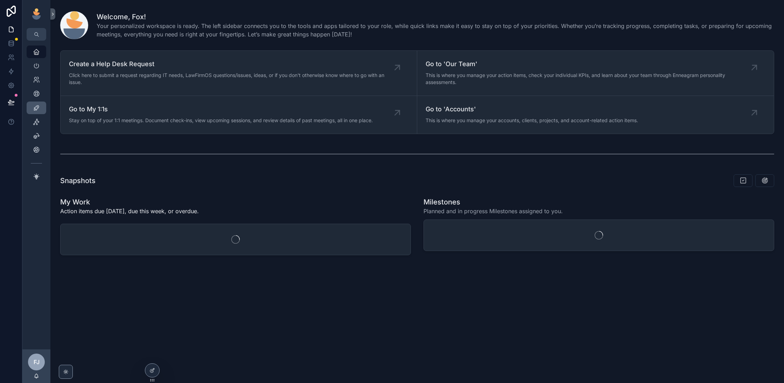
click at [38, 107] on icon "scrollable content" at bounding box center [36, 107] width 7 height 7
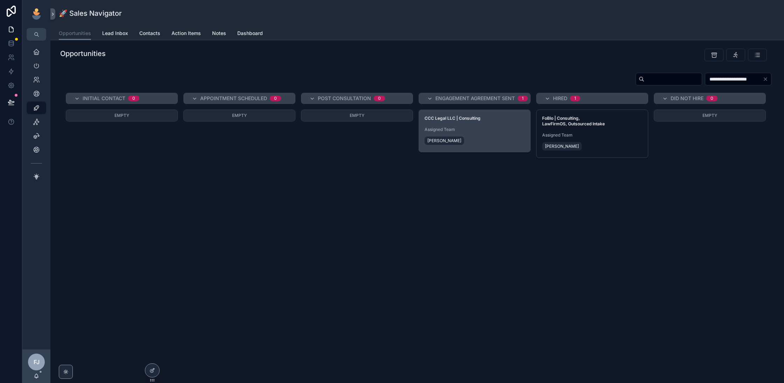
click at [492, 132] on div "Assigned Team Chad Burton" at bounding box center [475, 137] width 100 height 20
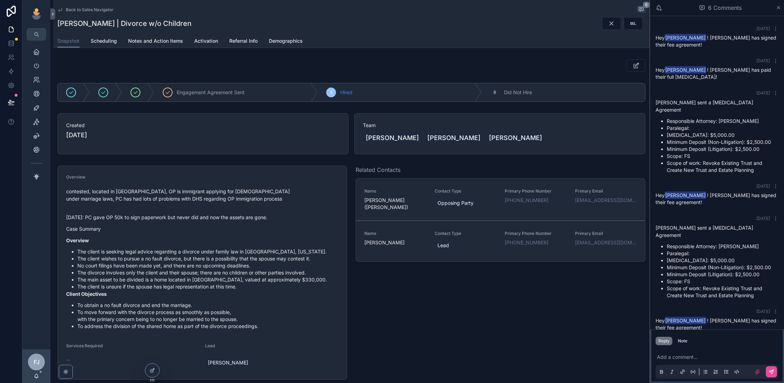
click at [708, 257] on li "[MEDICAL_DATA]: $5,000.00" at bounding box center [723, 260] width 112 height 7
click at [564, 308] on div "Related Contacts Name [PERSON_NAME] ([PERSON_NAME]) Contact Type Opposing Party…" at bounding box center [501, 273] width 298 height 220
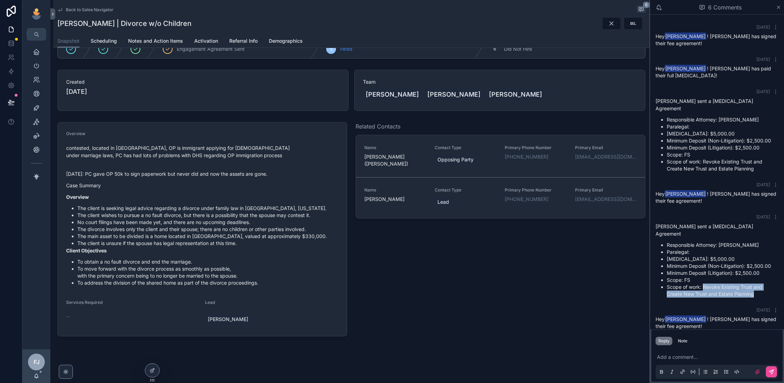
drag, startPoint x: 766, startPoint y: 283, endPoint x: 704, endPoint y: 274, distance: 62.2
click at [704, 284] on li "Scope of work: Revoke Existing Trust and Create New Trust and Estate Planning" at bounding box center [723, 291] width 112 height 14
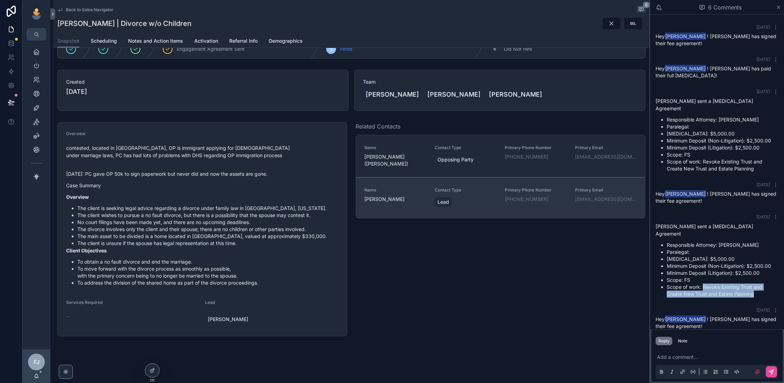
copy li "Revoke Existing Trust and Create New Trust and Estate Planning"
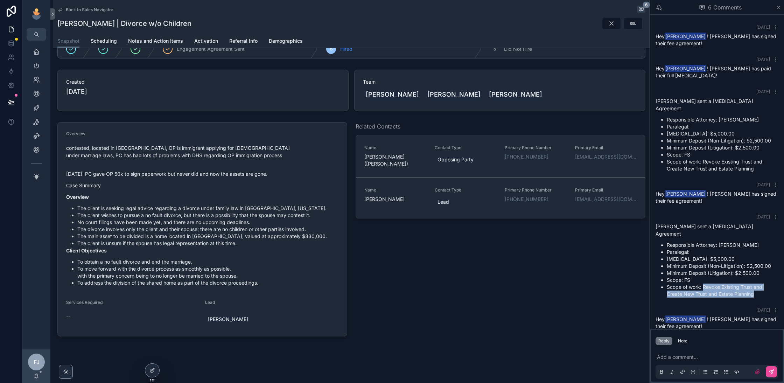
scroll to position [28, 0]
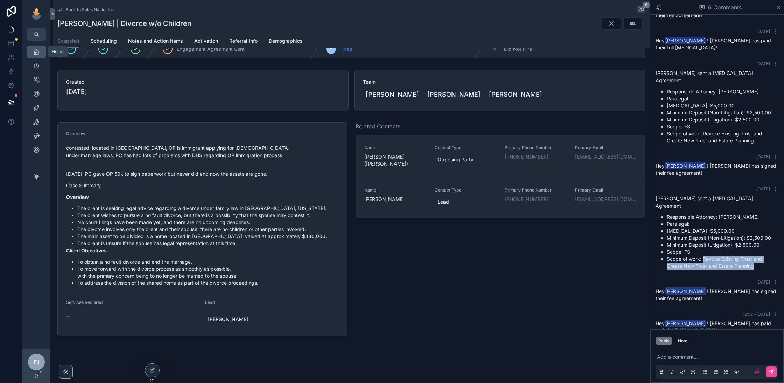
click at [34, 54] on icon "scrollable content" at bounding box center [36, 51] width 7 height 7
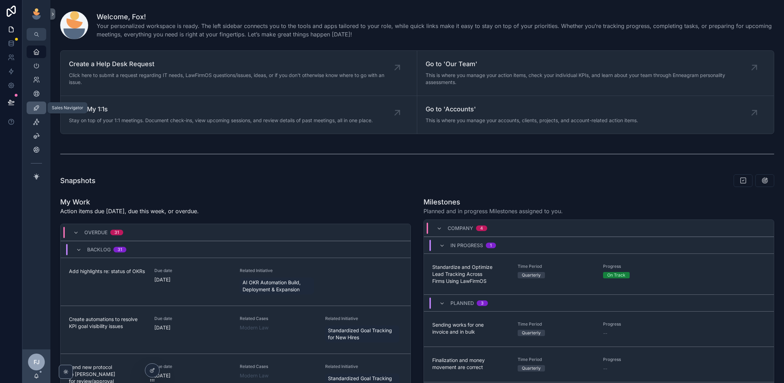
click at [39, 112] on div "Sales Navigator" at bounding box center [36, 107] width 11 height 11
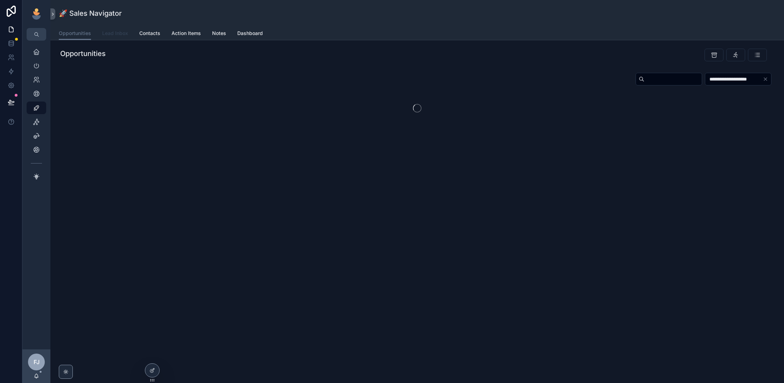
click at [122, 34] on span "Lead Inbox" at bounding box center [115, 33] width 26 height 7
click at [153, 356] on icon at bounding box center [153, 356] width 6 height 6
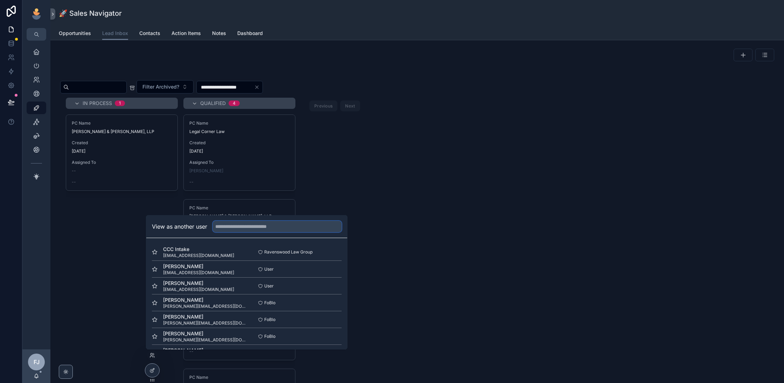
click at [261, 227] on input "text" at bounding box center [277, 226] width 129 height 11
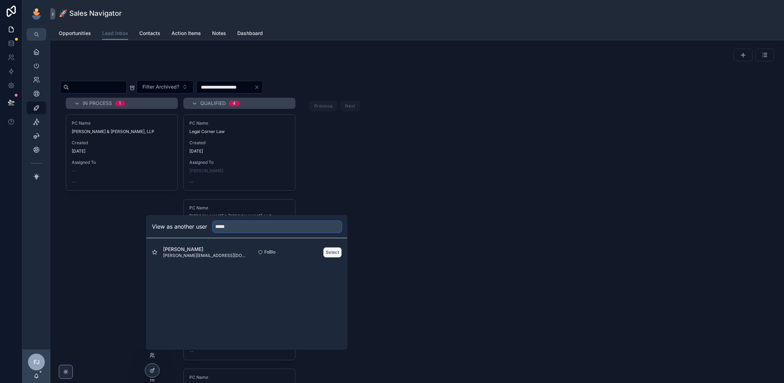
type input "*****"
click at [330, 252] on button "Select" at bounding box center [333, 252] width 18 height 10
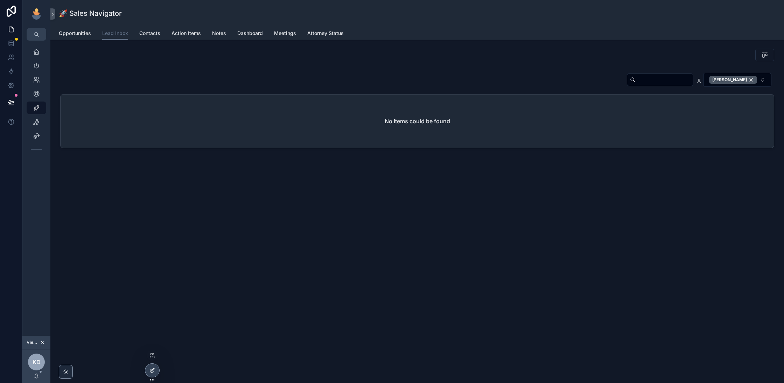
click at [153, 369] on icon at bounding box center [153, 371] width 6 height 6
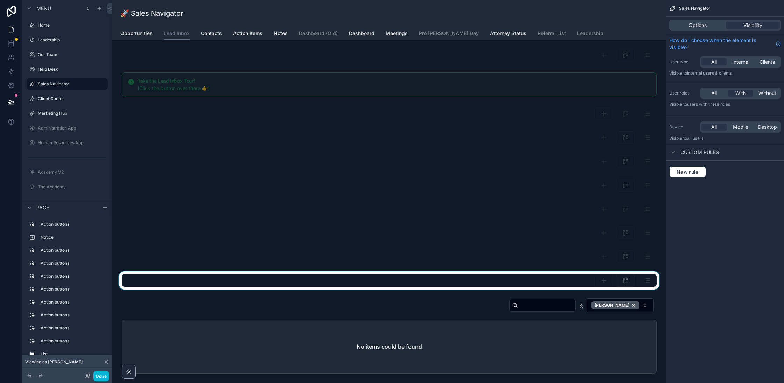
click at [552, 282] on div "scrollable content" at bounding box center [389, 280] width 543 height 18
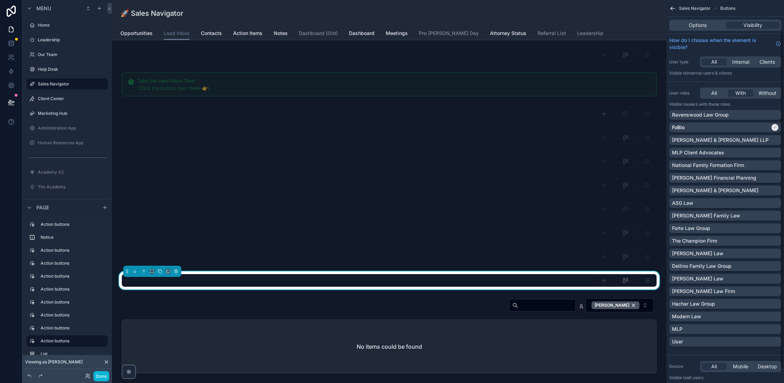
scroll to position [50, 0]
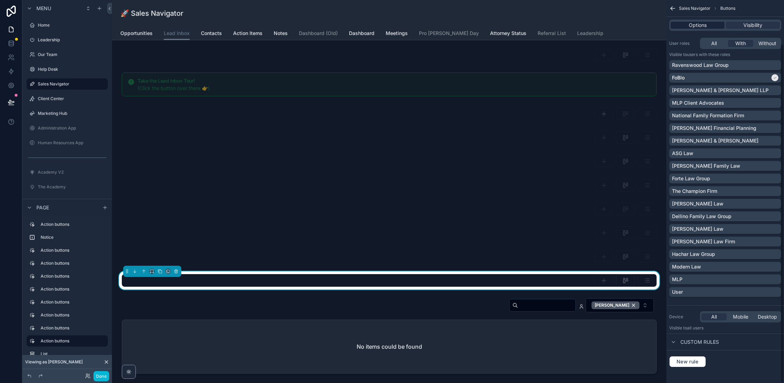
click at [700, 28] on span "Options" at bounding box center [698, 25] width 18 height 7
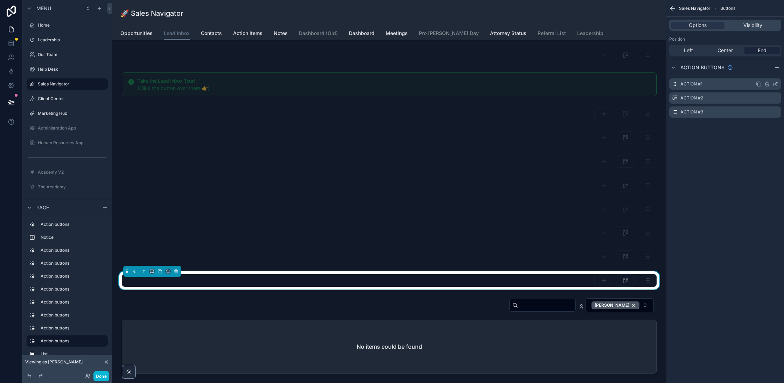
click at [776, 85] on icon "scrollable content" at bounding box center [776, 83] width 3 height 3
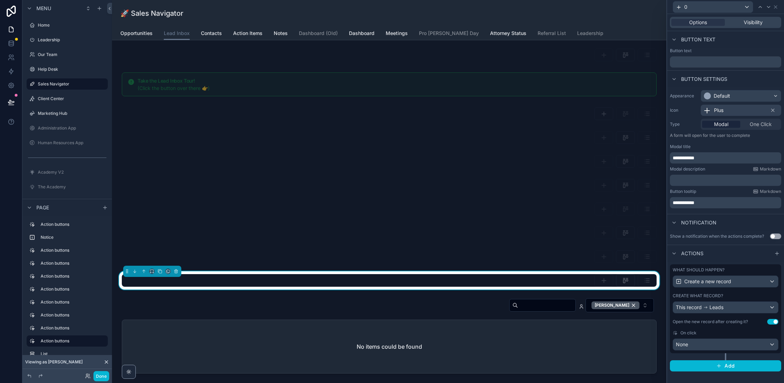
click at [759, 18] on div "Options Visibility" at bounding box center [725, 22] width 111 height 11
click at [752, 24] on span "Visibility" at bounding box center [753, 22] width 19 height 7
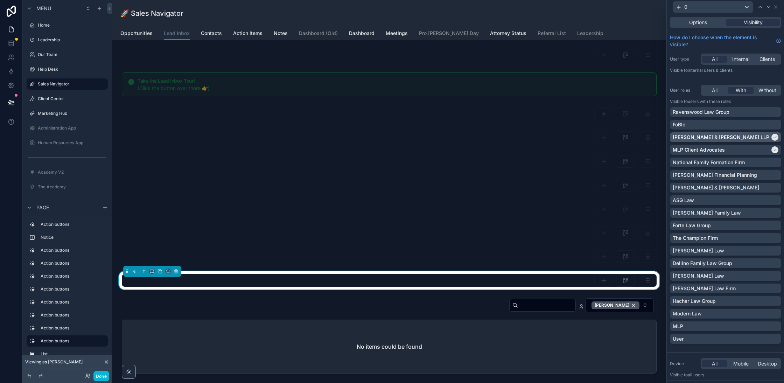
click at [763, 136] on div "[PERSON_NAME] & [PERSON_NAME] LLP" at bounding box center [721, 137] width 97 height 7
click at [745, 149] on div "MLP Client Advocates" at bounding box center [721, 149] width 97 height 7
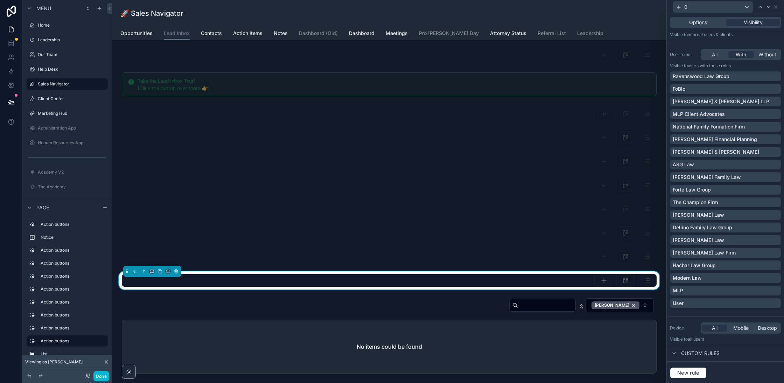
click at [372, 286] on div "scrollable content" at bounding box center [389, 280] width 535 height 13
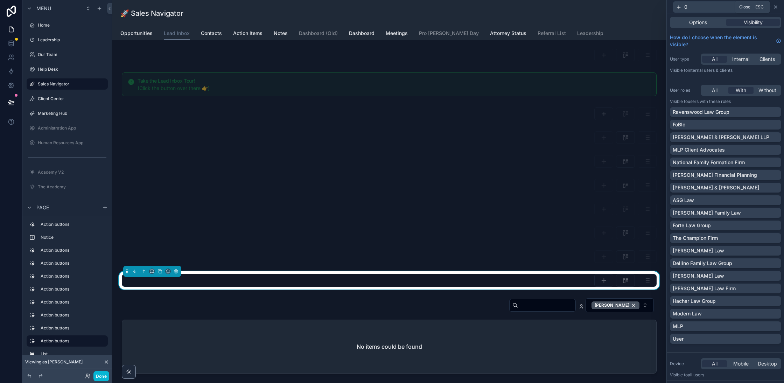
click at [776, 5] on icon at bounding box center [776, 7] width 6 height 6
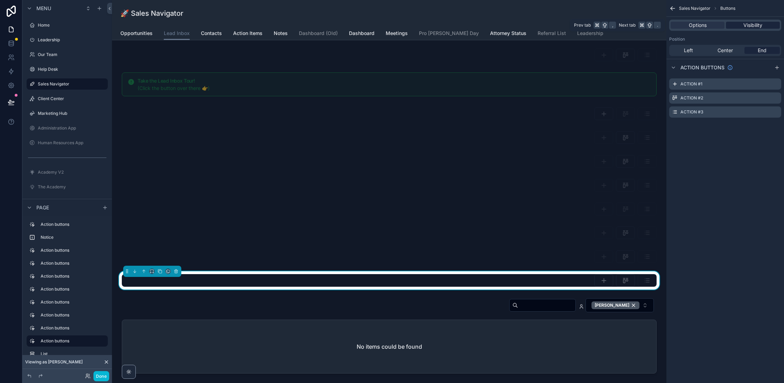
click at [758, 27] on span "Visibility" at bounding box center [753, 25] width 19 height 7
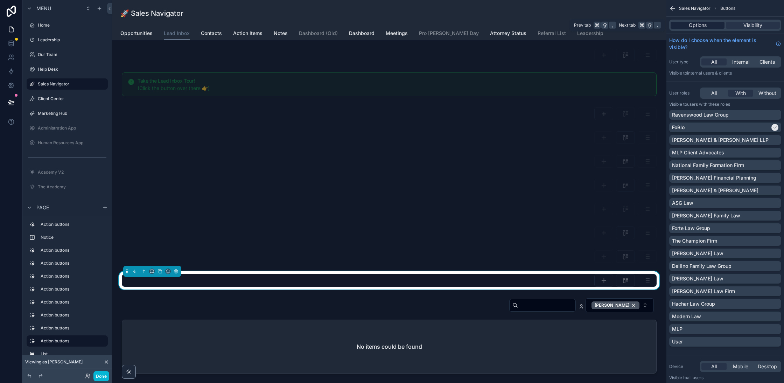
click at [712, 26] on div "Options" at bounding box center [698, 25] width 54 height 7
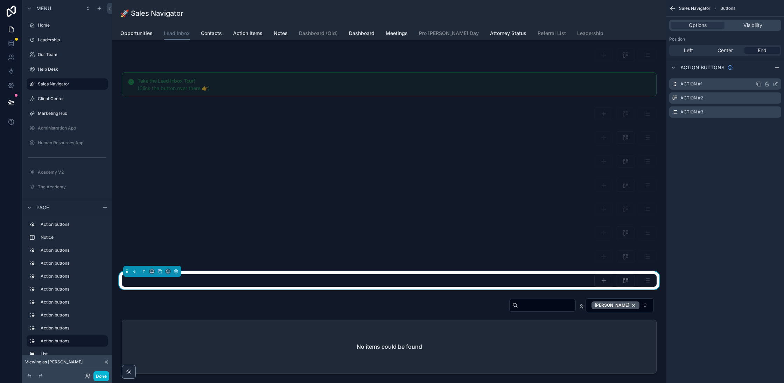
click at [777, 86] on icon "scrollable content" at bounding box center [776, 84] width 6 height 6
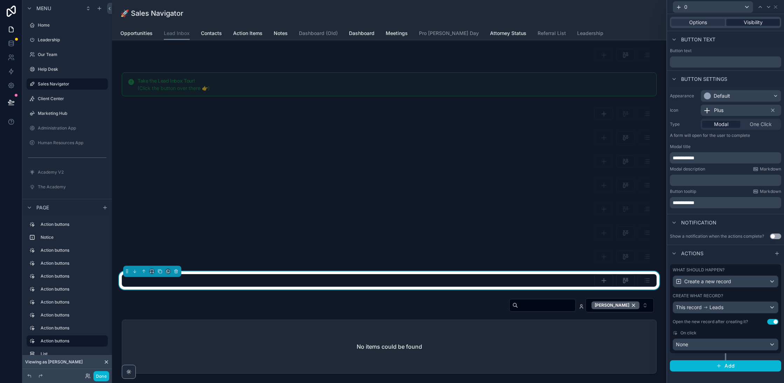
click at [755, 24] on span "Visibility" at bounding box center [753, 22] width 19 height 7
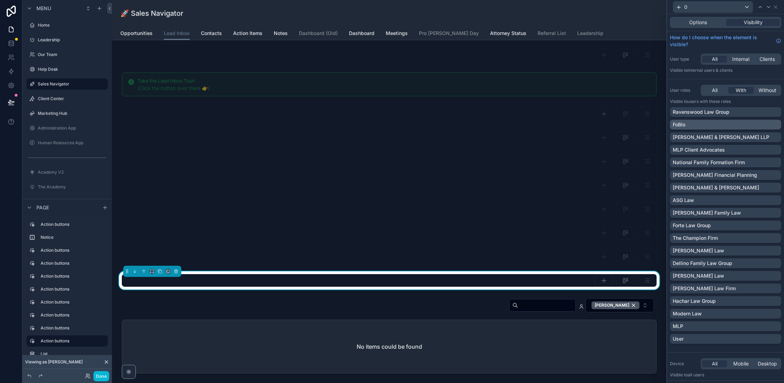
click at [716, 123] on div "FoBlo" at bounding box center [726, 124] width 106 height 7
click at [99, 375] on button "Done" at bounding box center [101, 376] width 16 height 10
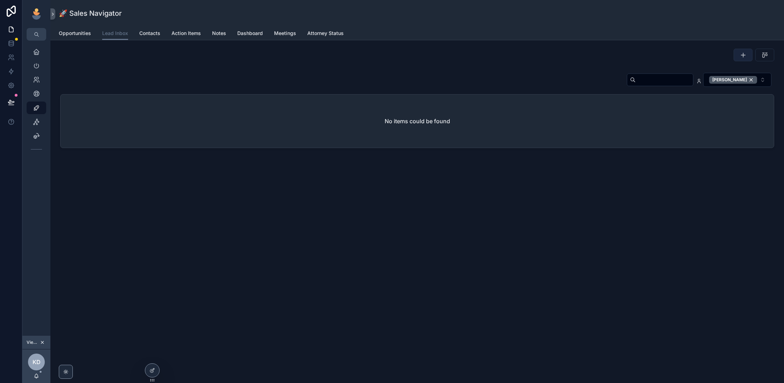
click at [742, 53] on icon "scrollable content" at bounding box center [743, 54] width 7 height 7
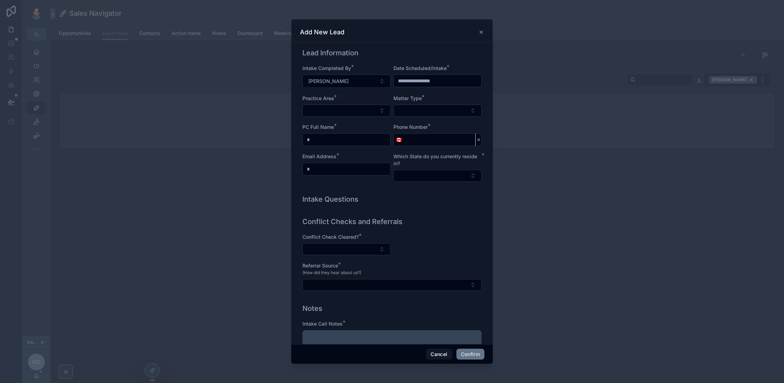
click at [482, 30] on icon at bounding box center [482, 32] width 6 height 6
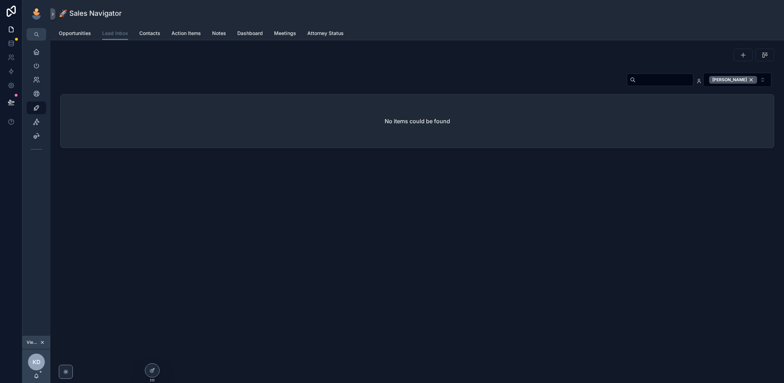
click at [659, 208] on div "🚀 Sales Navigator Lead Inbox Opportunities Lead Inbox Contacts Action Items Not…" at bounding box center [417, 191] width 734 height 383
click at [752, 82] on div "[PERSON_NAME]" at bounding box center [733, 80] width 48 height 8
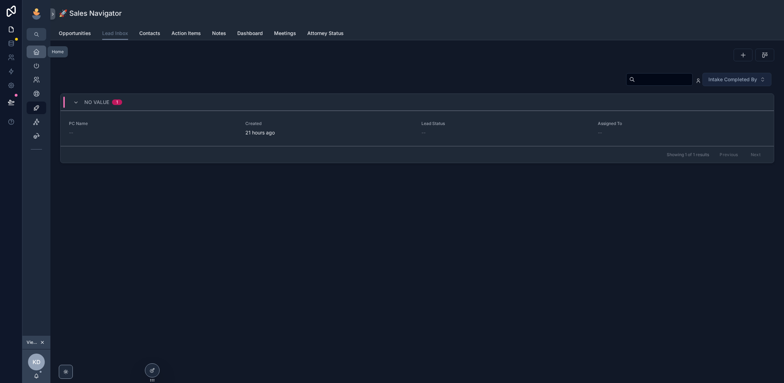
click at [37, 53] on icon "scrollable content" at bounding box center [36, 51] width 7 height 7
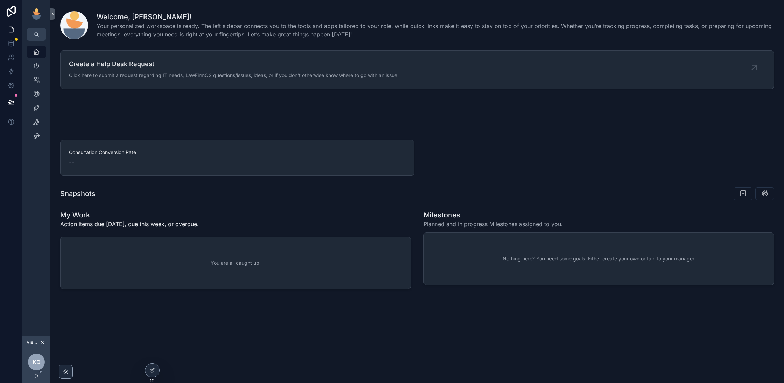
click at [43, 345] on icon "scrollable content" at bounding box center [42, 342] width 5 height 5
